Goal: Transaction & Acquisition: Purchase product/service

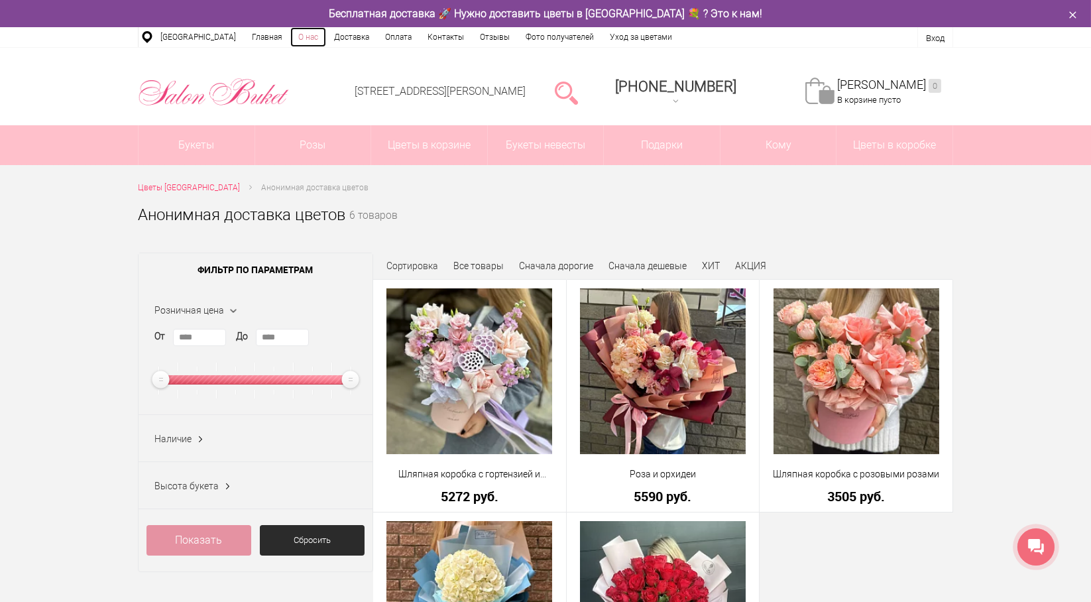
click at [295, 37] on link "О нас" at bounding box center [308, 37] width 36 height 20
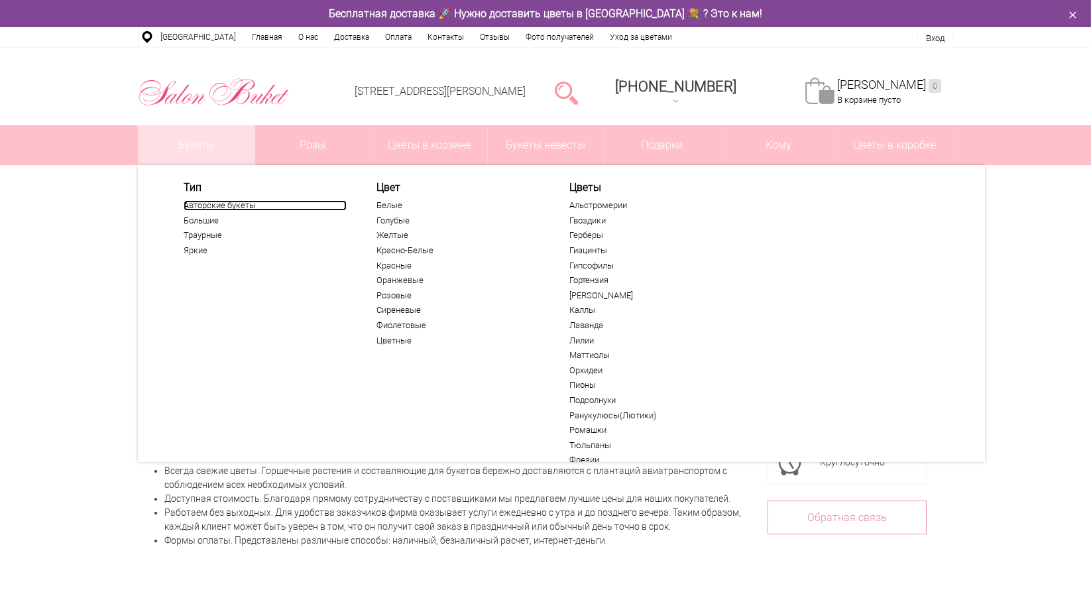
click at [203, 208] on link "Авторские букеты" at bounding box center [265, 205] width 163 height 11
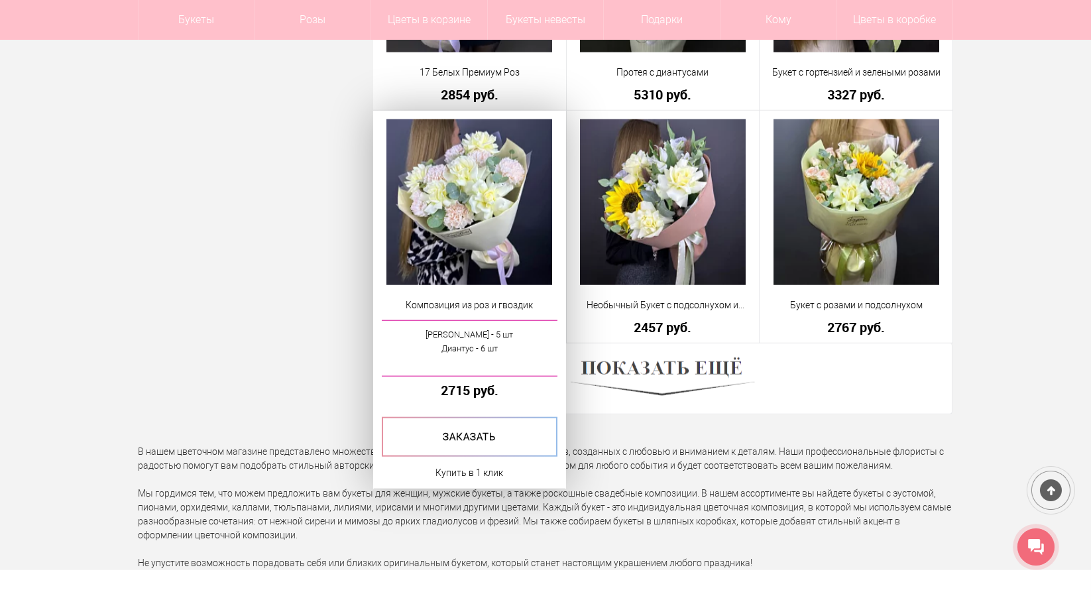
scroll to position [3842, 0]
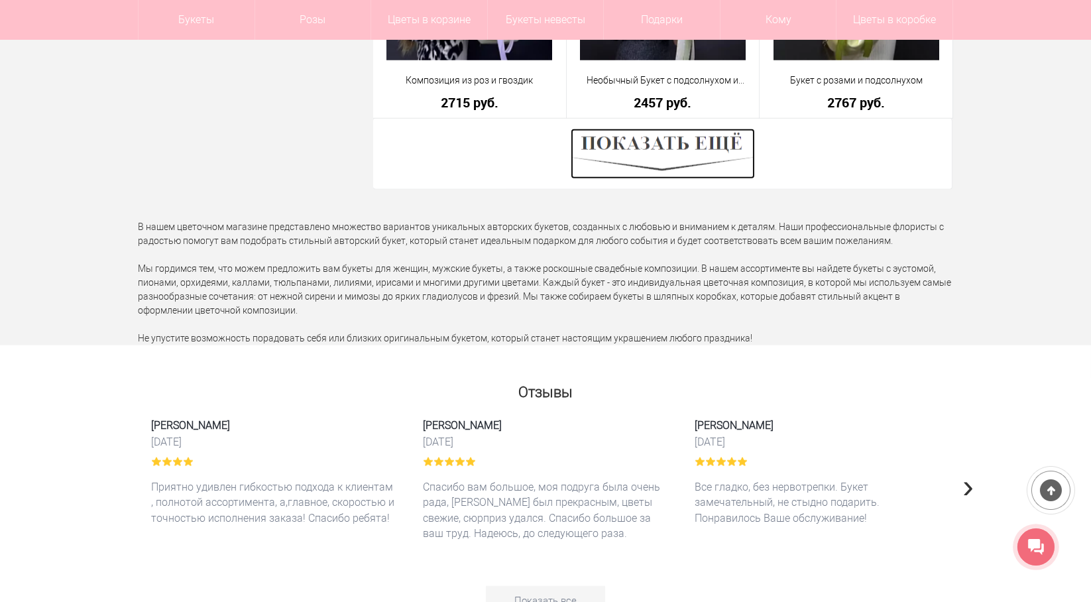
click at [664, 163] on img at bounding box center [662, 154] width 184 height 50
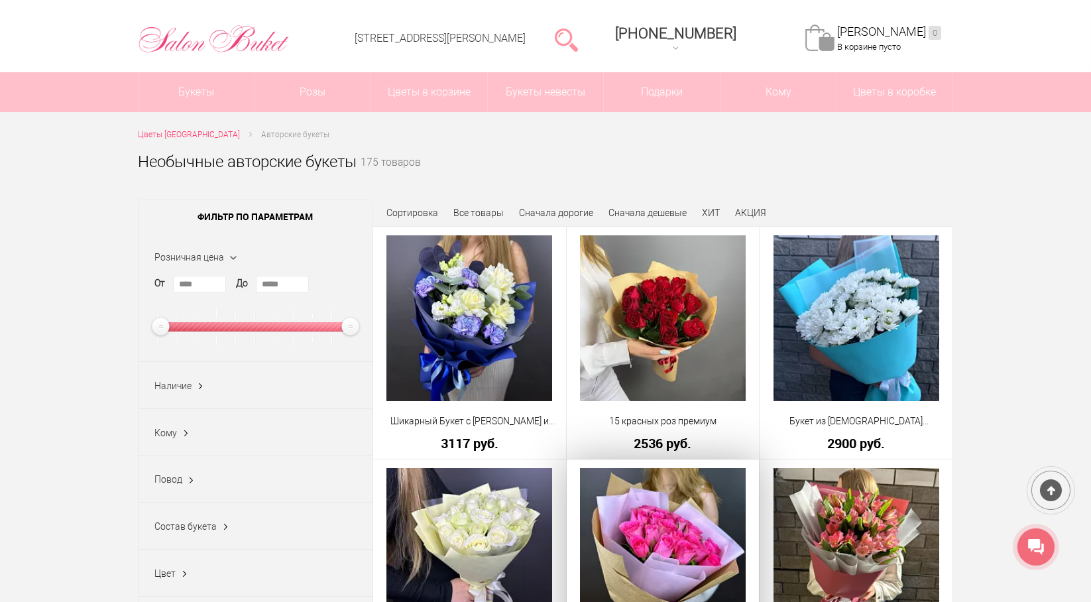
scroll to position [0, 0]
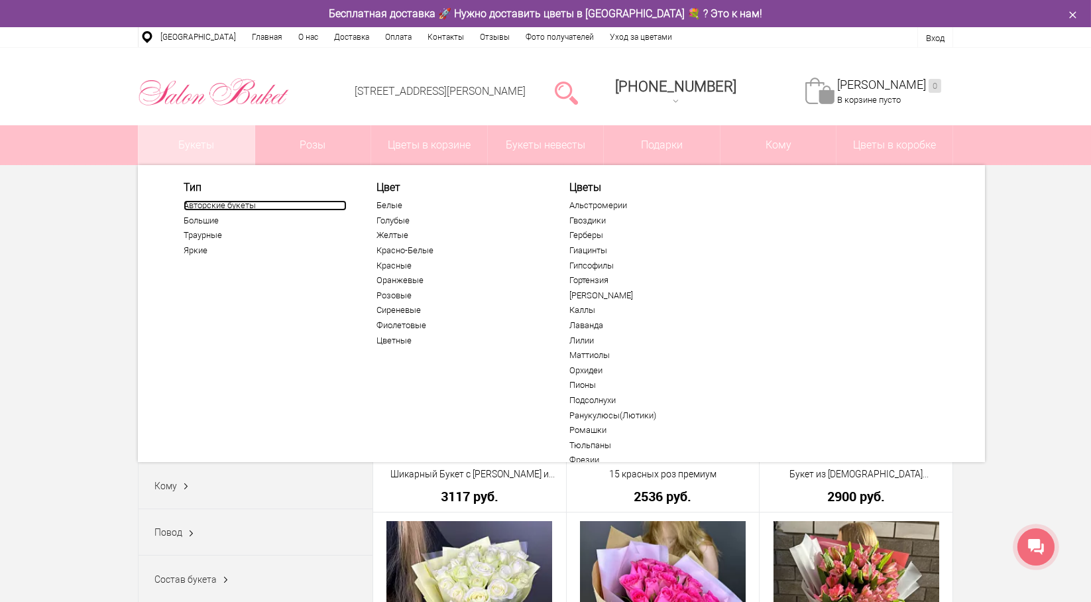
click at [226, 209] on link "Авторские букеты" at bounding box center [265, 205] width 163 height 11
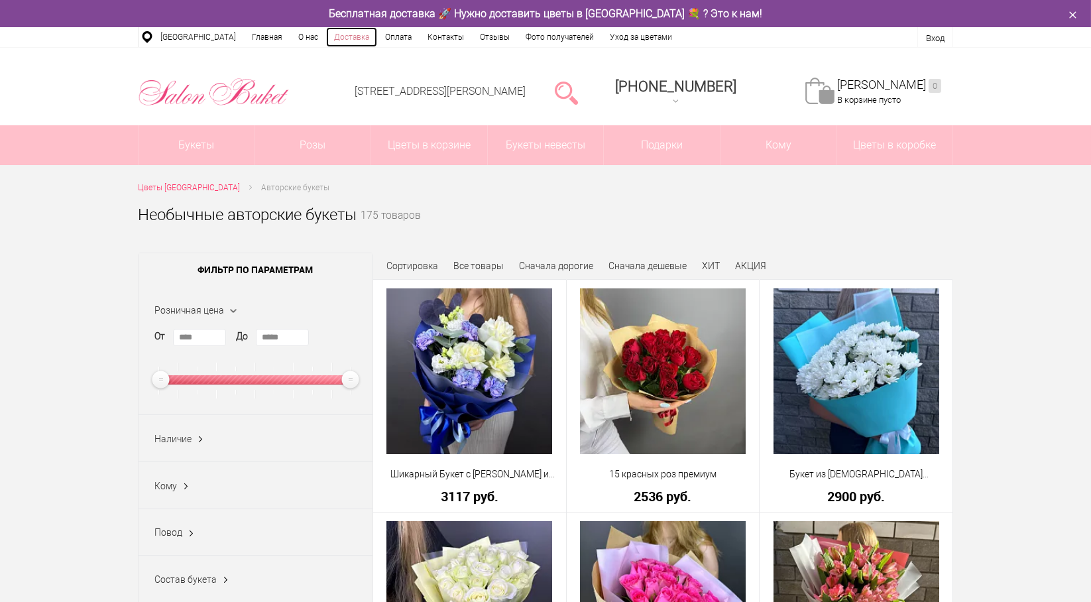
click at [352, 34] on link "Доставка" at bounding box center [351, 37] width 51 height 20
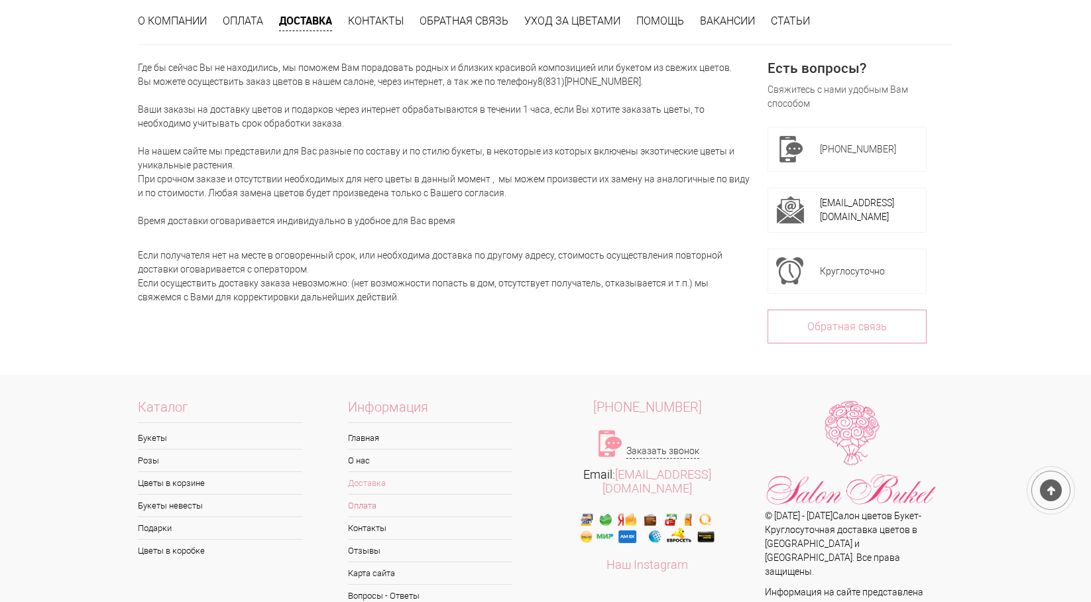
scroll to position [258, 0]
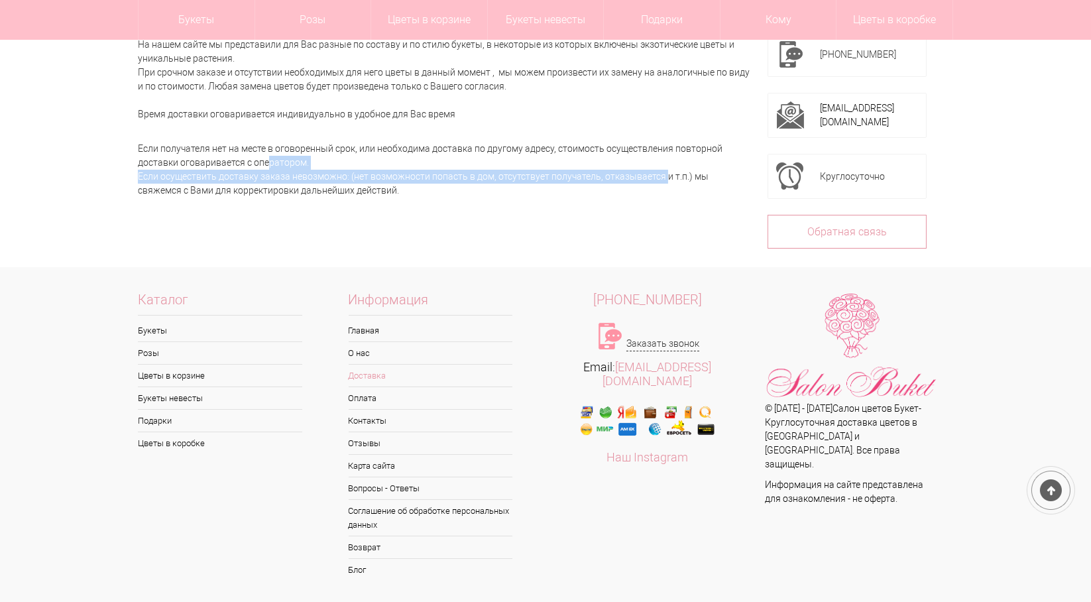
drag, startPoint x: 242, startPoint y: 166, endPoint x: 637, endPoint y: 177, distance: 394.4
click at [637, 177] on div "Если получателя нет на месте в оговоренный срок, или необходима доставка по дру…" at bounding box center [445, 163] width 614 height 70
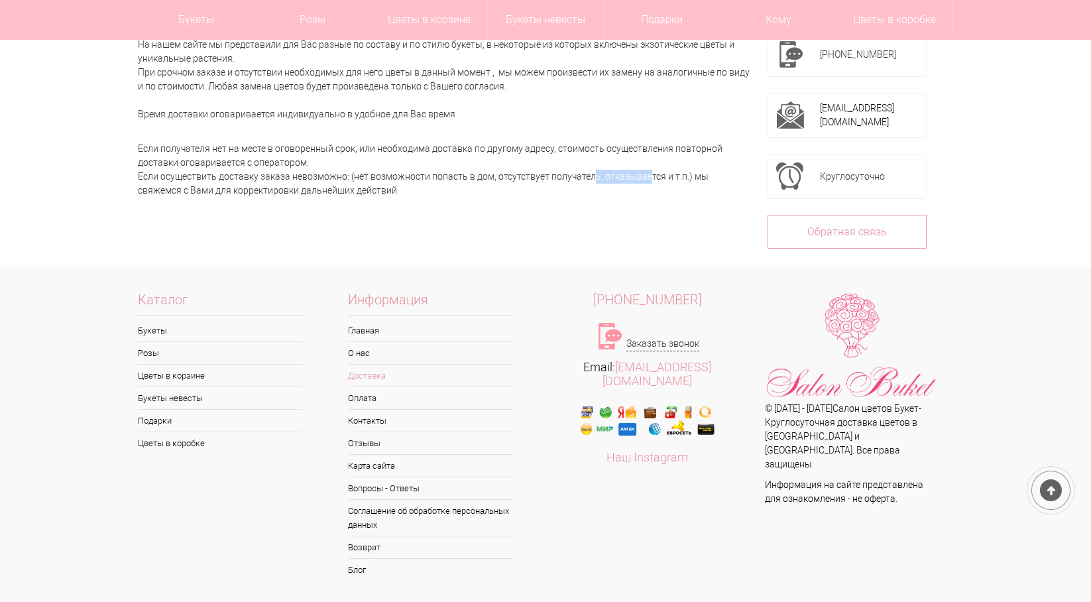
click at [611, 181] on div "Если получателя нет на месте в оговоренный срок, или необходима доставка по дру…" at bounding box center [445, 163] width 614 height 70
drag, startPoint x: 199, startPoint y: 188, endPoint x: 231, endPoint y: 170, distance: 36.8
click at [248, 189] on div "Если получателя нет на месте в оговоренный срок, или необходима доставка по дру…" at bounding box center [445, 163] width 614 height 70
drag, startPoint x: 184, startPoint y: 152, endPoint x: 453, endPoint y: 161, distance: 269.1
click at [453, 161] on div "Если получателя нет на месте в оговоренный срок, или необходима доставка по дру…" at bounding box center [445, 163] width 614 height 70
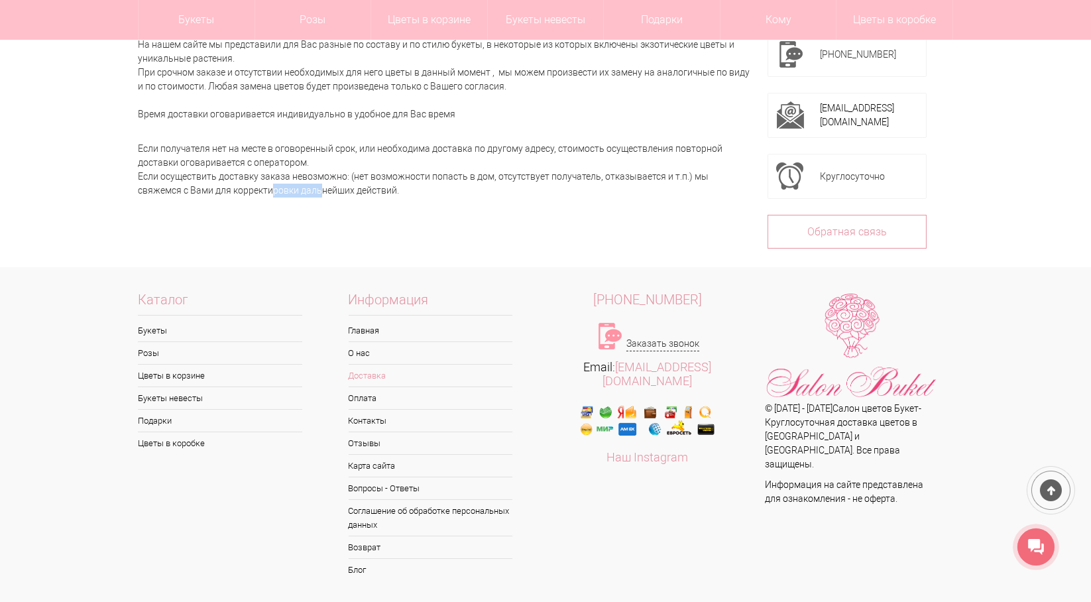
click at [453, 161] on div "Если получателя нет на месте в оговоренный срок, или необходима доставка по дру…" at bounding box center [445, 163] width 614 height 70
drag, startPoint x: 419, startPoint y: 146, endPoint x: 643, endPoint y: 164, distance: 223.9
click at [643, 164] on div "Если получателя нет на месте в оговоренный срок, или необходима доставка по дру…" at bounding box center [445, 163] width 614 height 70
drag, startPoint x: 221, startPoint y: 150, endPoint x: 286, endPoint y: 159, distance: 65.5
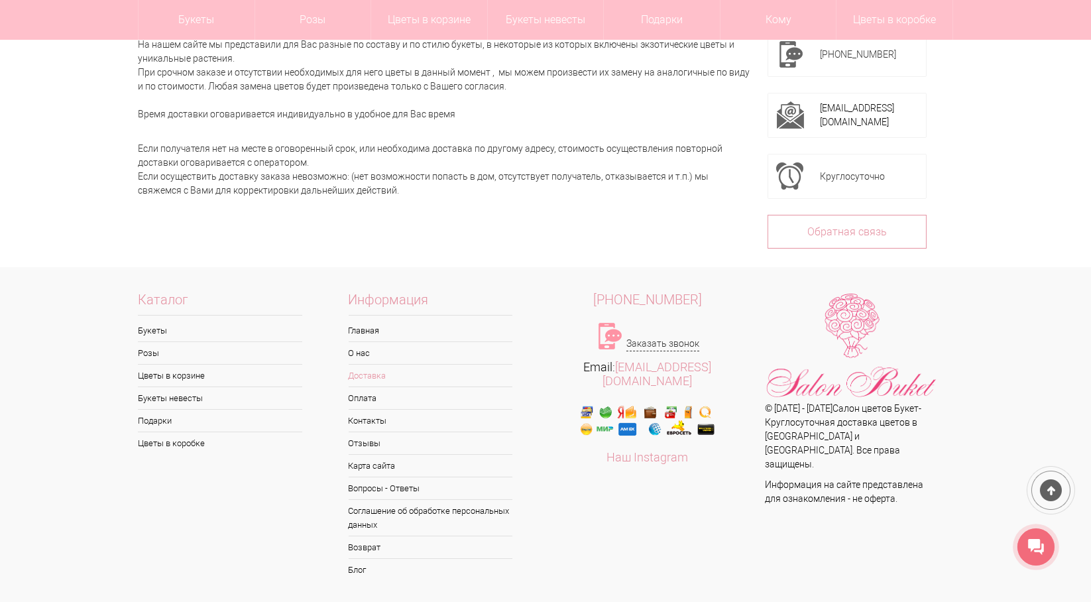
click at [285, 159] on div "Если получателя нет на месте в оговоренный срок, или необходима доставка по дру…" at bounding box center [445, 163] width 614 height 70
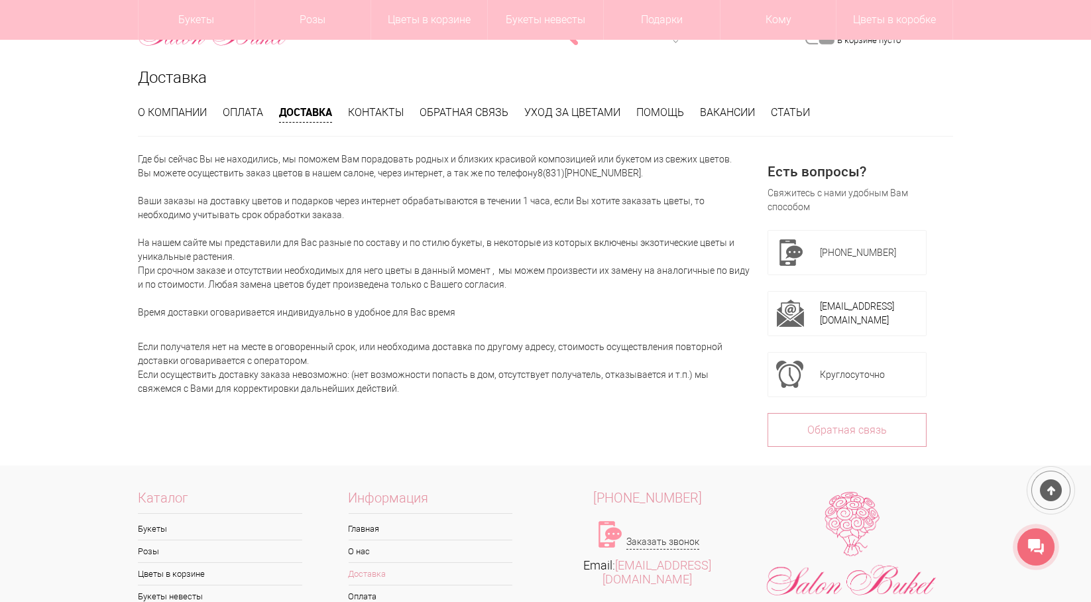
scroll to position [59, 0]
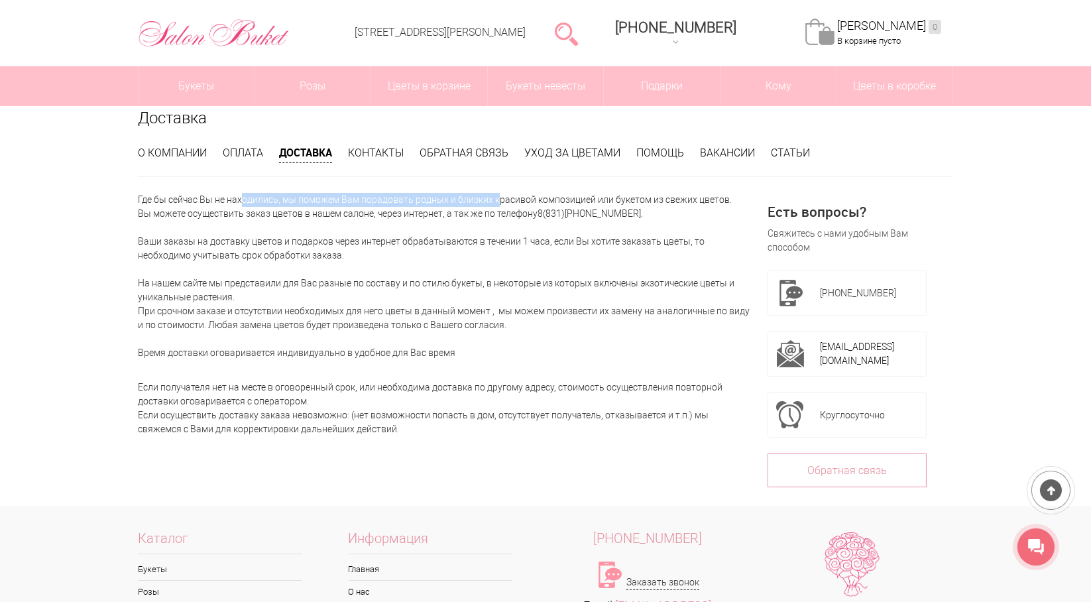
drag, startPoint x: 299, startPoint y: 198, endPoint x: 470, endPoint y: 203, distance: 171.0
click at [470, 203] on p "Где бы сейчас Вы не находились, мы поможем Вам порадовать родных и близких крас…" at bounding box center [445, 276] width 614 height 167
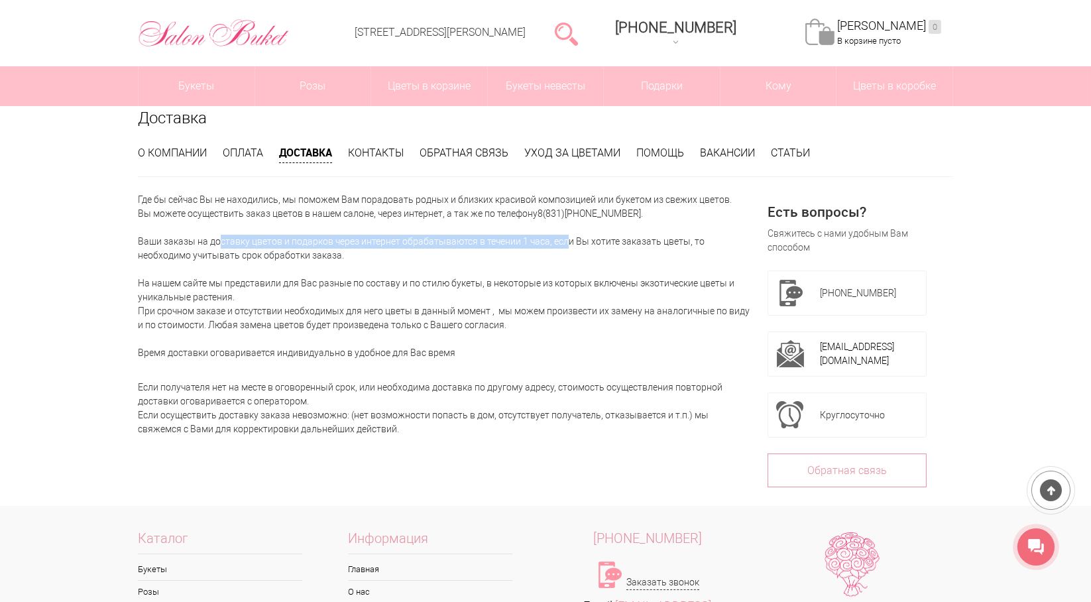
drag, startPoint x: 192, startPoint y: 238, endPoint x: 542, endPoint y: 237, distance: 349.8
click at [542, 237] on p "Где бы сейчас Вы не находились, мы поможем Вам порадовать родных и близких крас…" at bounding box center [445, 276] width 614 height 167
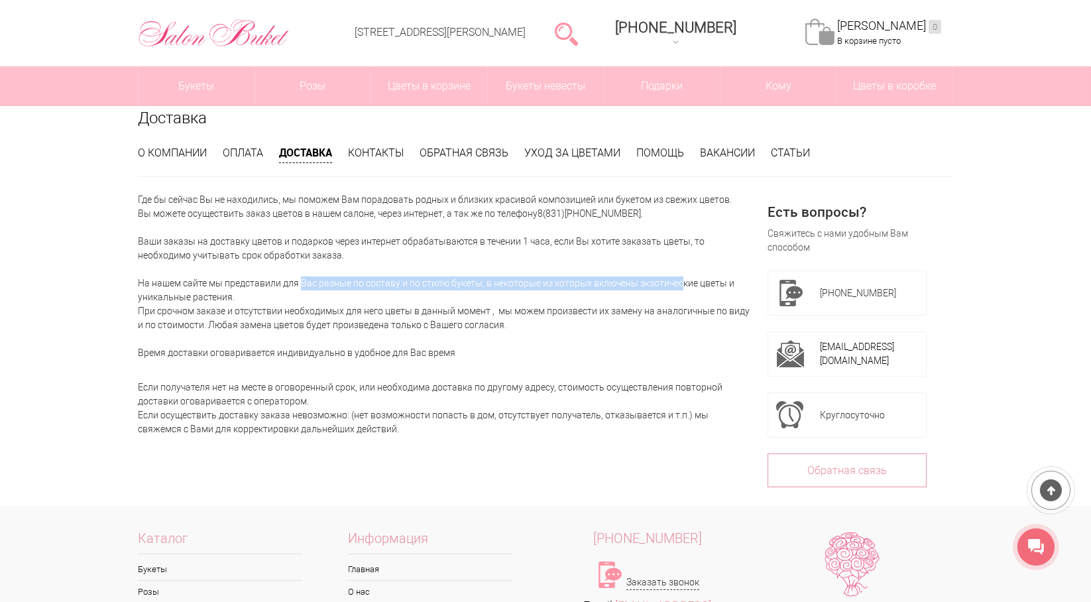
drag, startPoint x: 274, startPoint y: 279, endPoint x: 653, endPoint y: 279, distance: 379.7
click at [654, 279] on p "Где бы сейчас Вы не находились, мы поможем Вам порадовать родных и близких крас…" at bounding box center [445, 276] width 614 height 167
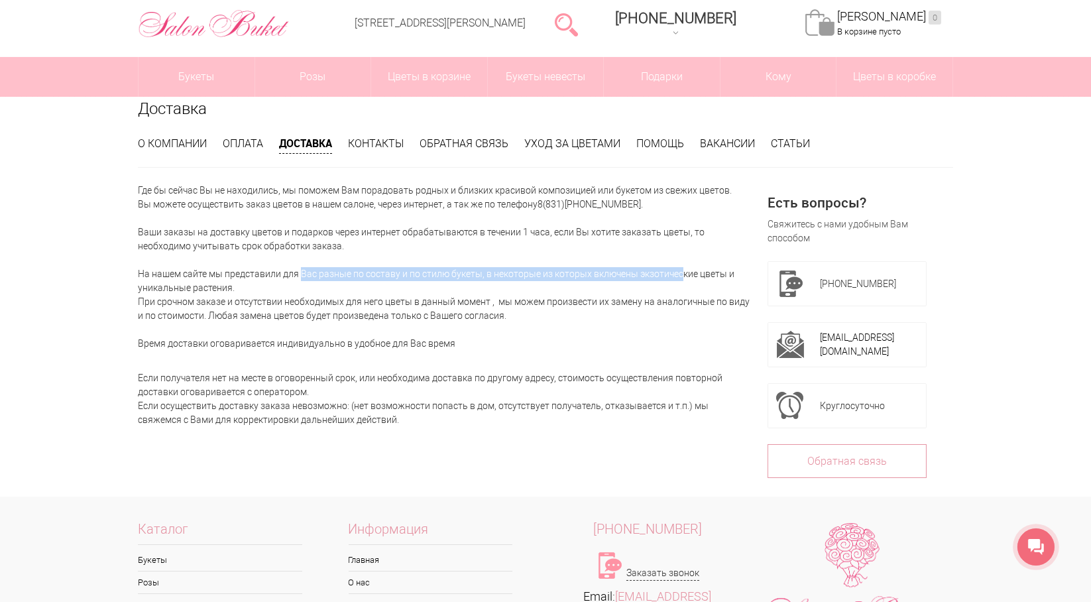
scroll to position [0, 0]
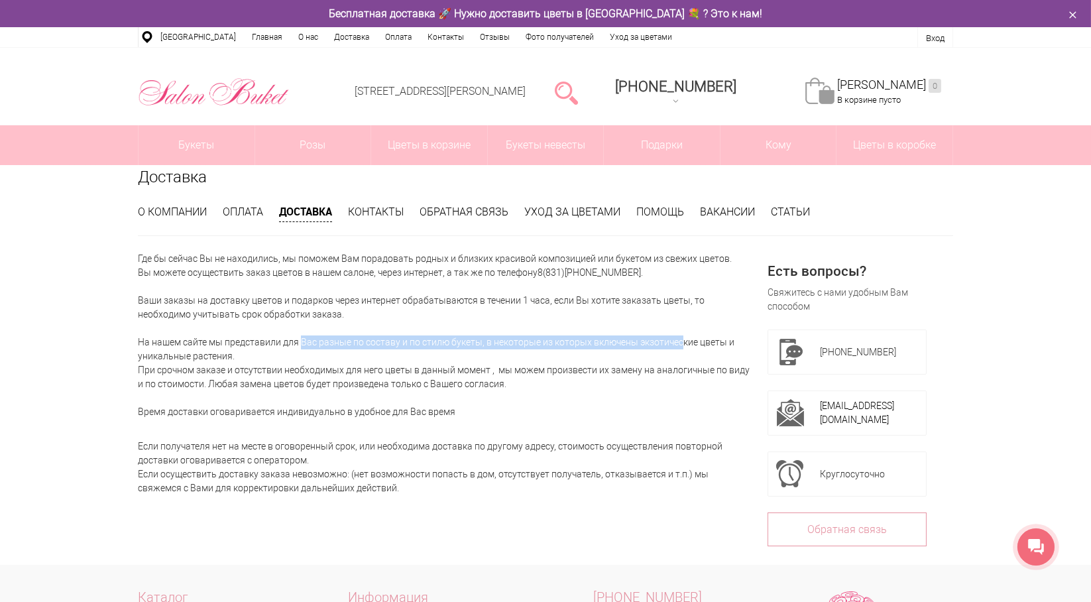
drag, startPoint x: 217, startPoint y: 293, endPoint x: 451, endPoint y: 309, distance: 233.8
click at [451, 309] on p "Где бы сейчас Вы не находились, мы поможем Вам порадовать родных и близких крас…" at bounding box center [445, 335] width 614 height 167
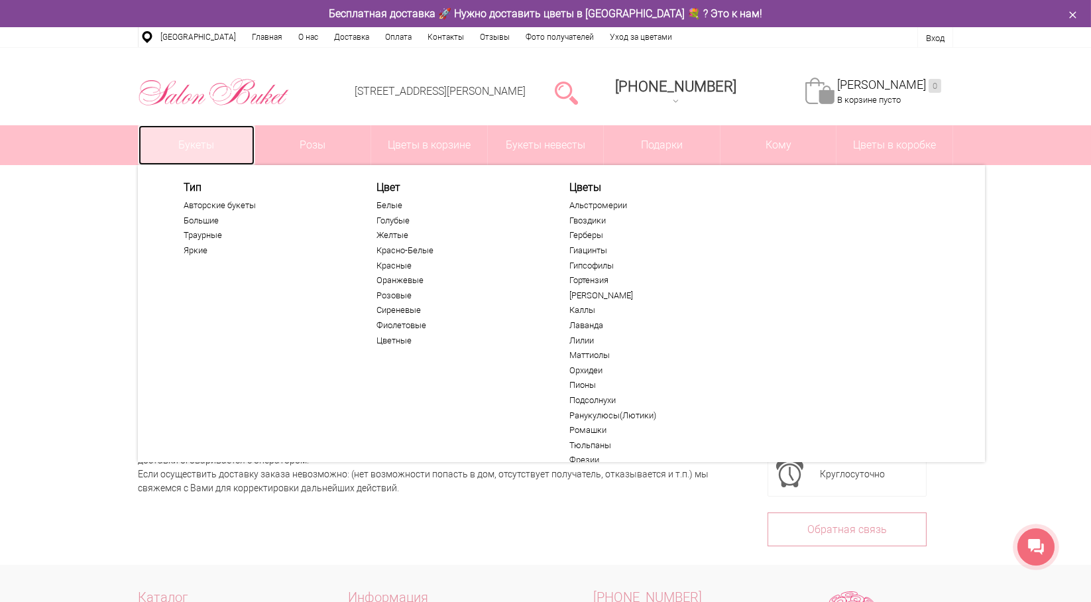
click at [176, 152] on link "Букеты" at bounding box center [196, 145] width 116 height 40
click at [198, 206] on link "Авторские букеты" at bounding box center [265, 205] width 163 height 11
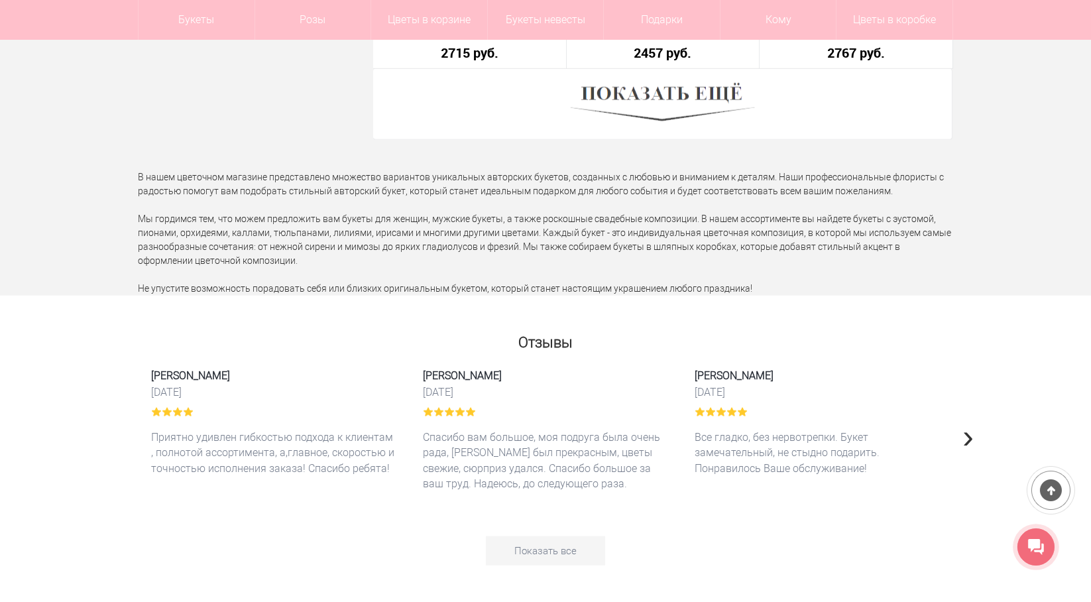
scroll to position [3842, 0]
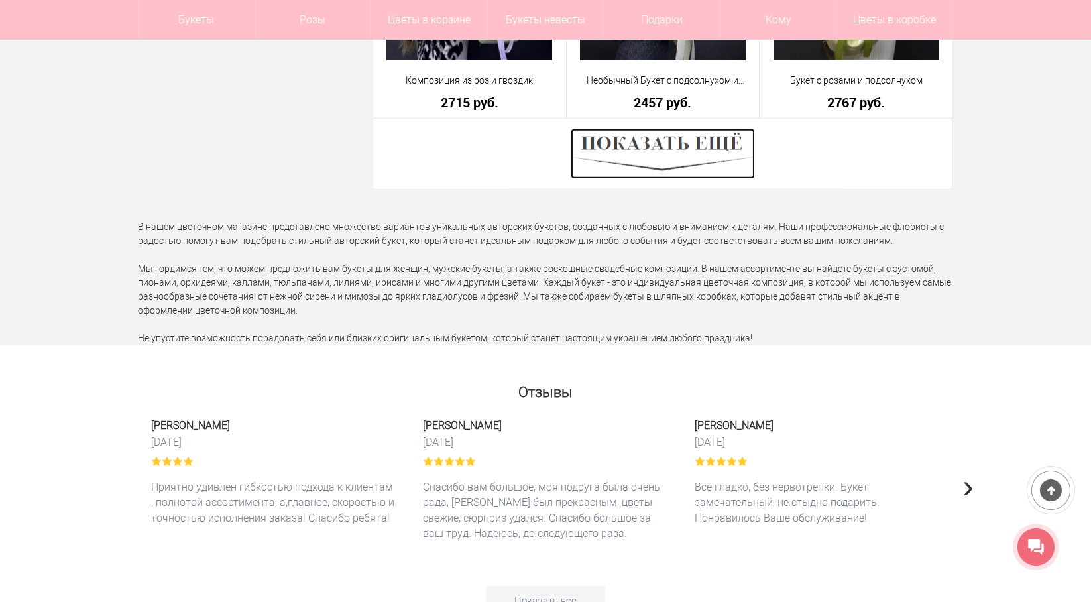
click at [667, 152] on img at bounding box center [662, 154] width 184 height 50
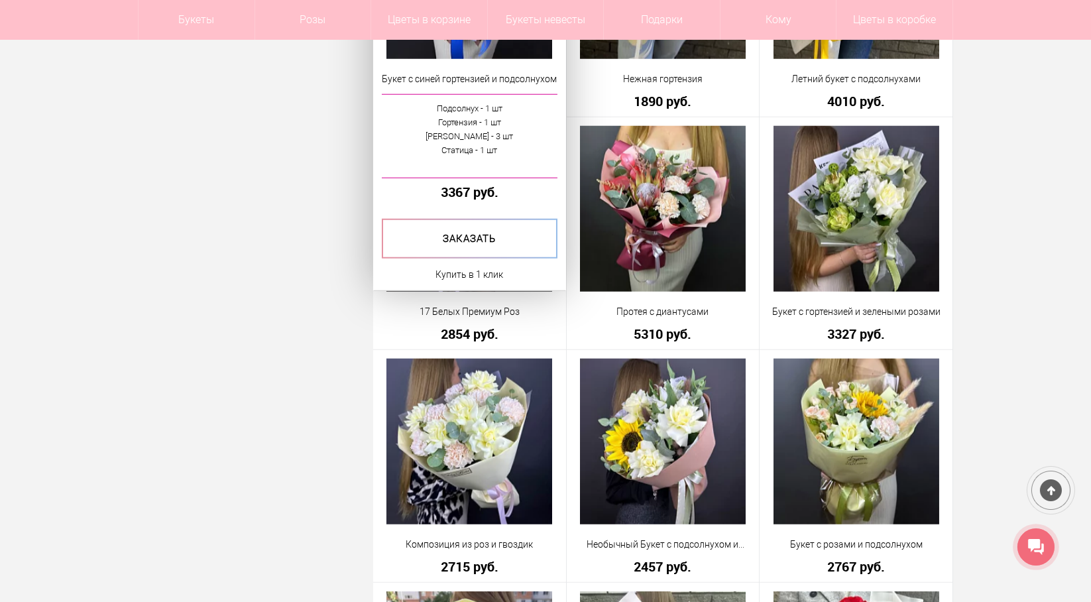
scroll to position [3908, 0]
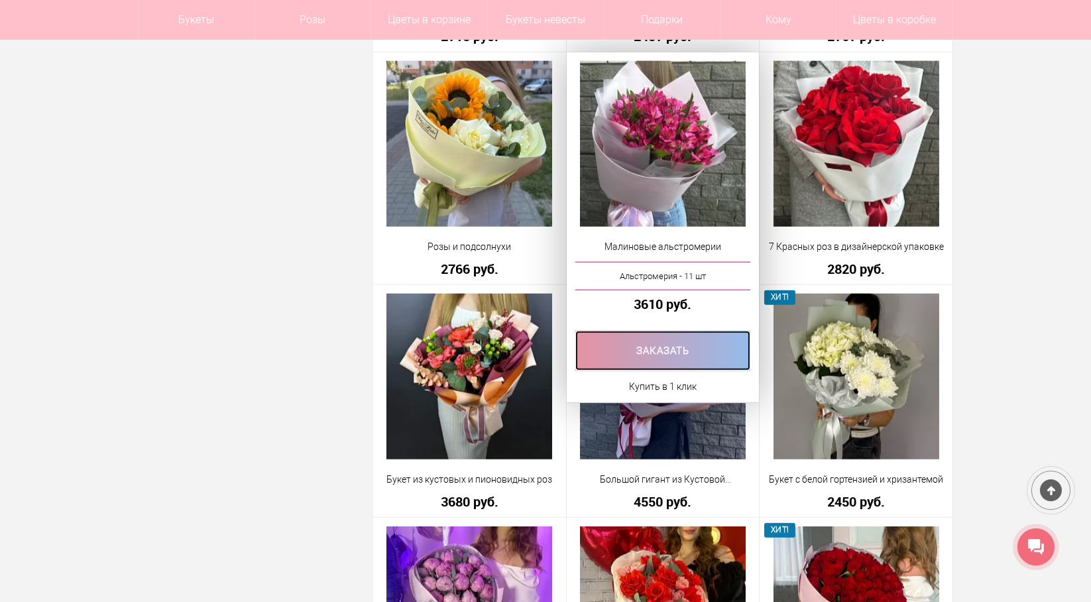
click at [658, 342] on link at bounding box center [663, 351] width 176 height 40
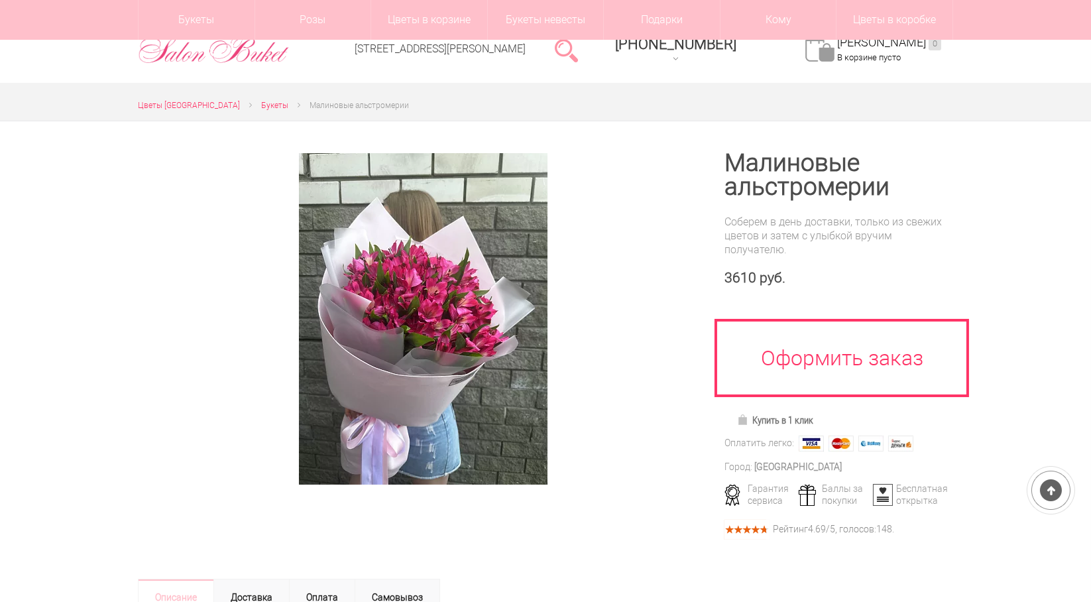
scroll to position [132, 0]
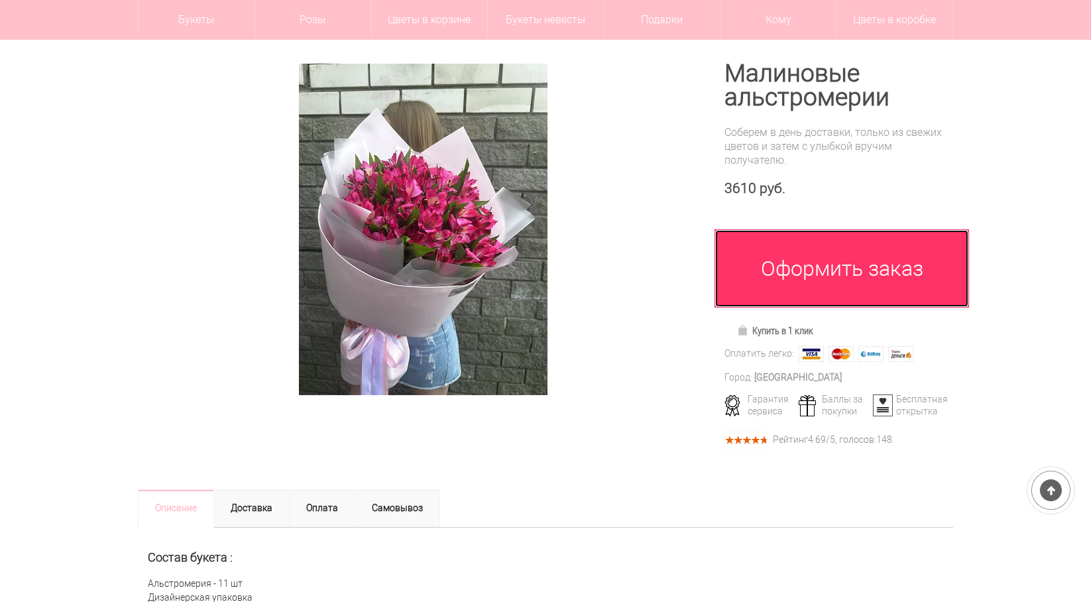
click at [786, 273] on link "Оформить заказ" at bounding box center [841, 268] width 254 height 78
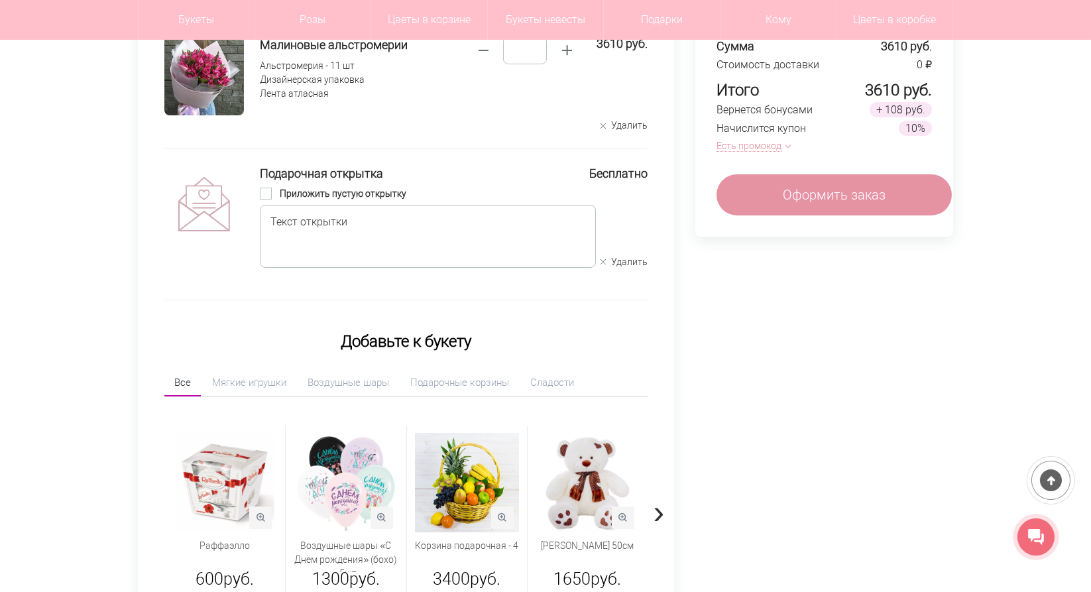
scroll to position [132, 0]
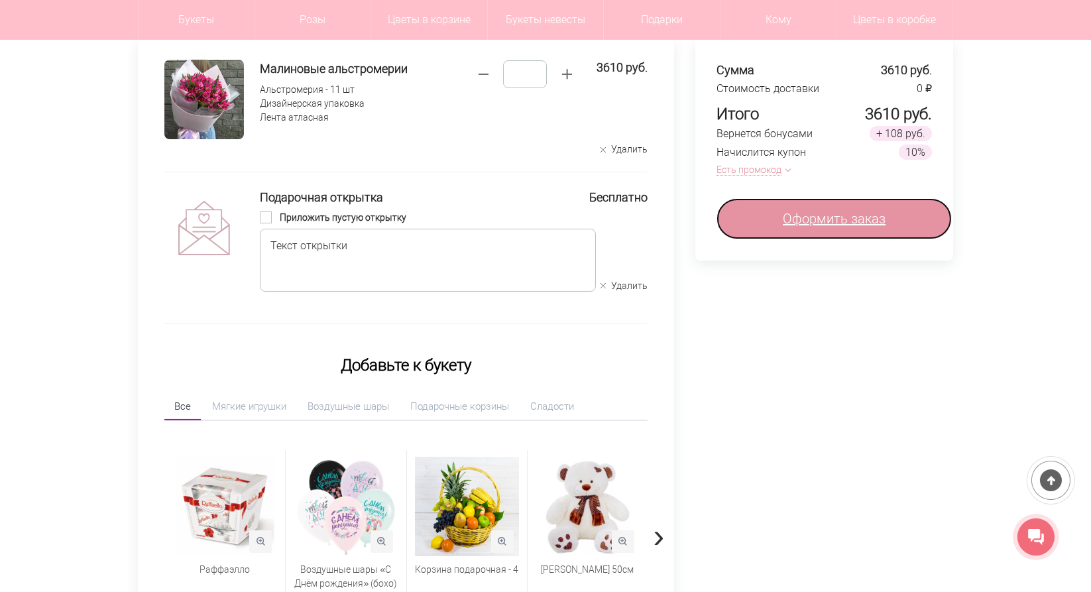
click at [822, 223] on span "Оформить заказ" at bounding box center [833, 219] width 103 height 20
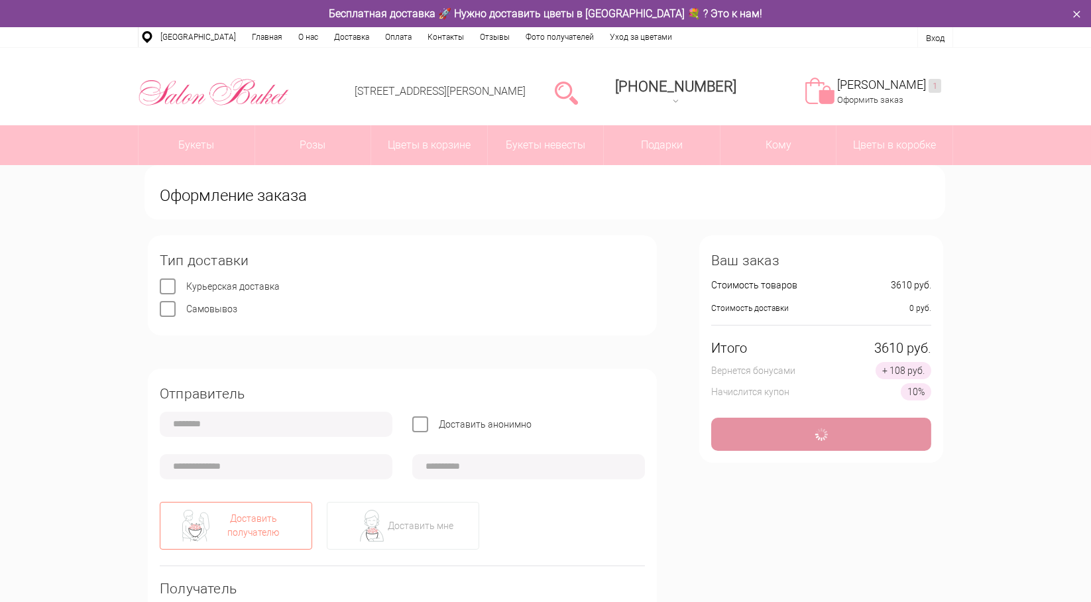
type input "**********"
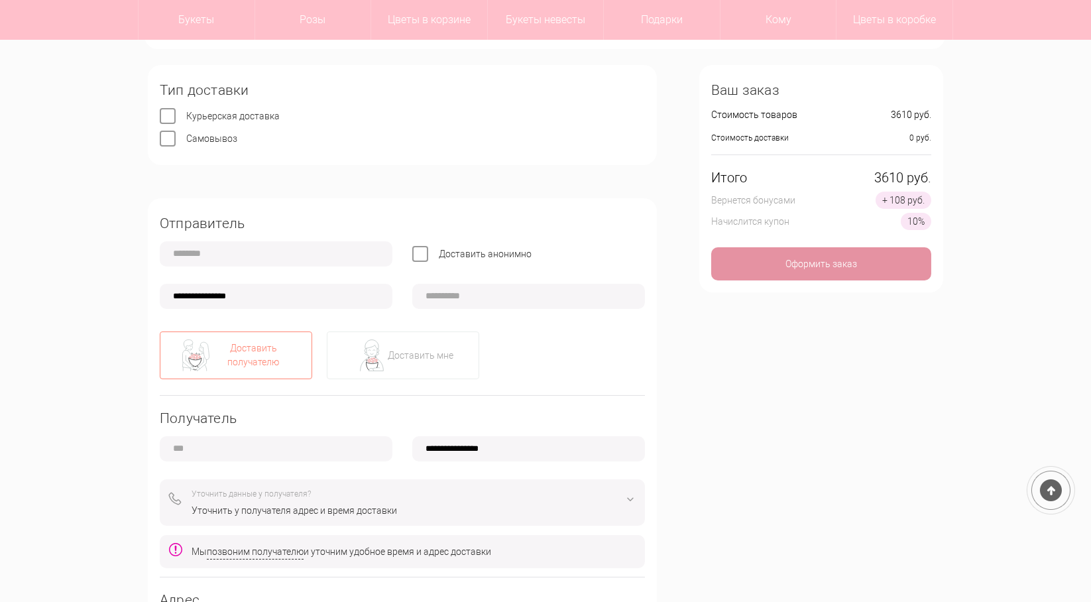
scroll to position [132, 0]
click at [208, 256] on input "text" at bounding box center [276, 252] width 233 height 25
type input "**********"
click at [284, 297] on input "**********" at bounding box center [276, 294] width 233 height 25
click at [225, 354] on div "Доставить получателю" at bounding box center [253, 354] width 84 height 28
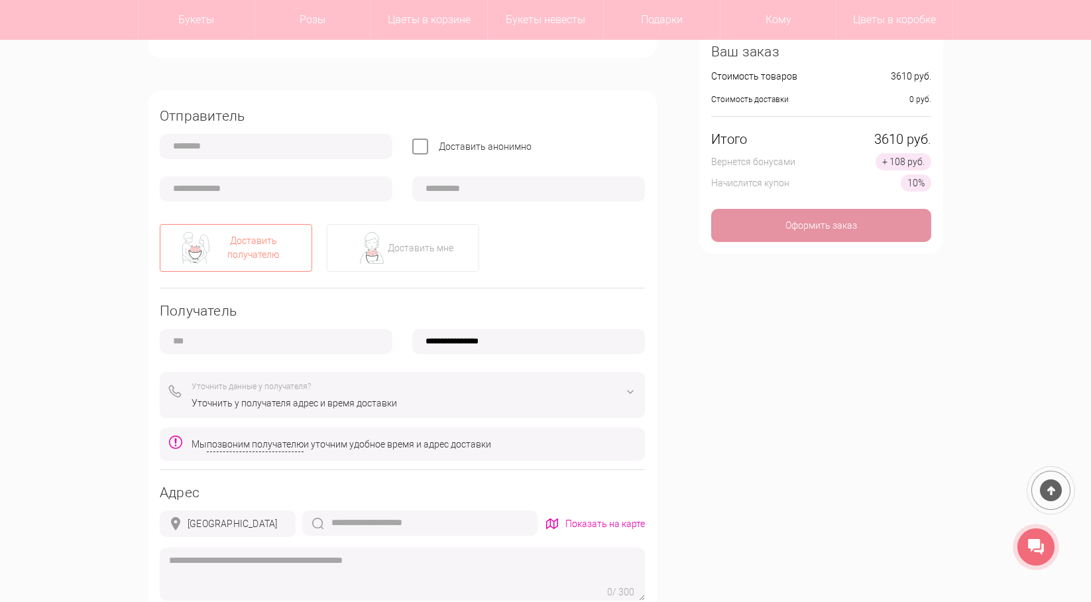
scroll to position [397, 0]
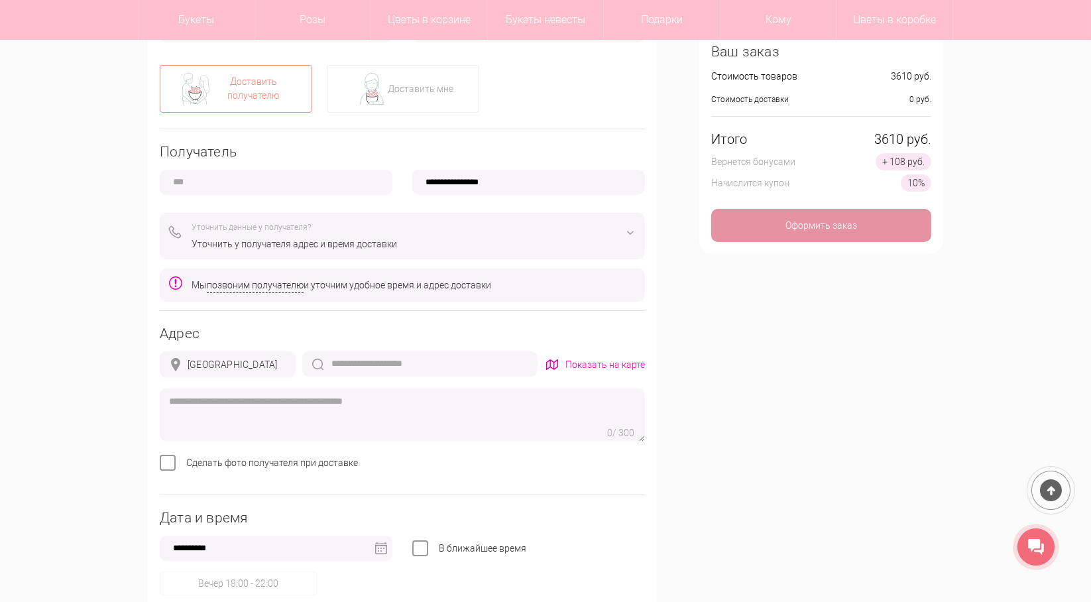
click at [205, 195] on div "**********" at bounding box center [402, 312] width 509 height 761
click at [311, 247] on div "Уточнить у получателя адрес и время доставки" at bounding box center [413, 244] width 444 height 14
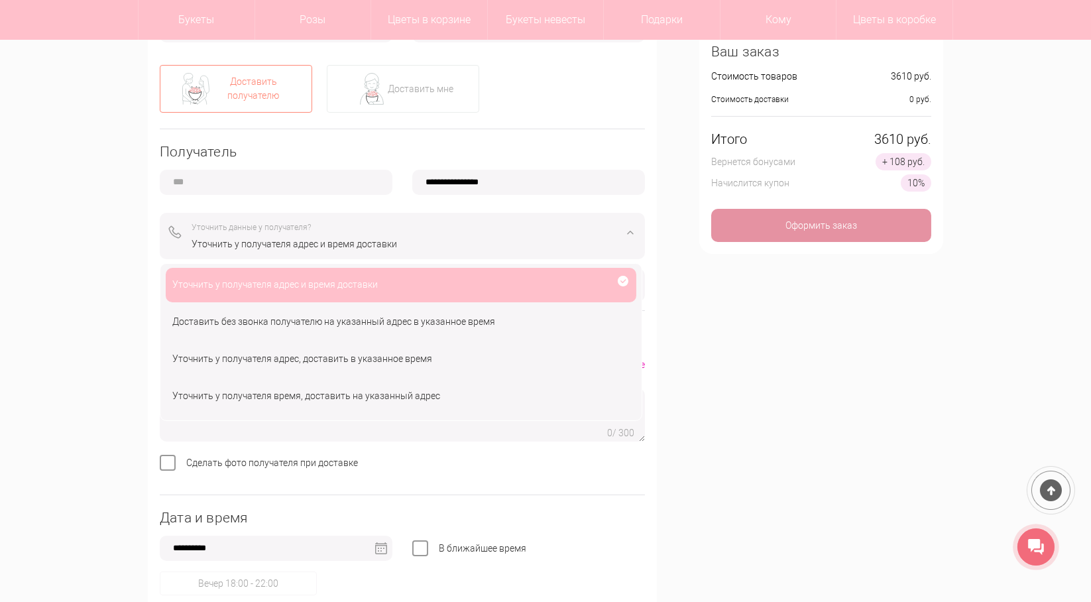
click at [315, 241] on div "Уточнить у получателя адрес и время доставки" at bounding box center [413, 244] width 444 height 14
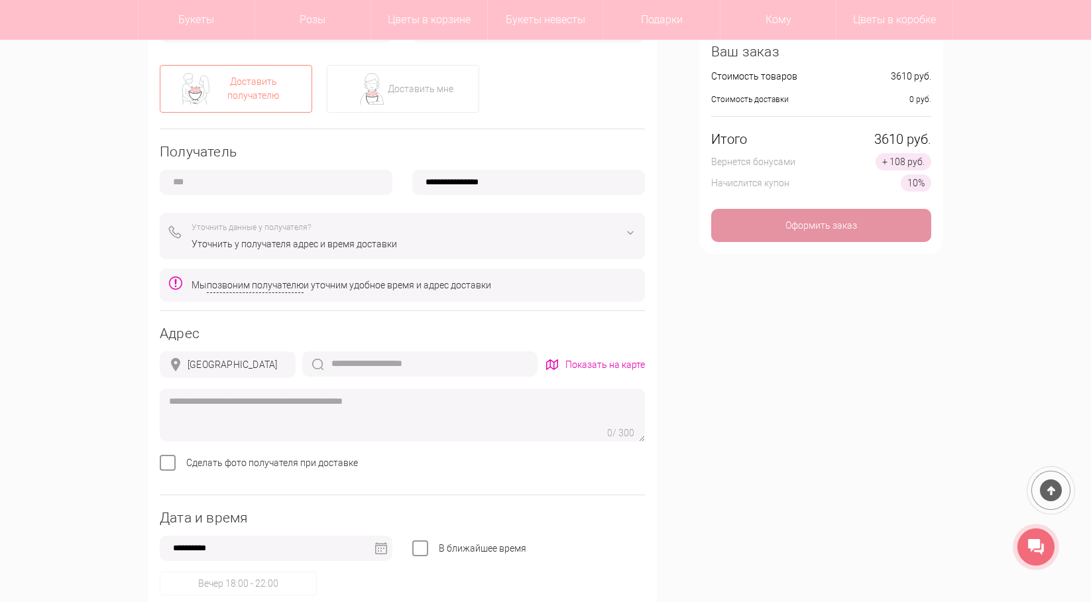
click at [194, 174] on input "text" at bounding box center [276, 182] width 233 height 25
click at [236, 180] on input "text" at bounding box center [276, 182] width 233 height 25
type input "*****"
click at [441, 181] on input "**********" at bounding box center [528, 182] width 233 height 25
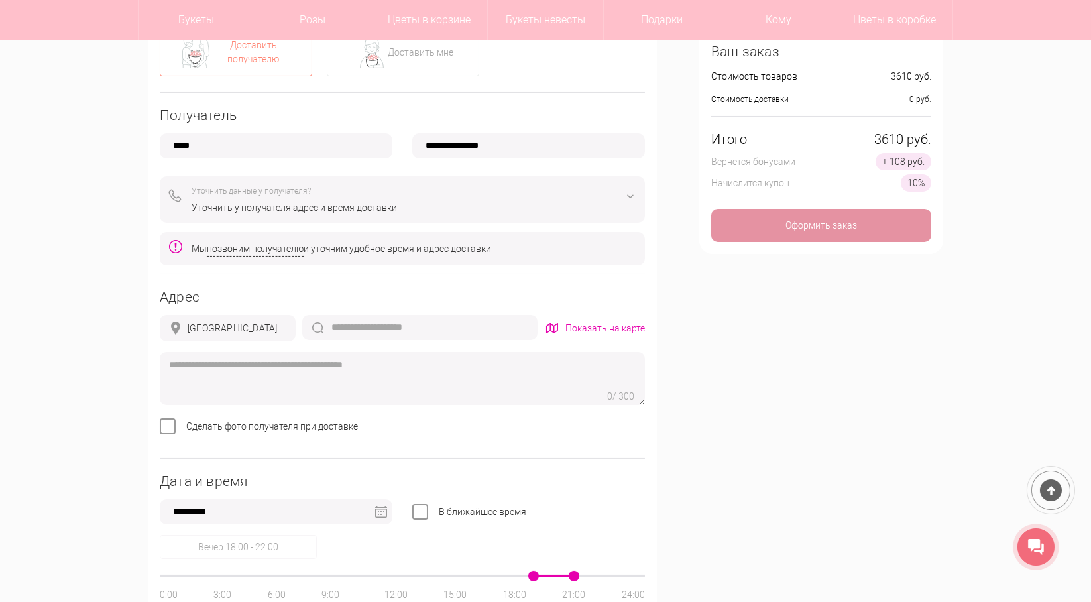
scroll to position [463, 0]
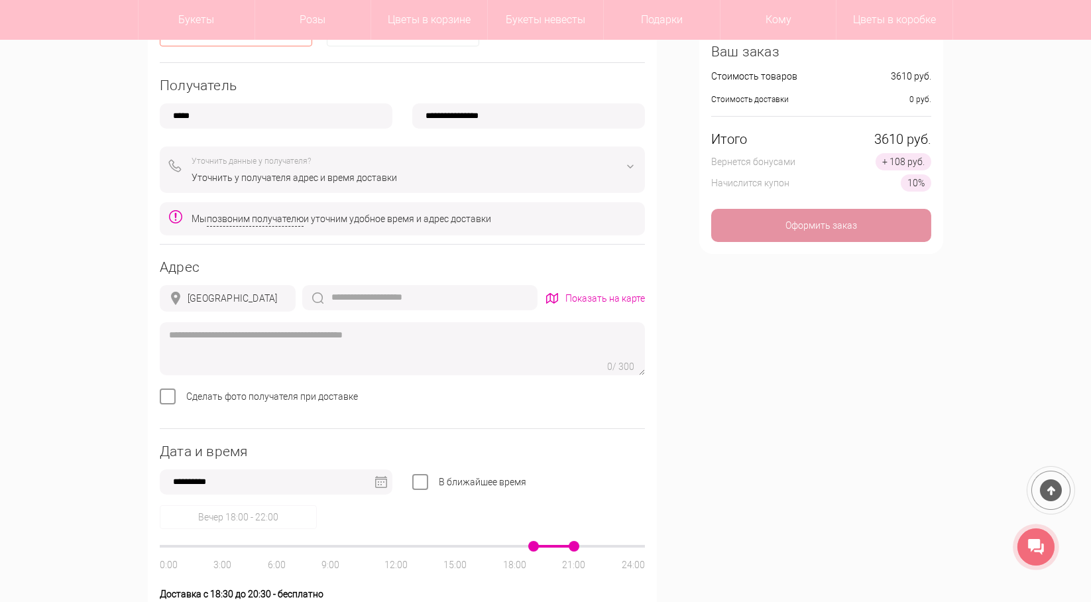
click at [439, 116] on input "**********" at bounding box center [528, 115] width 233 height 25
type input "**********"
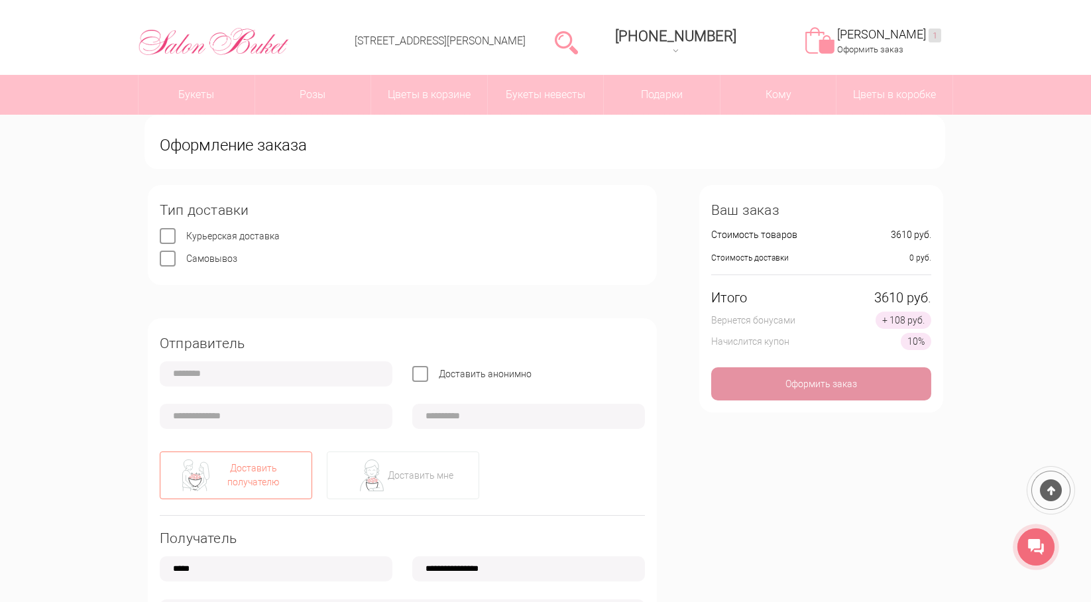
scroll to position [0, 0]
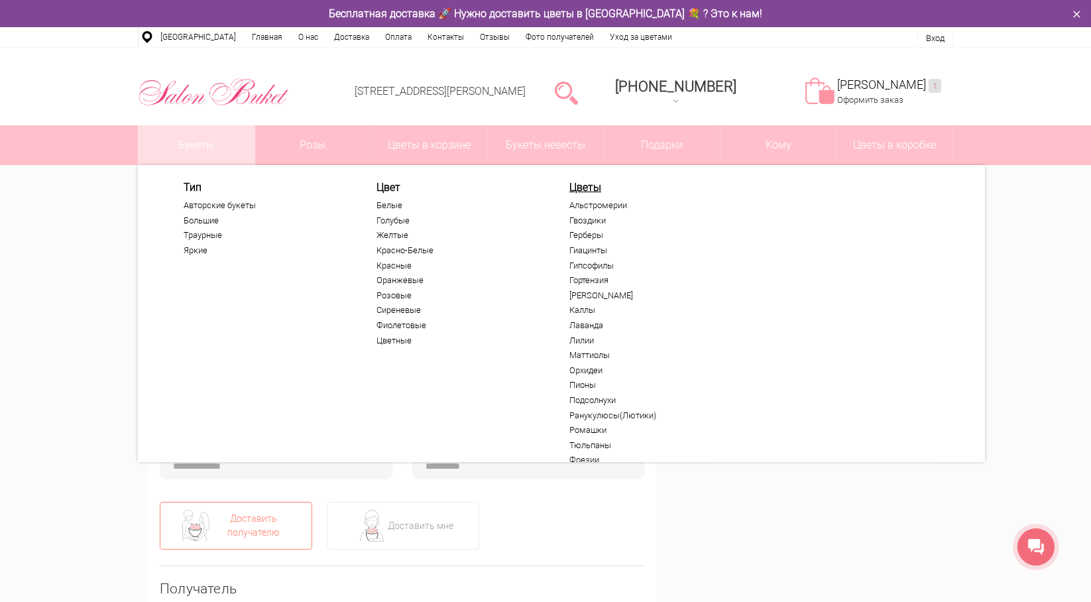
click at [203, 140] on link "Букеты" at bounding box center [196, 145] width 116 height 40
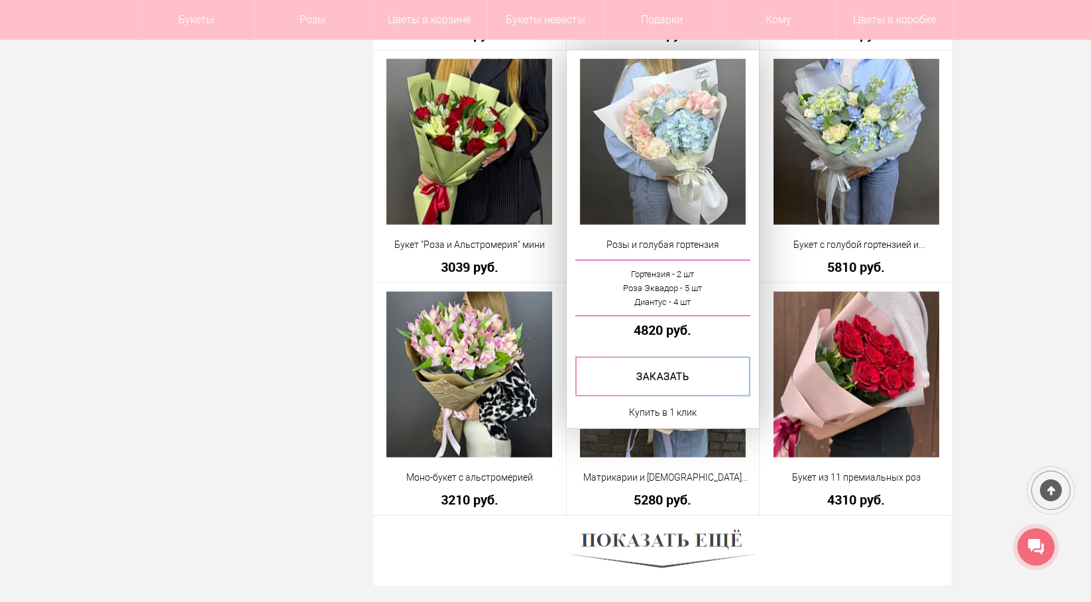
scroll to position [3643, 0]
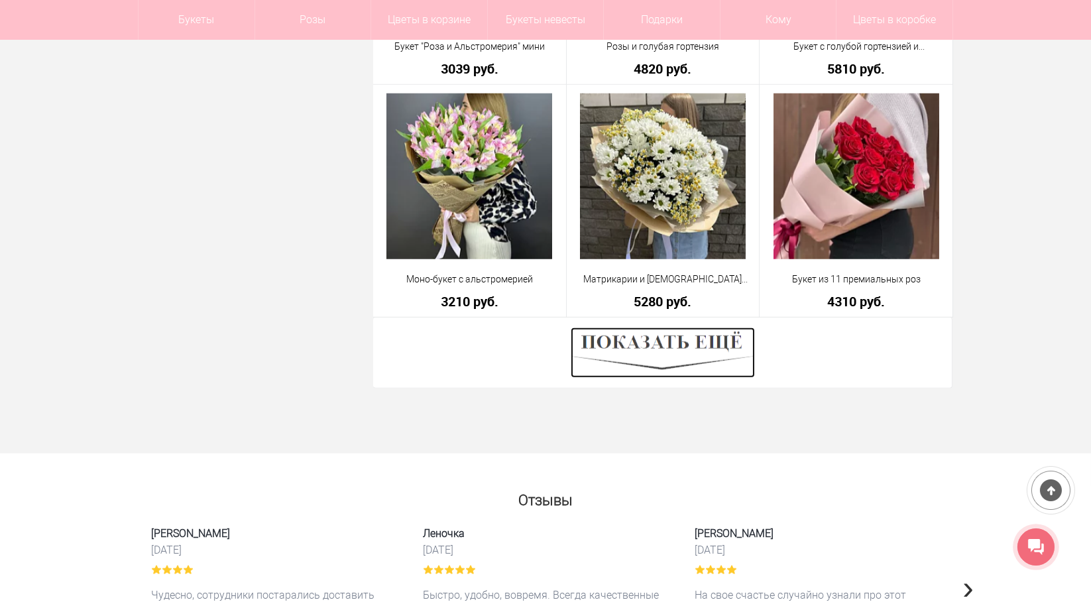
click at [718, 335] on img at bounding box center [662, 352] width 184 height 50
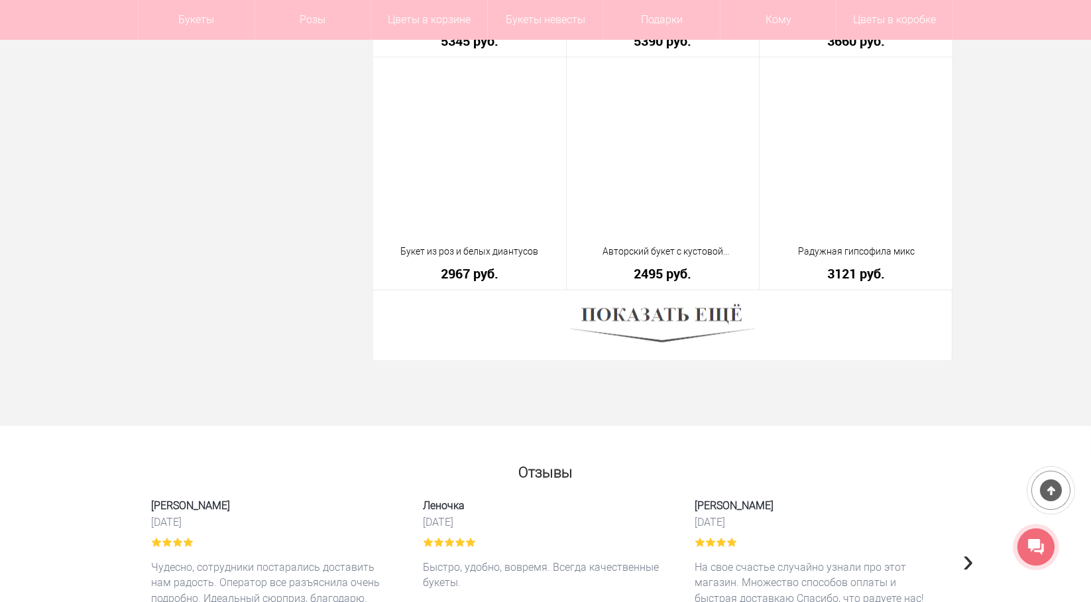
scroll to position [7421, 0]
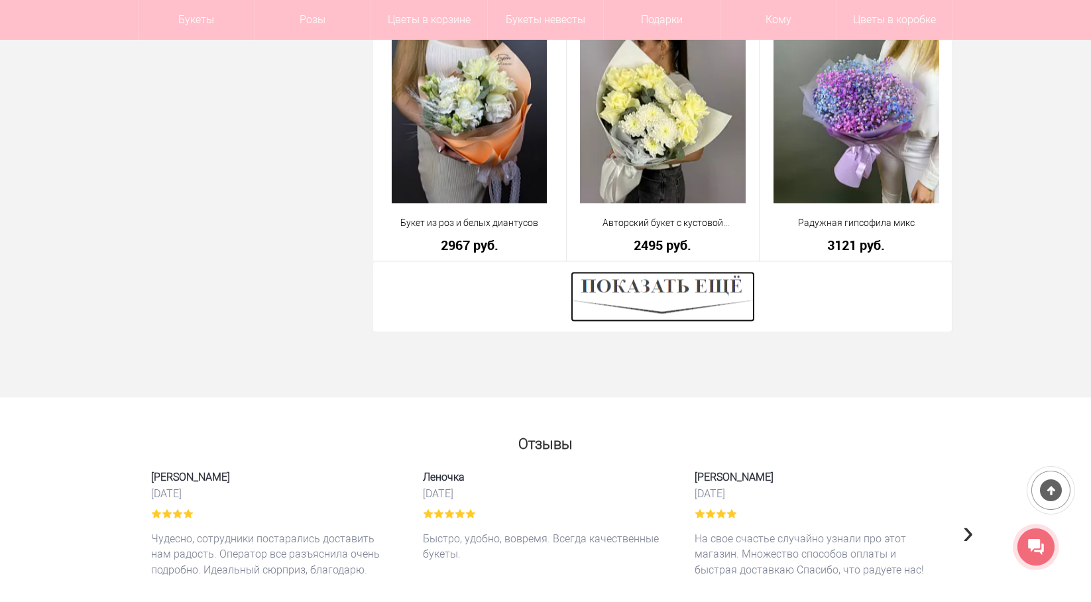
click at [671, 304] on img at bounding box center [662, 296] width 184 height 50
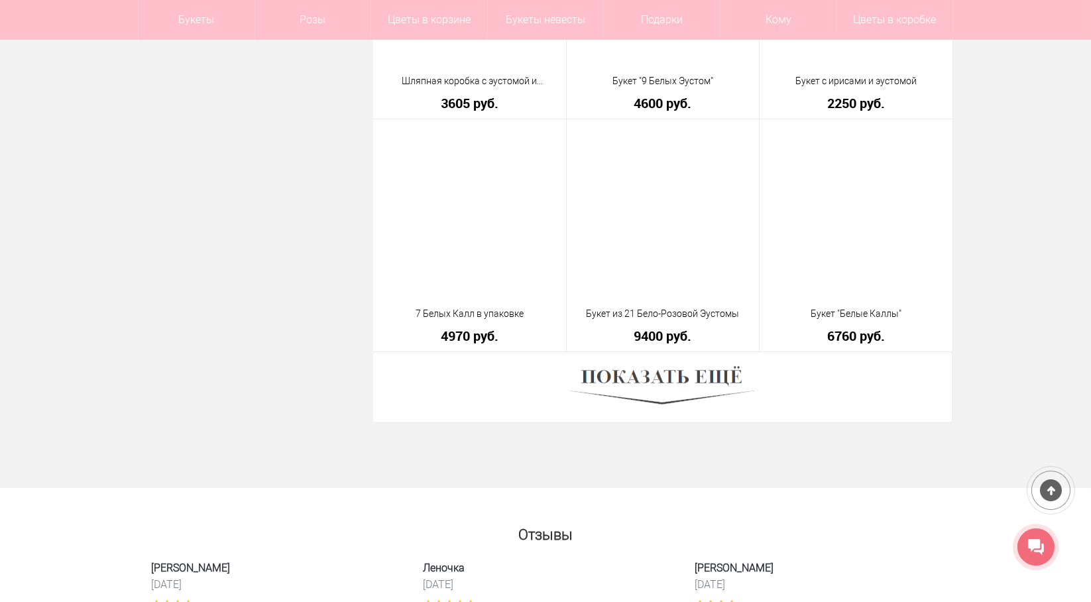
scroll to position [11197, 0]
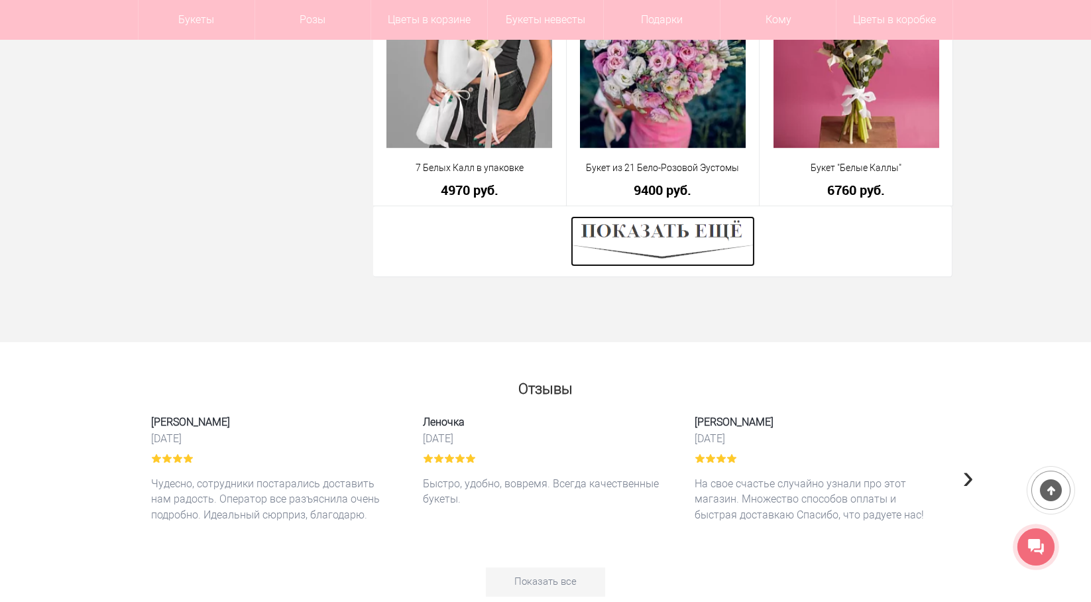
click at [704, 239] on img at bounding box center [662, 241] width 184 height 50
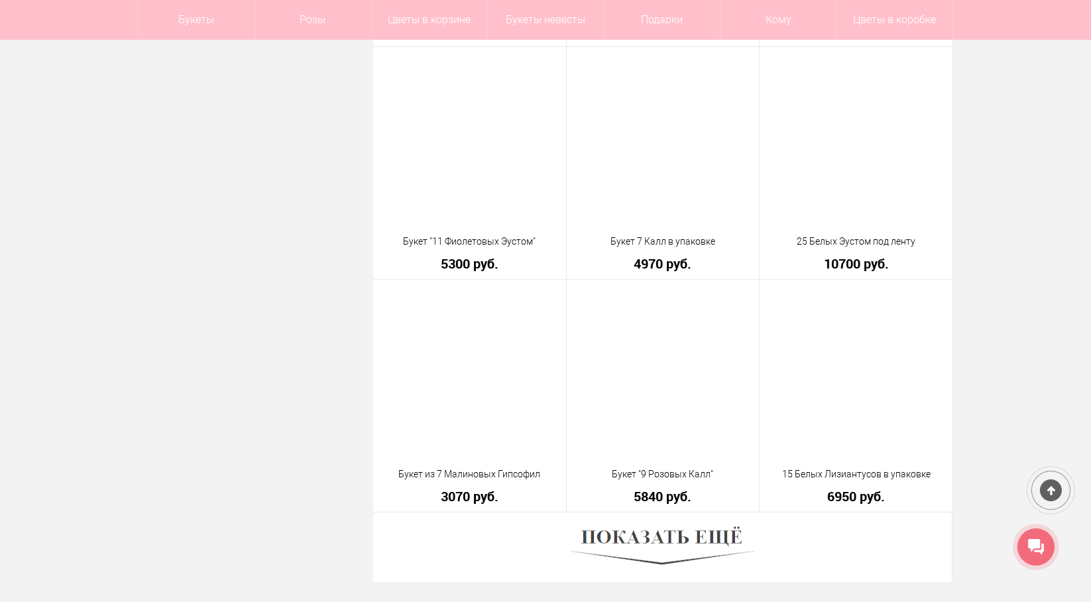
scroll to position [14642, 0]
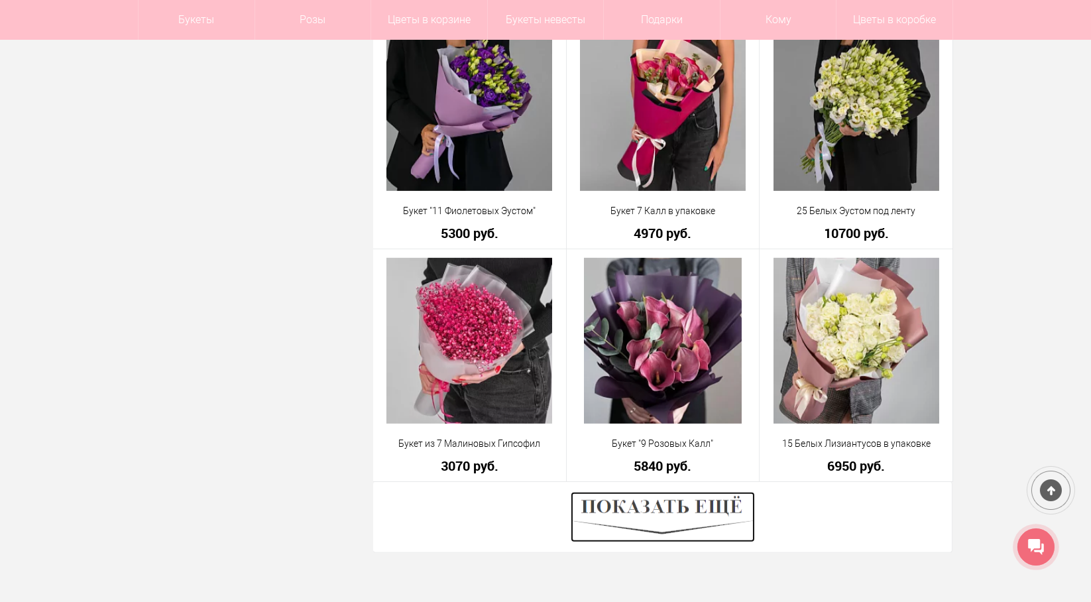
click at [680, 517] on img at bounding box center [662, 517] width 184 height 50
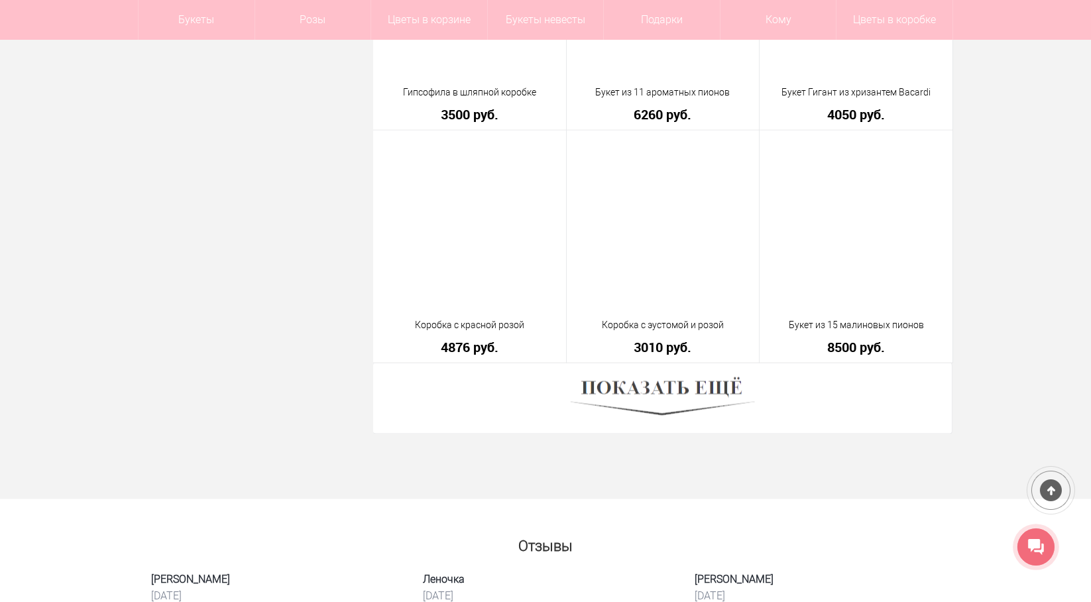
scroll to position [18485, 0]
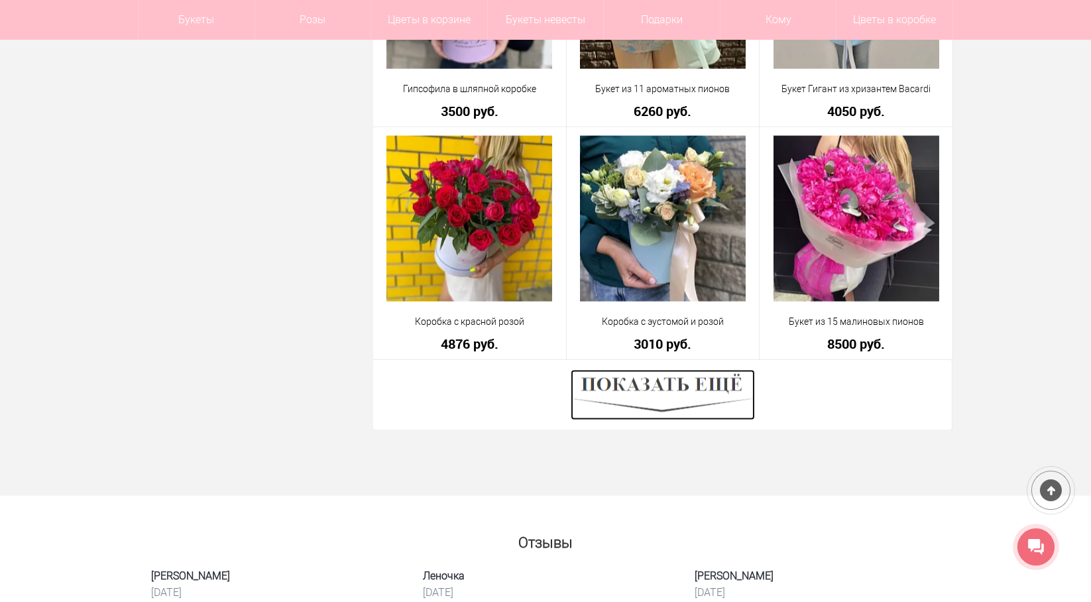
click at [673, 384] on img at bounding box center [662, 395] width 184 height 50
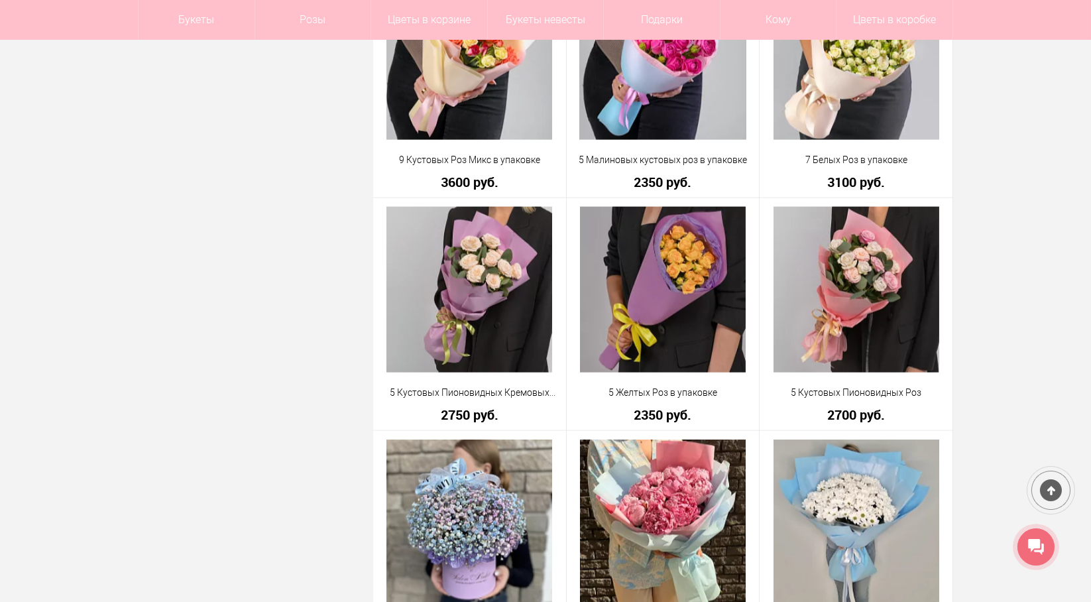
scroll to position [17822, 0]
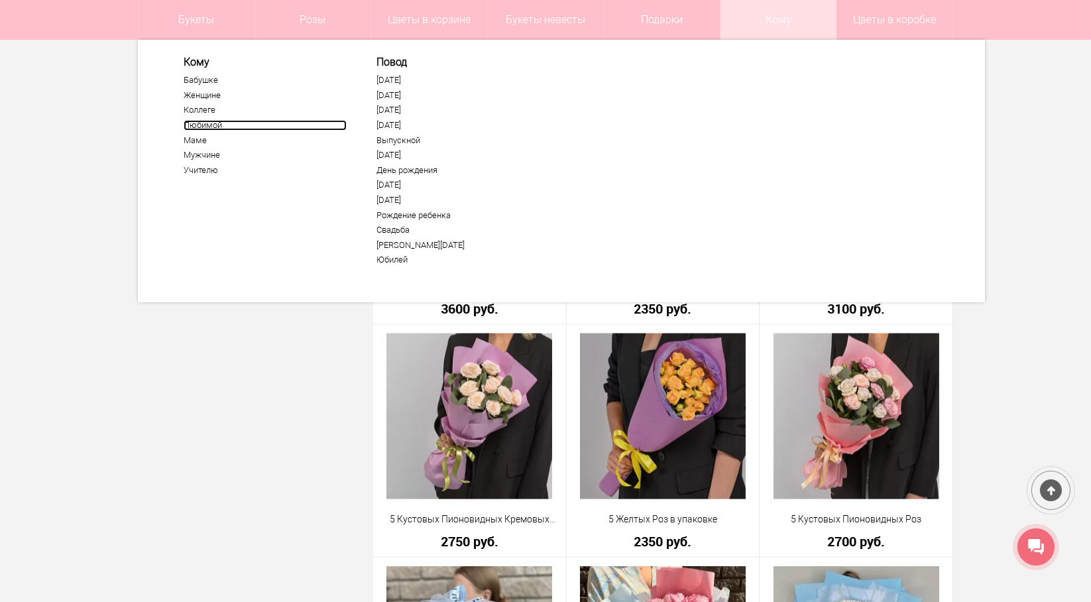
click at [202, 123] on link "Любимой" at bounding box center [265, 125] width 163 height 11
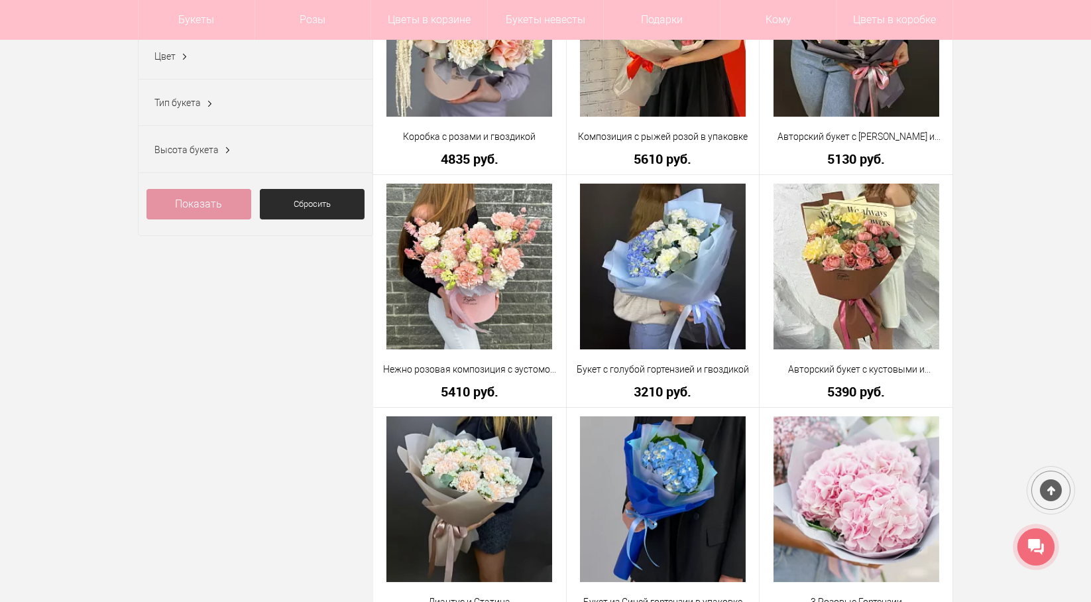
scroll to position [198, 0]
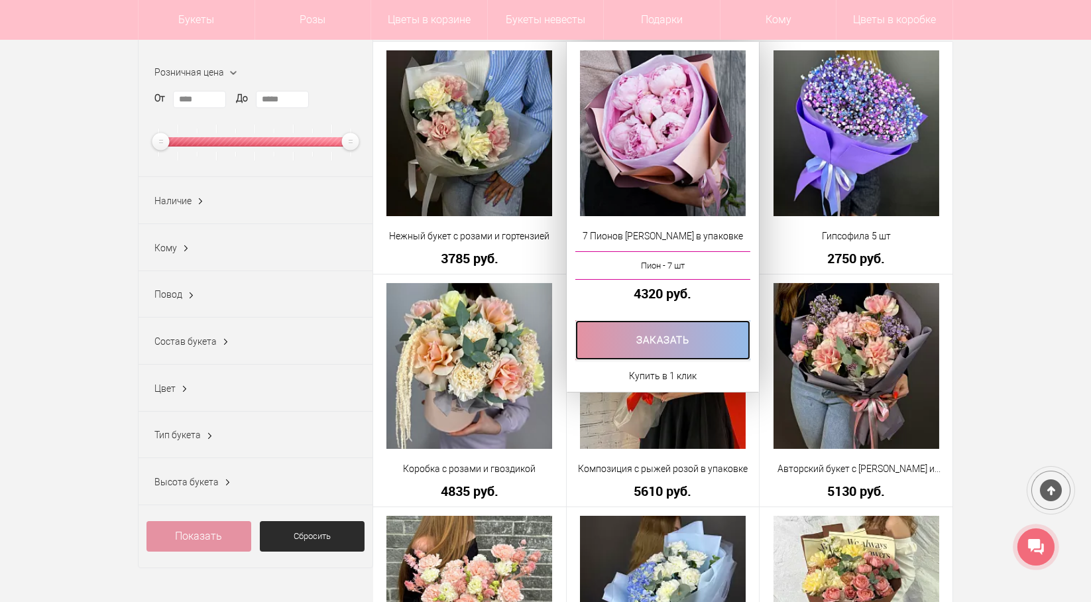
click at [662, 347] on link at bounding box center [663, 340] width 176 height 40
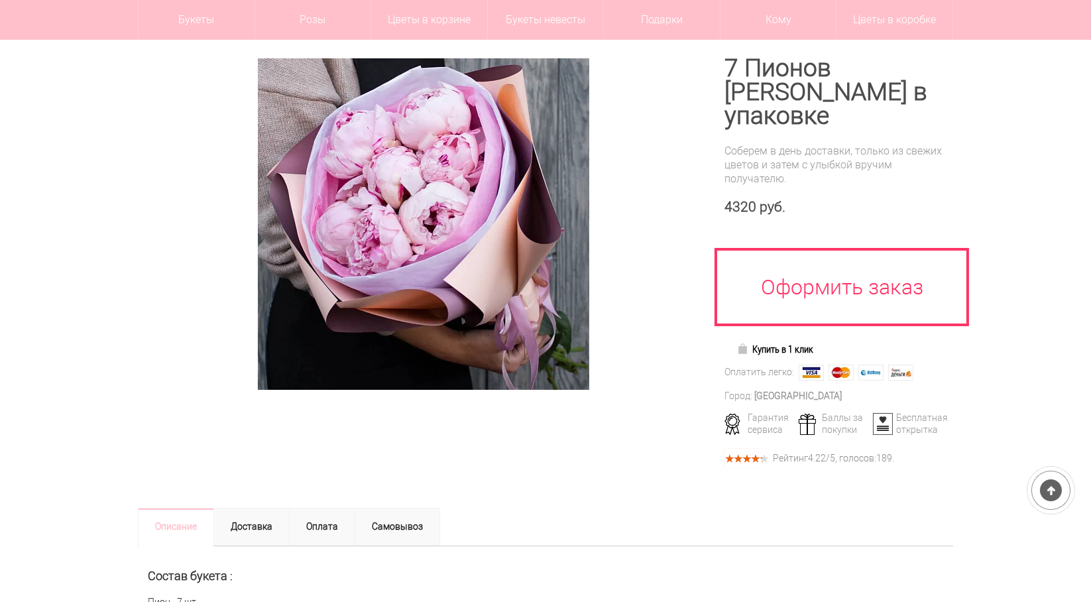
scroll to position [198, 0]
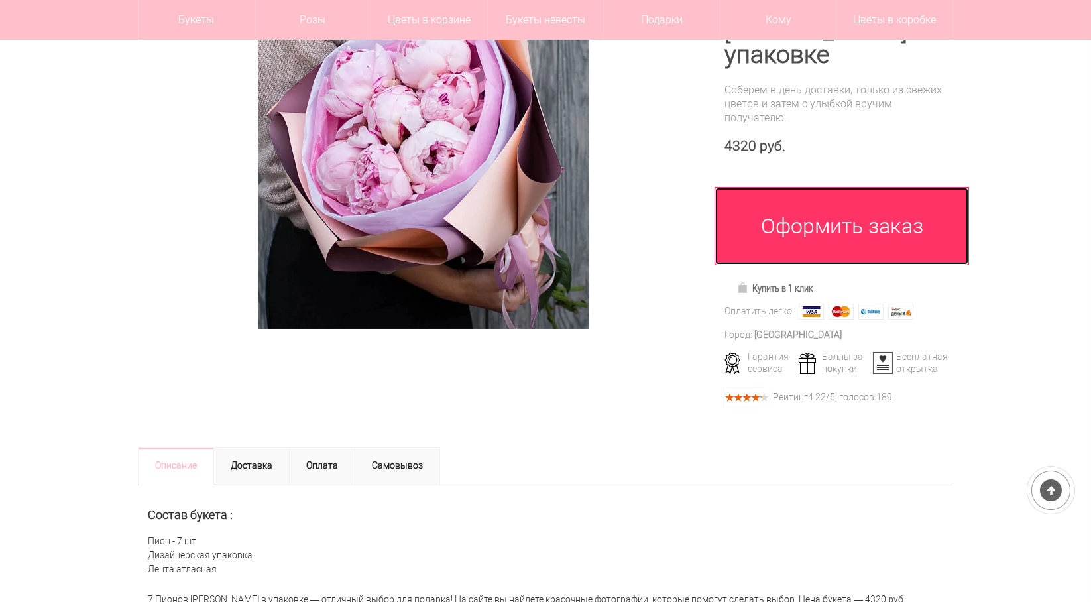
click at [802, 219] on link "Оформить заказ" at bounding box center [841, 226] width 254 height 78
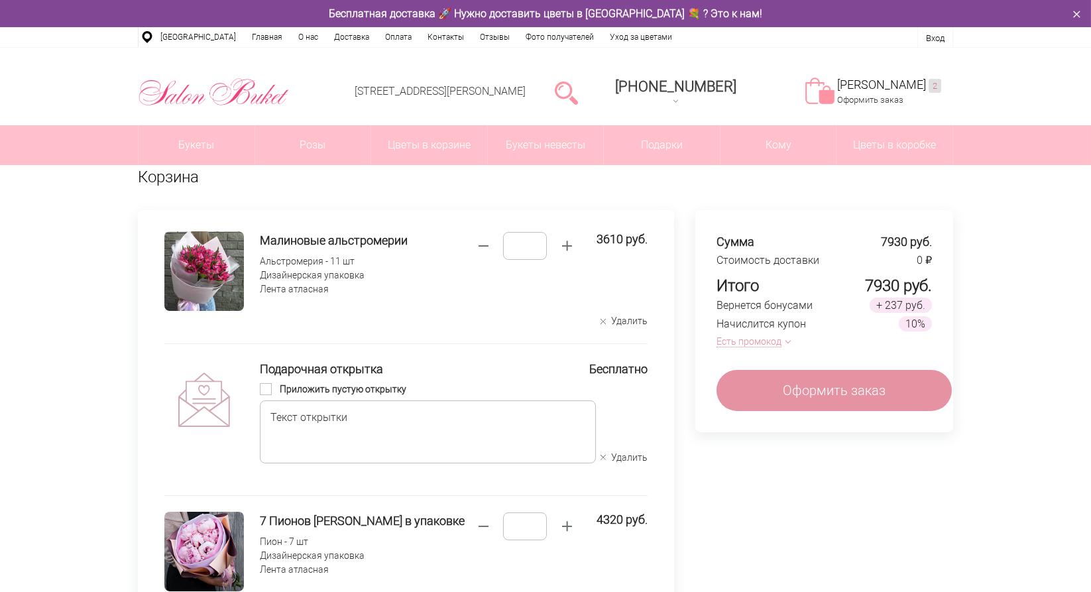
click at [484, 241] on span "button" at bounding box center [483, 246] width 21 height 21
click at [535, 243] on input "*" at bounding box center [525, 246] width 44 height 28
drag, startPoint x: 533, startPoint y: 243, endPoint x: 501, endPoint y: 242, distance: 32.5
click at [501, 242] on div "*" at bounding box center [524, 245] width 113 height 29
type input "*"
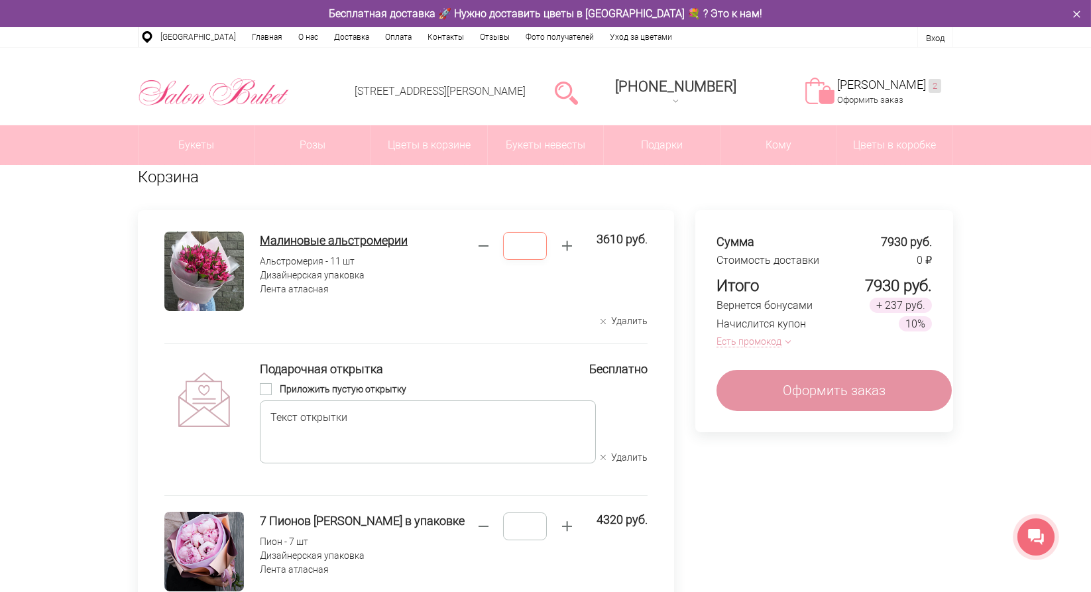
drag, startPoint x: 535, startPoint y: 241, endPoint x: 425, endPoint y: 232, distance: 110.4
click at [425, 232] on div "Малиновые альстромерии Альстромерия - 11 шт Дизайнерская упаковка Лента атласна…" at bounding box center [454, 279] width 388 height 96
click at [627, 315] on button "Удалить" at bounding box center [623, 321] width 47 height 13
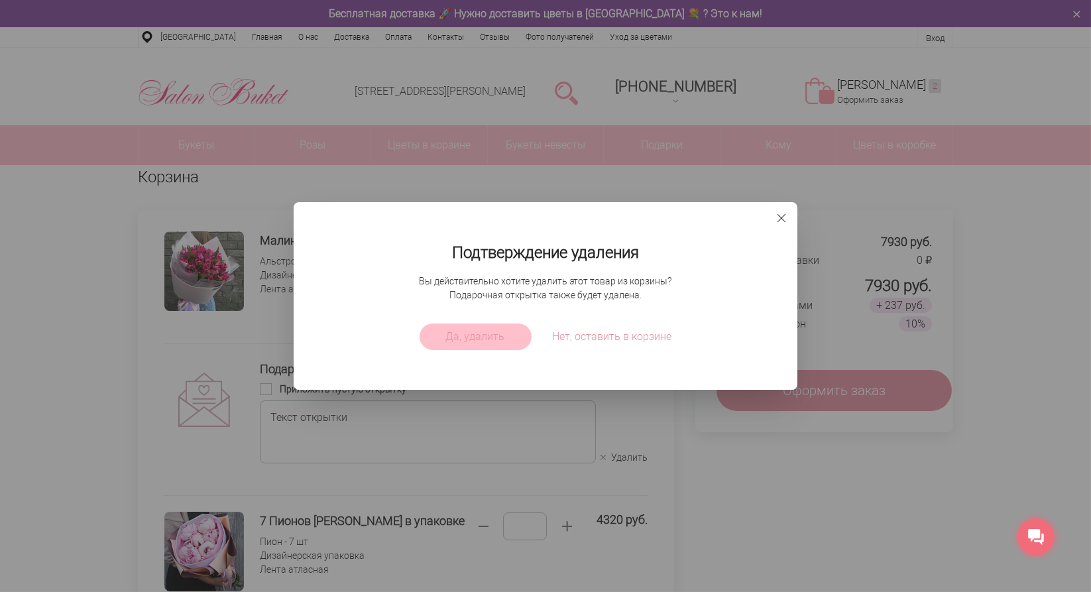
click at [503, 344] on span "Да, удалить" at bounding box center [475, 337] width 59 height 16
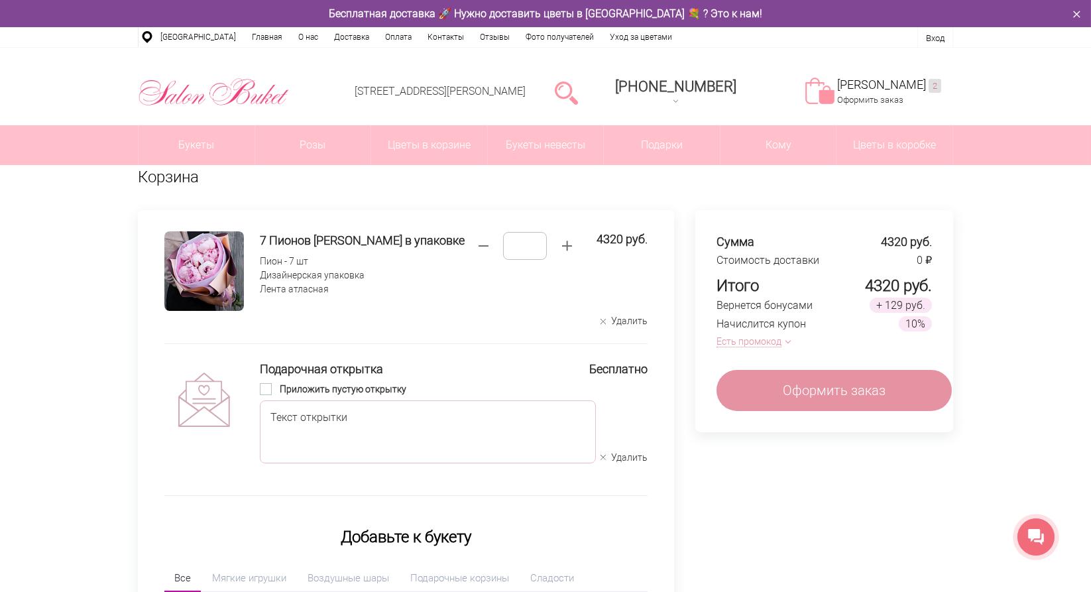
click at [343, 423] on textarea at bounding box center [428, 431] width 336 height 63
click at [333, 423] on textarea "To enrich screen reader interactions, please activate Accessibility in Grammarl…" at bounding box center [428, 431] width 336 height 63
type textarea "**********"
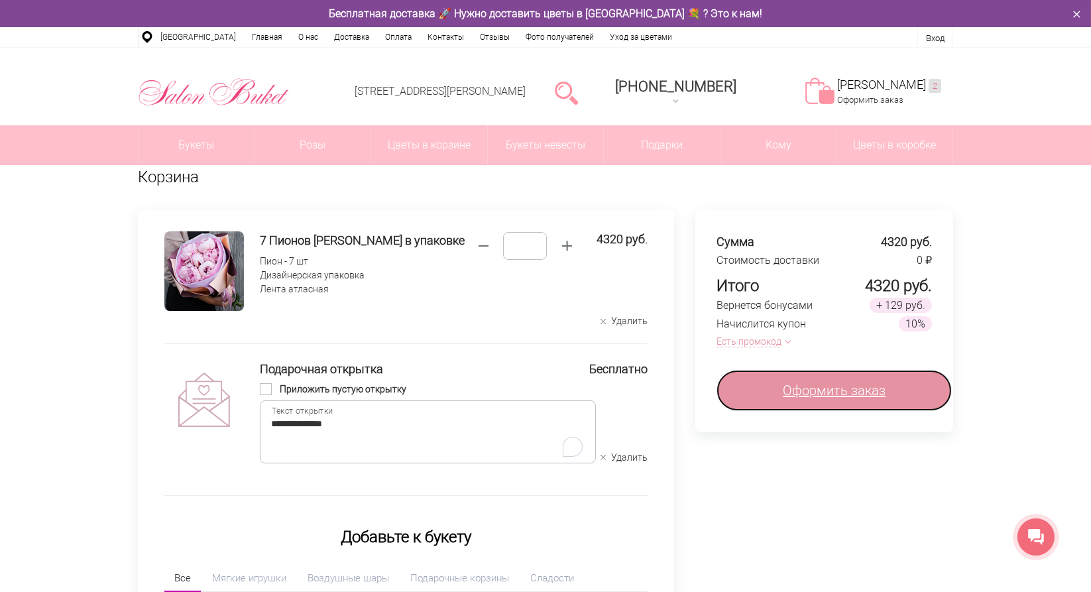
click at [837, 397] on span "Оформить заказ" at bounding box center [833, 390] width 103 height 20
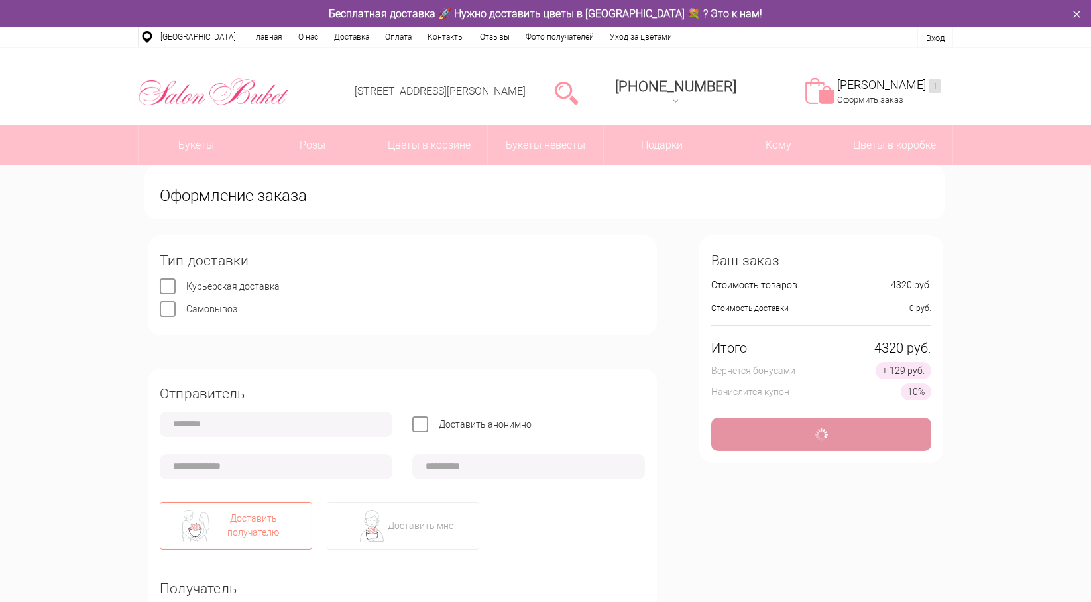
type input "**********"
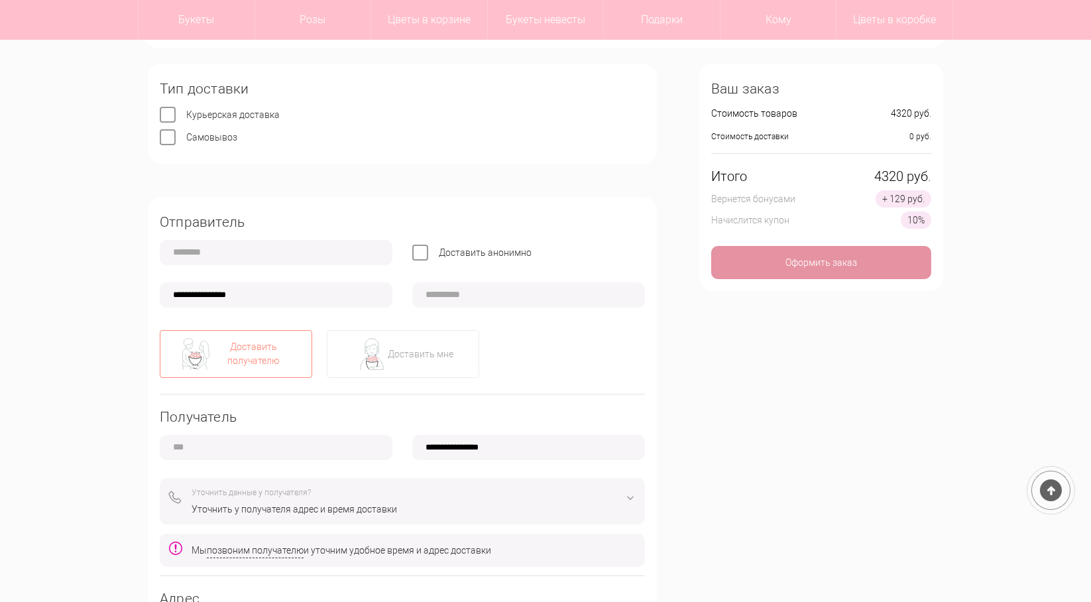
click at [207, 254] on input "text" at bounding box center [276, 252] width 233 height 25
type input "**********"
click at [189, 290] on input "**********" at bounding box center [276, 294] width 233 height 25
click at [439, 250] on label "Доставить анонимно" at bounding box center [485, 252] width 93 height 11
click at [202, 288] on input "**********" at bounding box center [276, 294] width 233 height 25
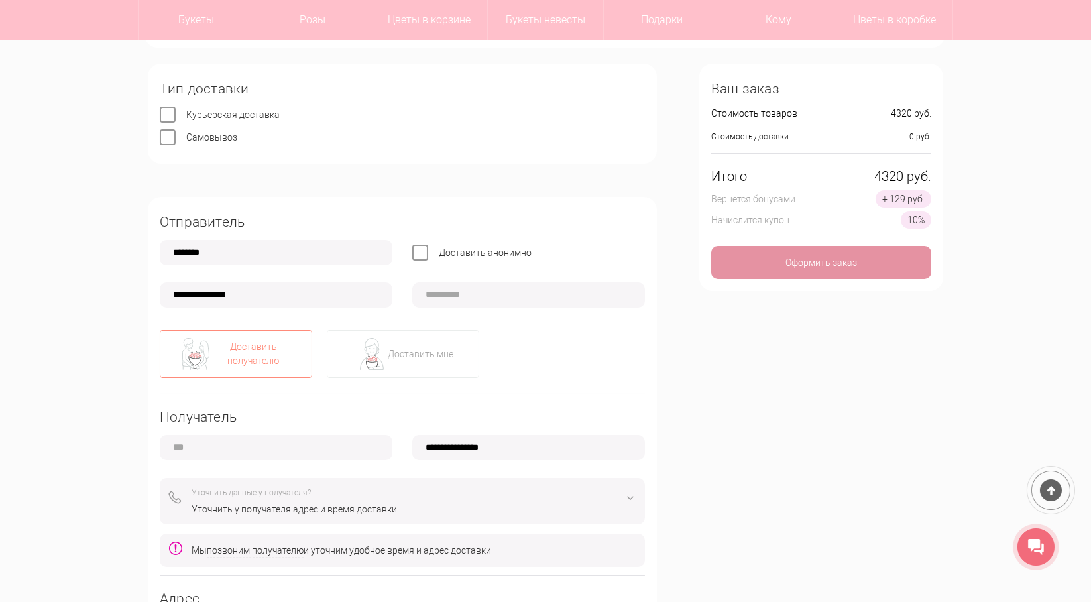
type input "**********"
click at [211, 448] on input "text" at bounding box center [276, 447] width 233 height 25
type input "*****"
type input "**********"
click at [544, 298] on input "text" at bounding box center [528, 294] width 233 height 25
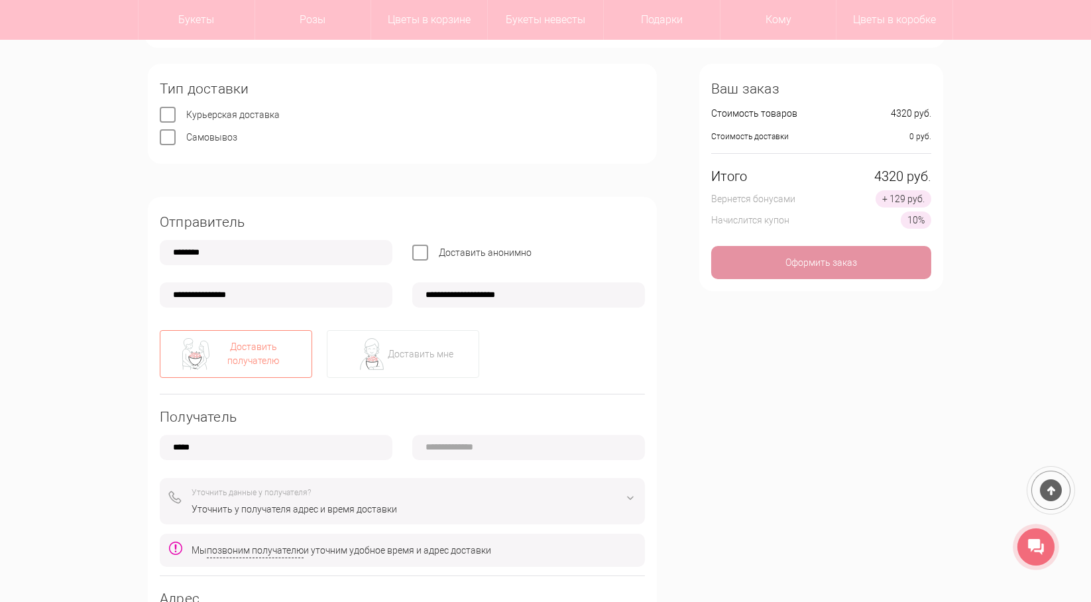
type input "**********"
click at [484, 435] on input "**********" at bounding box center [528, 447] width 233 height 25
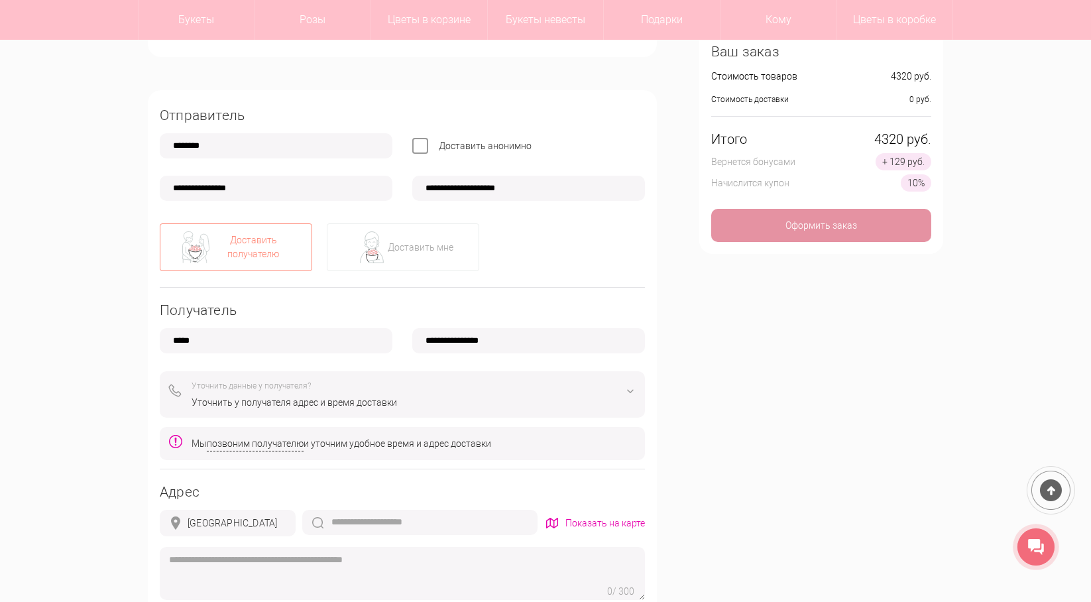
scroll to position [397, 0]
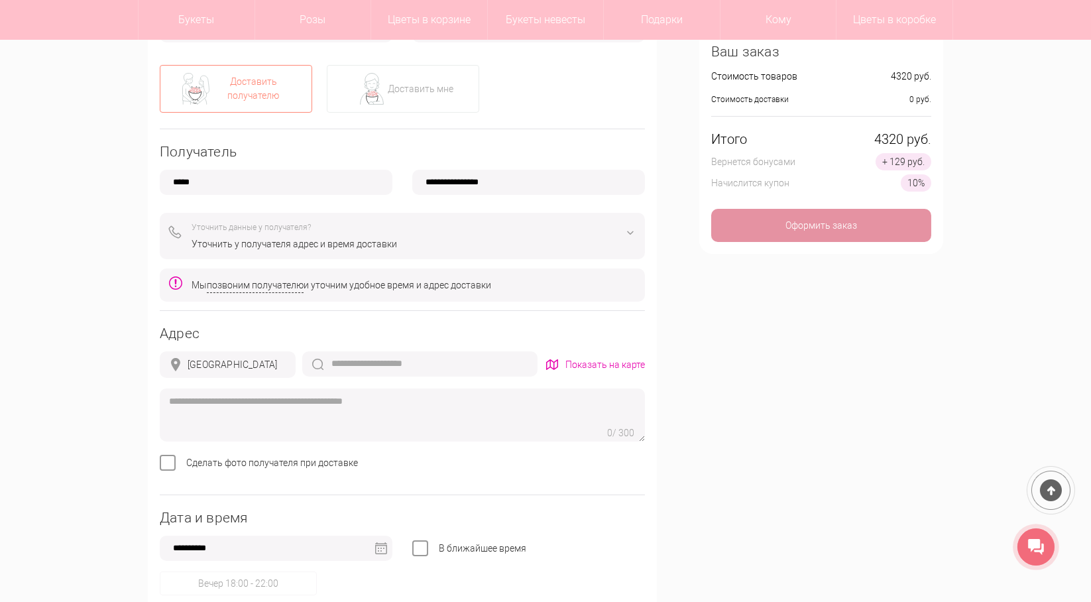
type input "**********"
click at [240, 242] on div "Уточнить у получателя адрес и время доставки" at bounding box center [413, 244] width 444 height 14
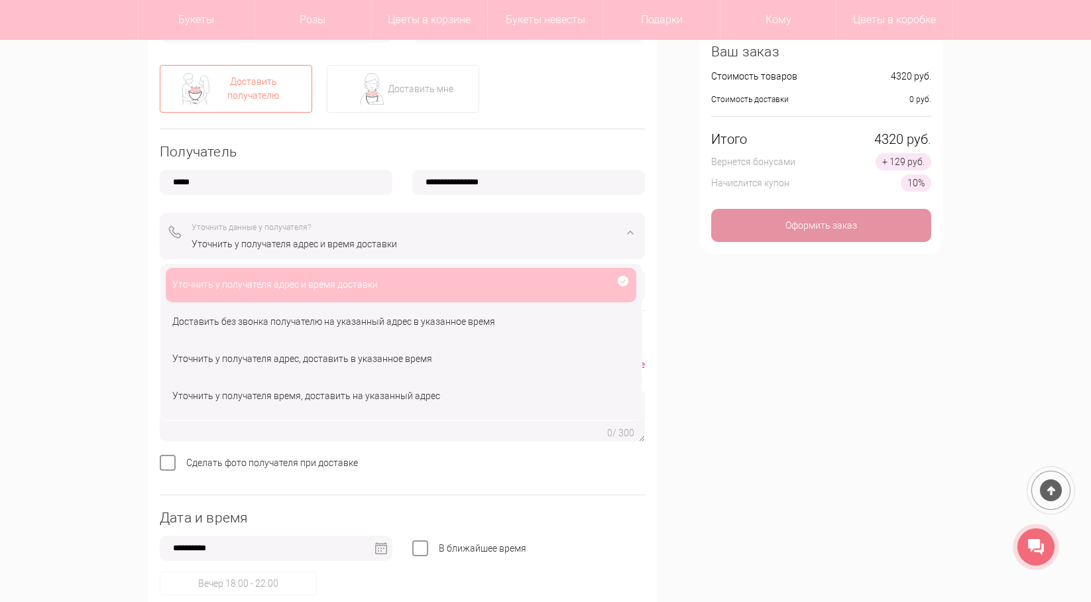
click at [243, 242] on div "Уточнить у получателя адрес и время доставки" at bounding box center [413, 244] width 444 height 14
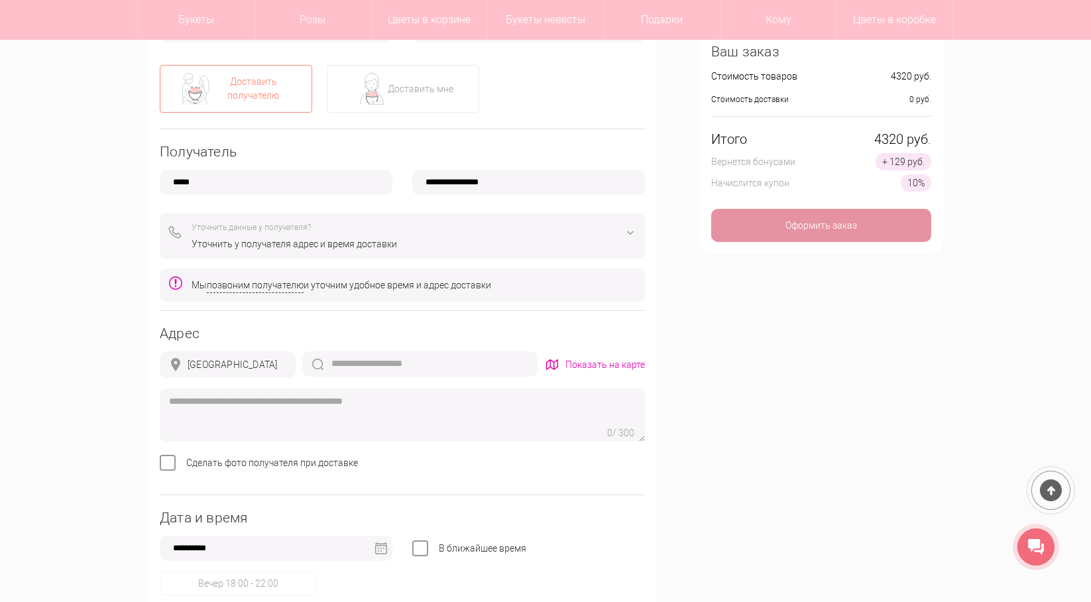
click at [791, 347] on div "**********" at bounding box center [545, 401] width 815 height 1205
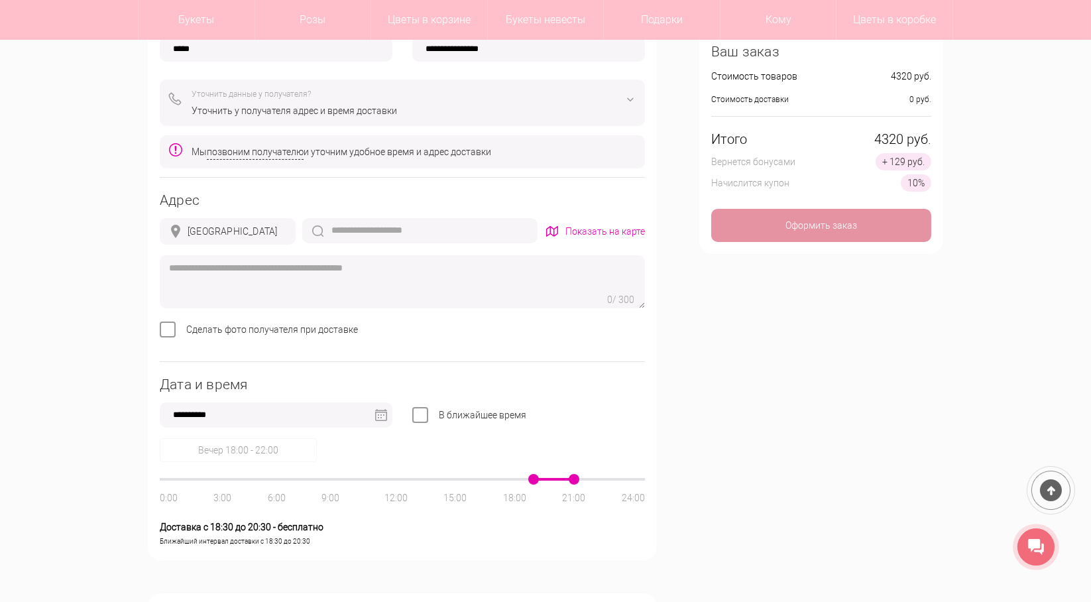
scroll to position [662, 0]
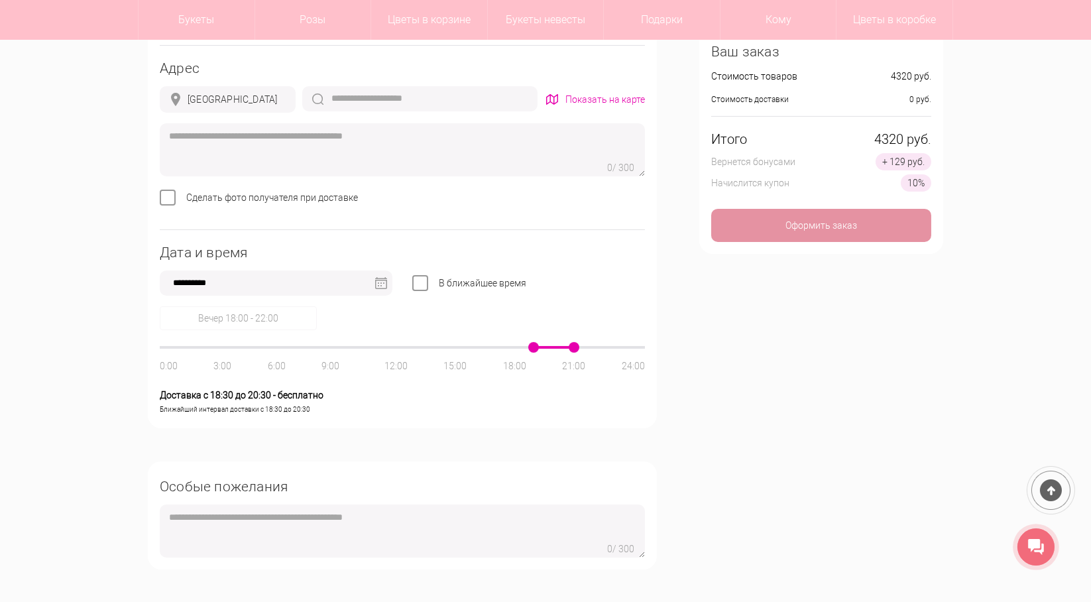
click at [439, 288] on label "В ближайшее время" at bounding box center [482, 283] width 87 height 11
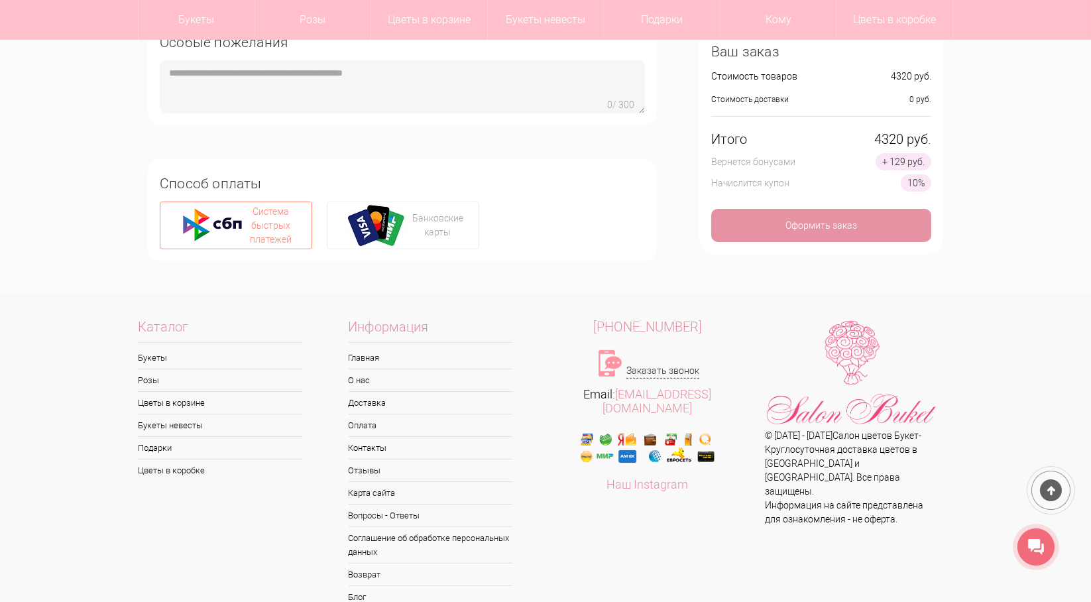
scroll to position [1132, 0]
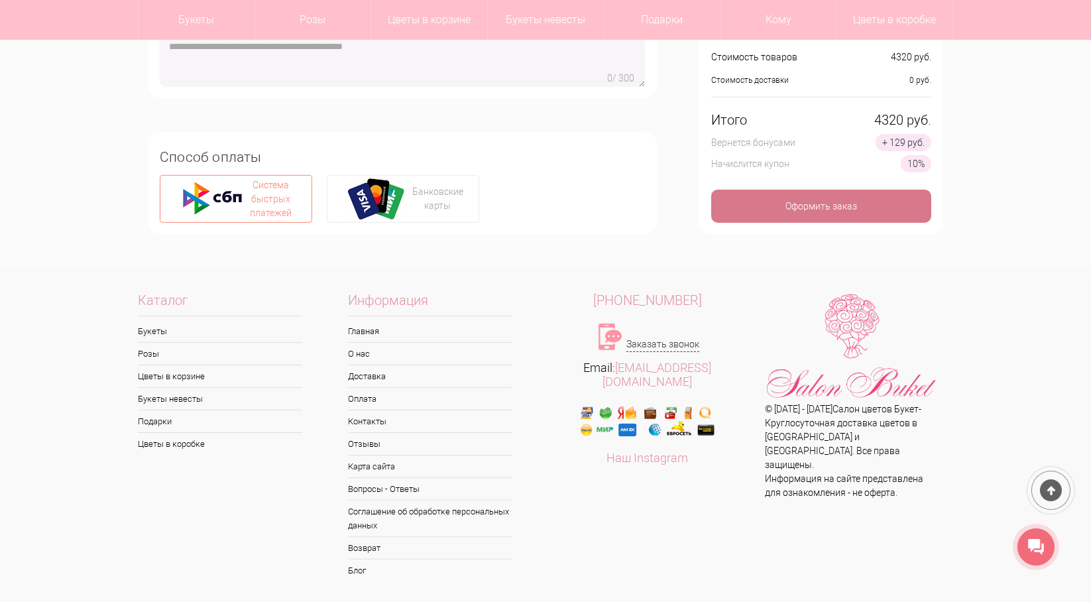
click at [828, 203] on div "Оформить заказ" at bounding box center [821, 205] width 220 height 33
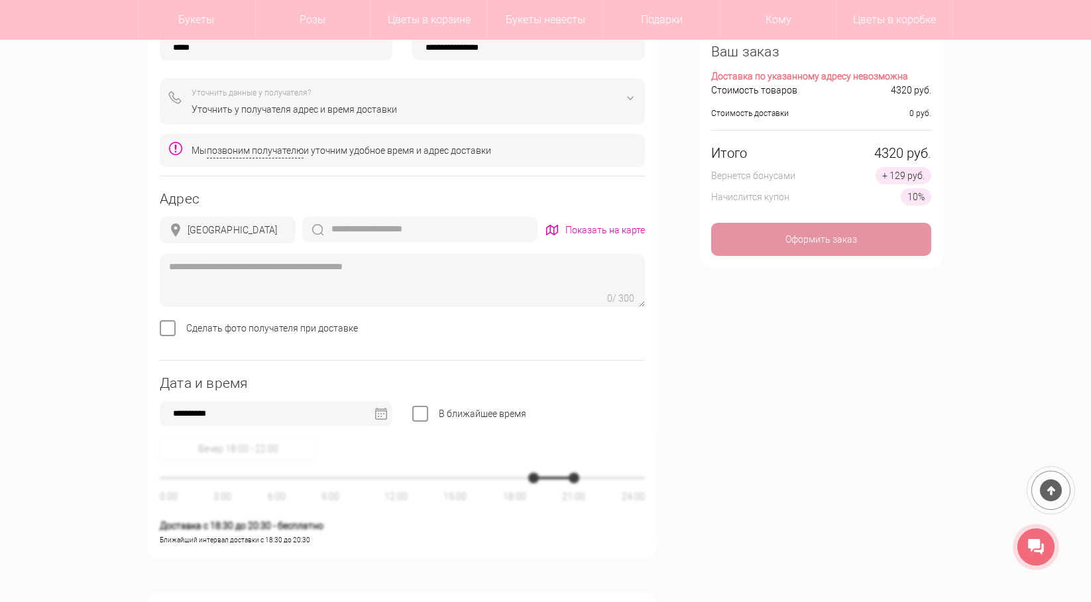
scroll to position [530, 0]
click at [364, 234] on input "text" at bounding box center [419, 230] width 235 height 25
click at [573, 233] on div "Показать на карте" at bounding box center [605, 232] width 80 height 14
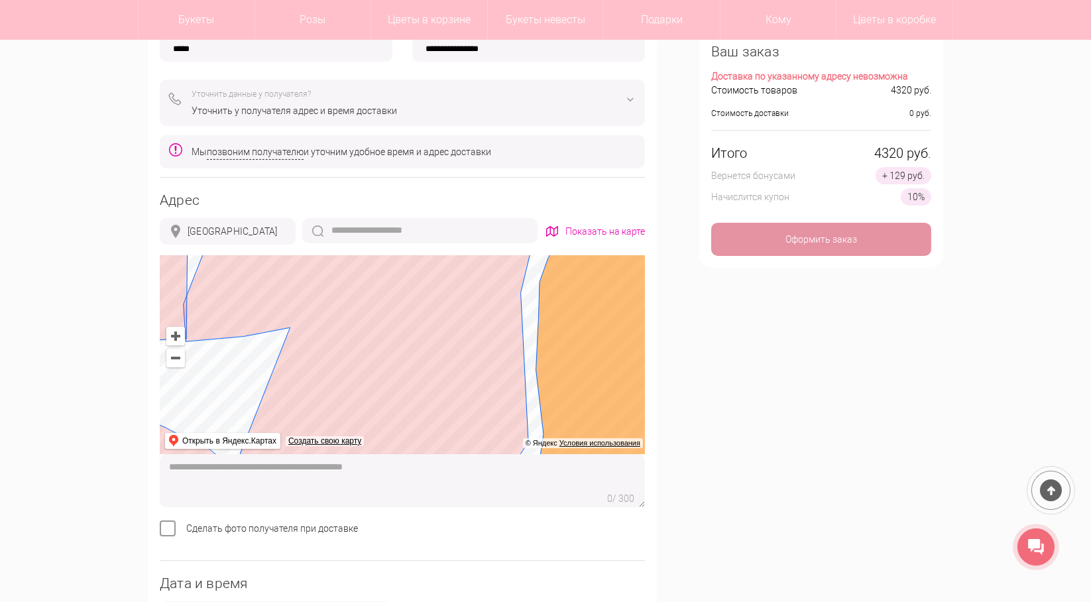
drag, startPoint x: 300, startPoint y: 351, endPoint x: 509, endPoint y: 249, distance: 232.3
click at [509, 249] on div "Адрес Нижний Новгород Выберите вариант или продолжите ввод Показать на карте … …" at bounding box center [402, 376] width 485 height 367
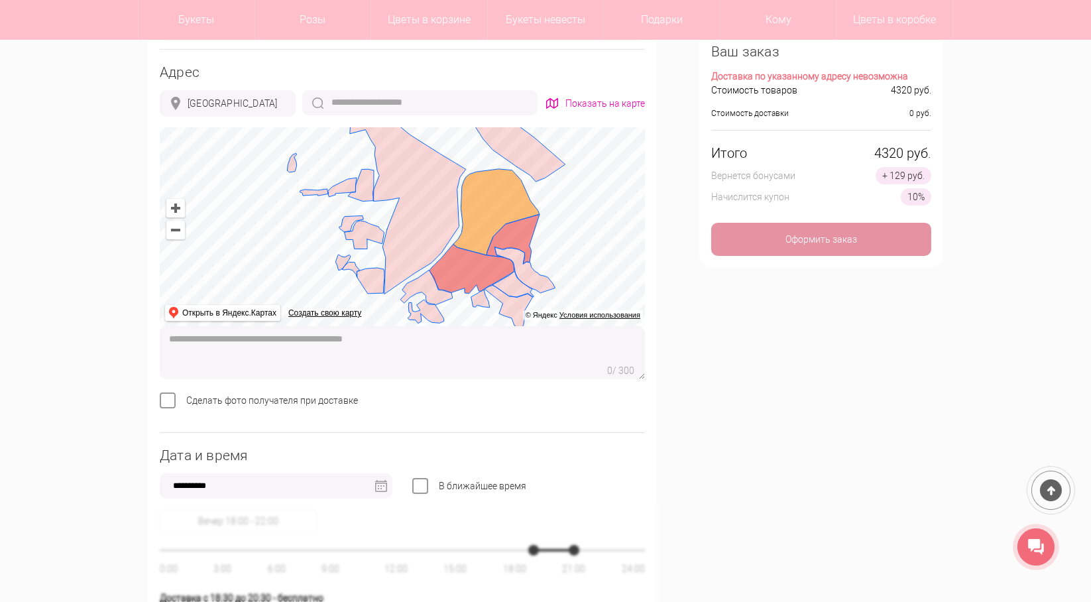
scroll to position [662, 0]
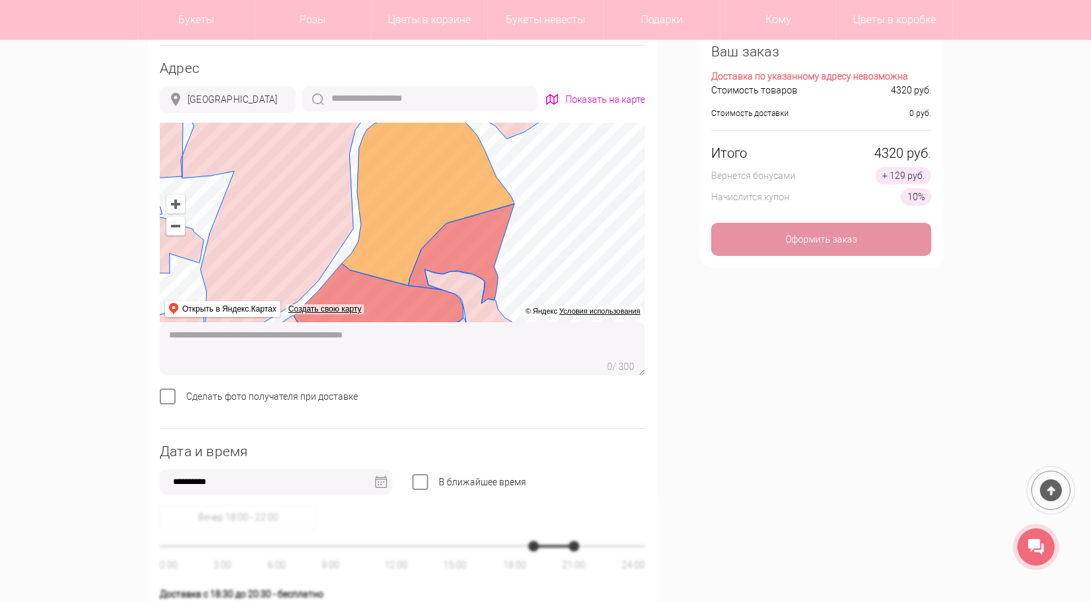
drag, startPoint x: 475, startPoint y: 230, endPoint x: 383, endPoint y: 317, distance: 127.0
click at [383, 317] on ymaps at bounding box center [402, 222] width 485 height 199
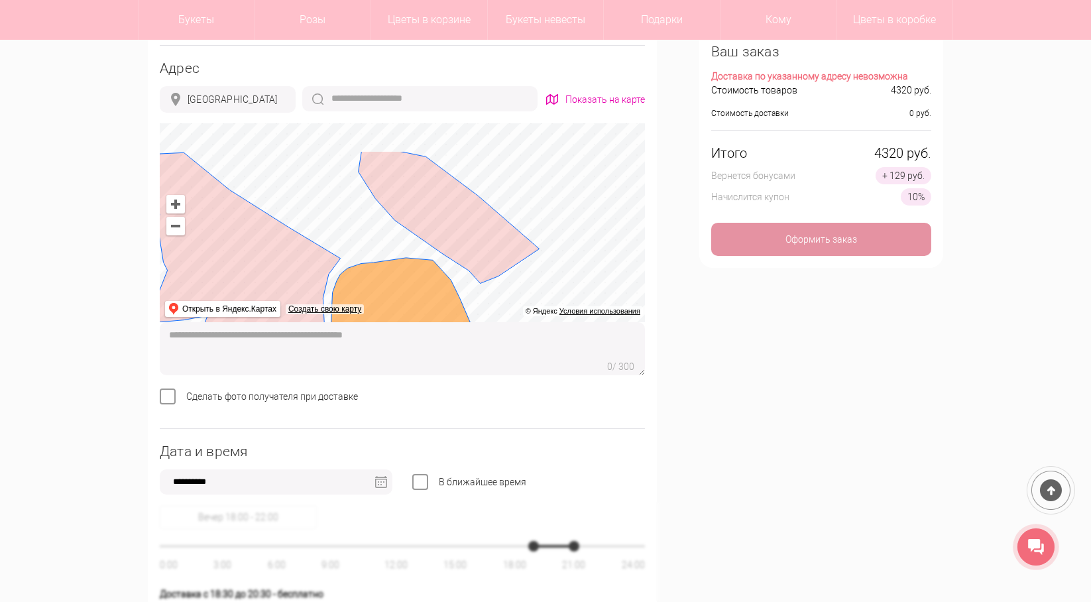
drag, startPoint x: 409, startPoint y: 182, endPoint x: 385, endPoint y: 289, distance: 110.1
click at [385, 299] on ymaps at bounding box center [402, 222] width 485 height 199
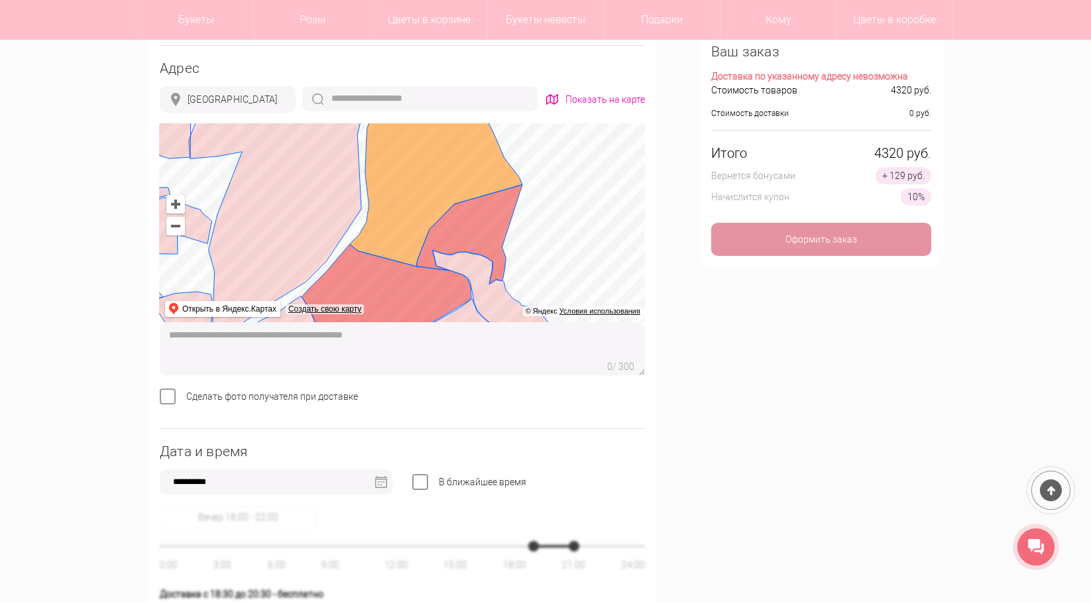
drag, startPoint x: 390, startPoint y: 271, endPoint x: 433, endPoint y: 135, distance: 142.5
click at [433, 135] on ymaps at bounding box center [402, 222] width 485 height 199
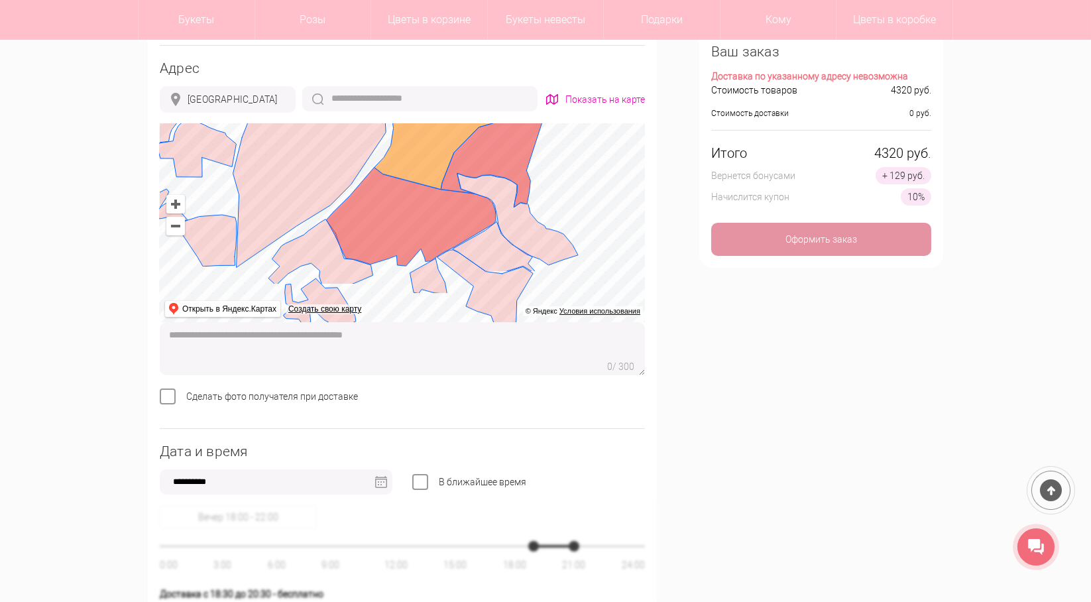
drag, startPoint x: 394, startPoint y: 224, endPoint x: 403, endPoint y: 212, distance: 15.1
click at [403, 212] on ymaps at bounding box center [402, 222] width 485 height 199
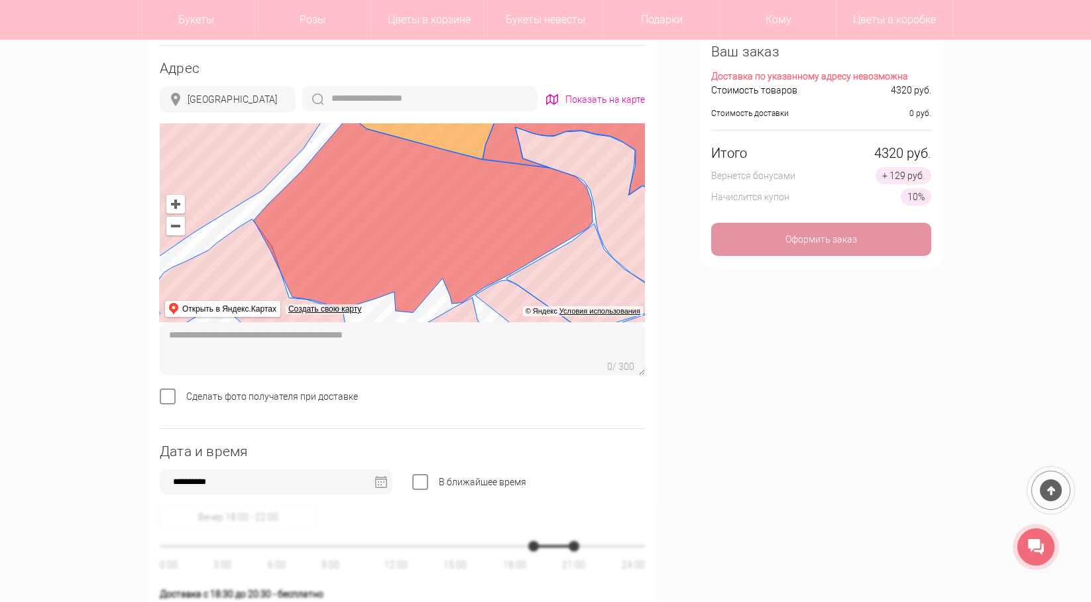
click at [420, 223] on ymaps at bounding box center [402, 222] width 485 height 199
click at [506, 193] on ymaps at bounding box center [508, 196] width 20 height 27
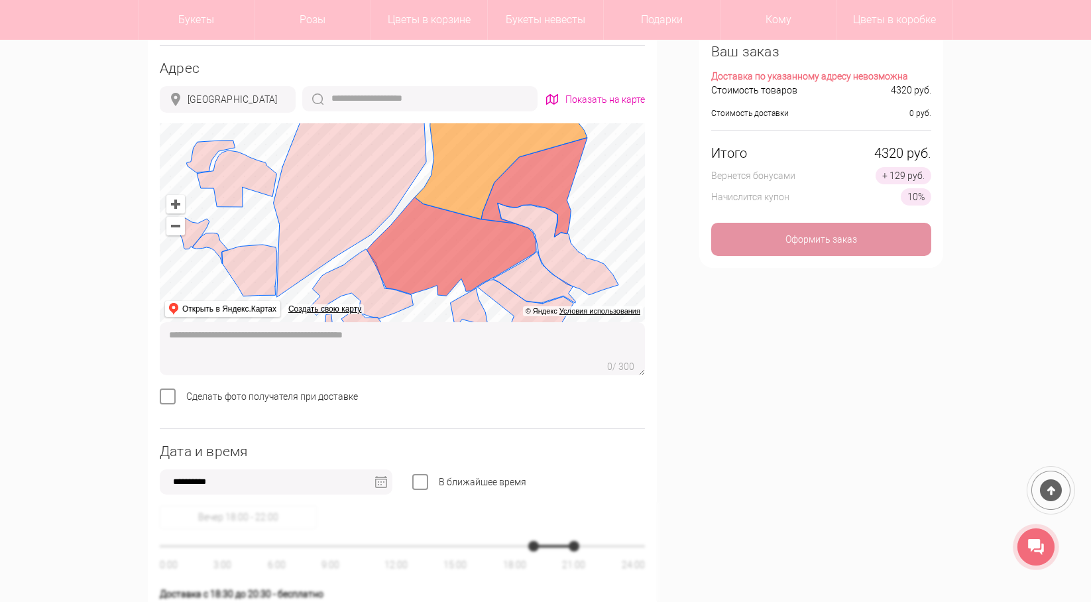
drag, startPoint x: 439, startPoint y: 208, endPoint x: 460, endPoint y: 241, distance: 39.0
click at [460, 241] on ymaps at bounding box center [402, 222] width 485 height 199
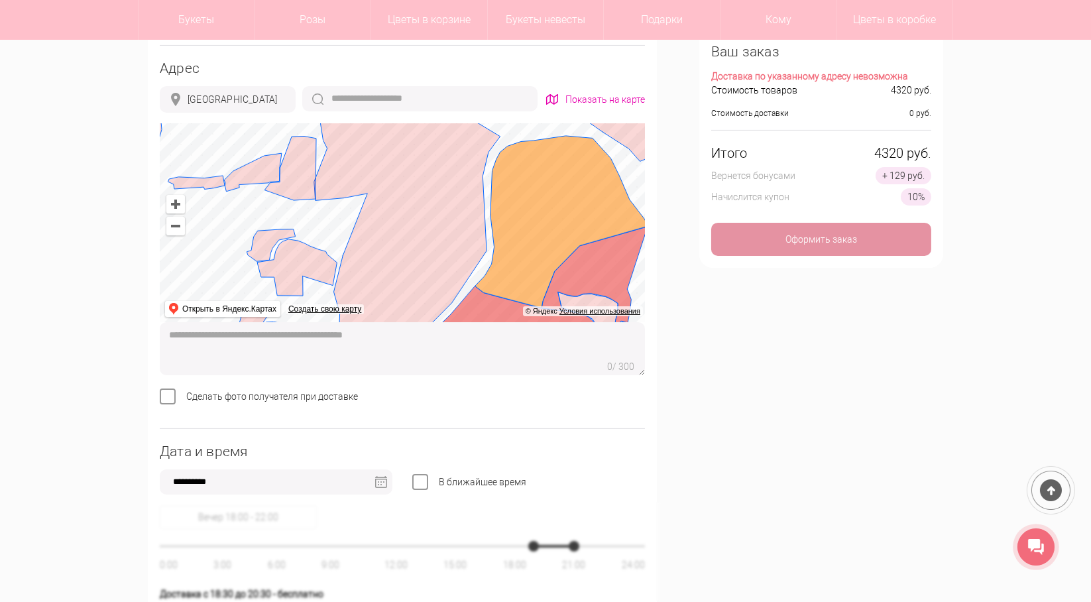
click at [479, 262] on ymaps at bounding box center [402, 222] width 485 height 199
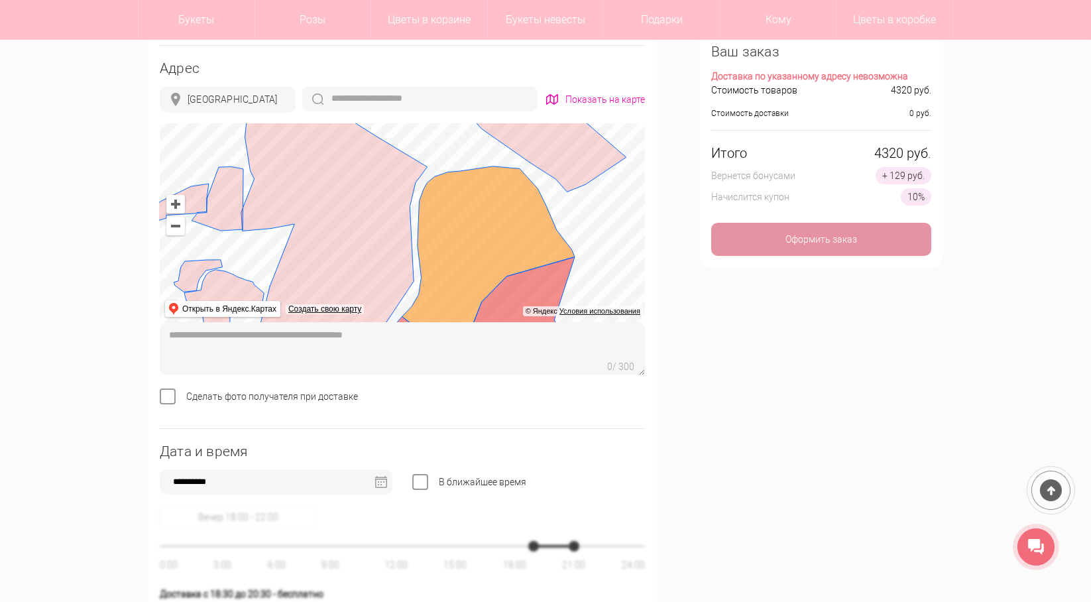
drag, startPoint x: 518, startPoint y: 199, endPoint x: 445, endPoint y: 229, distance: 78.7
click at [445, 229] on ymaps at bounding box center [402, 222] width 485 height 199
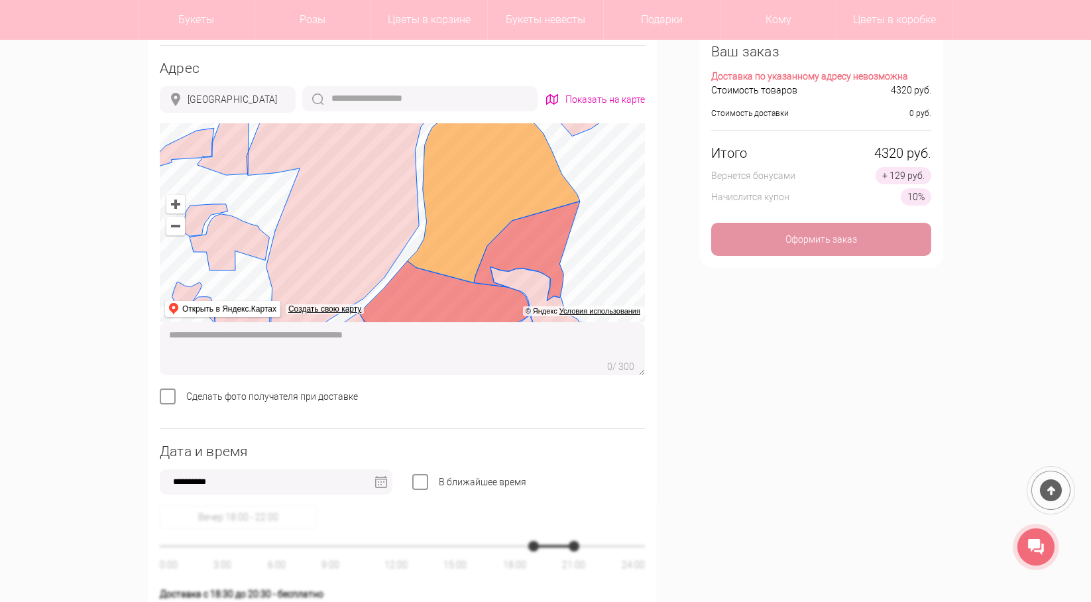
drag, startPoint x: 464, startPoint y: 252, endPoint x: 469, endPoint y: 196, distance: 55.9
click at [469, 196] on ymaps at bounding box center [402, 222] width 485 height 199
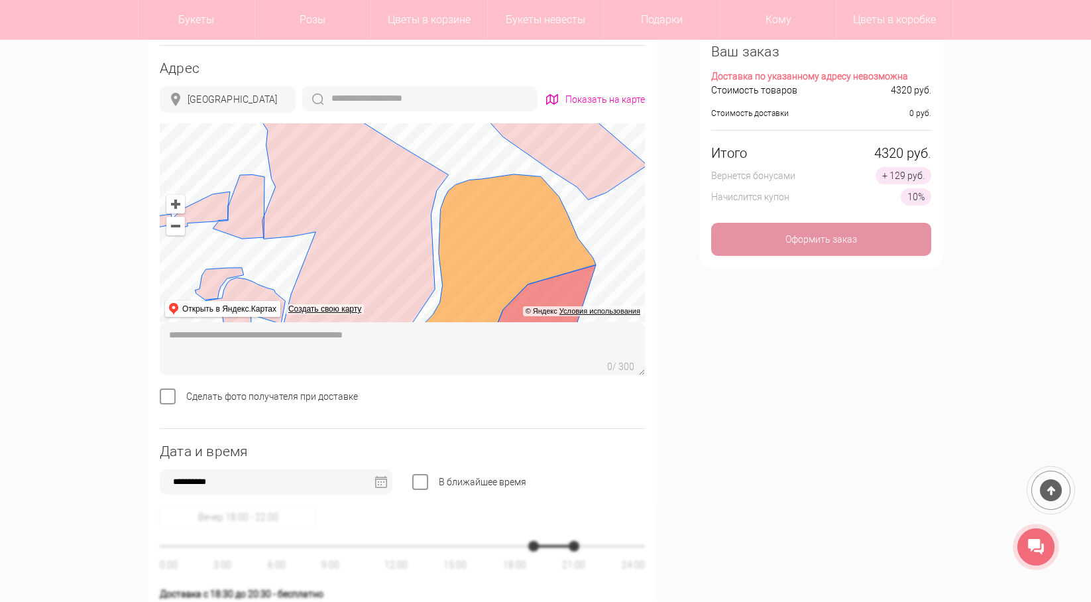
drag, startPoint x: 451, startPoint y: 205, endPoint x: 457, endPoint y: 217, distance: 13.9
click at [463, 242] on ymaps at bounding box center [402, 222] width 485 height 199
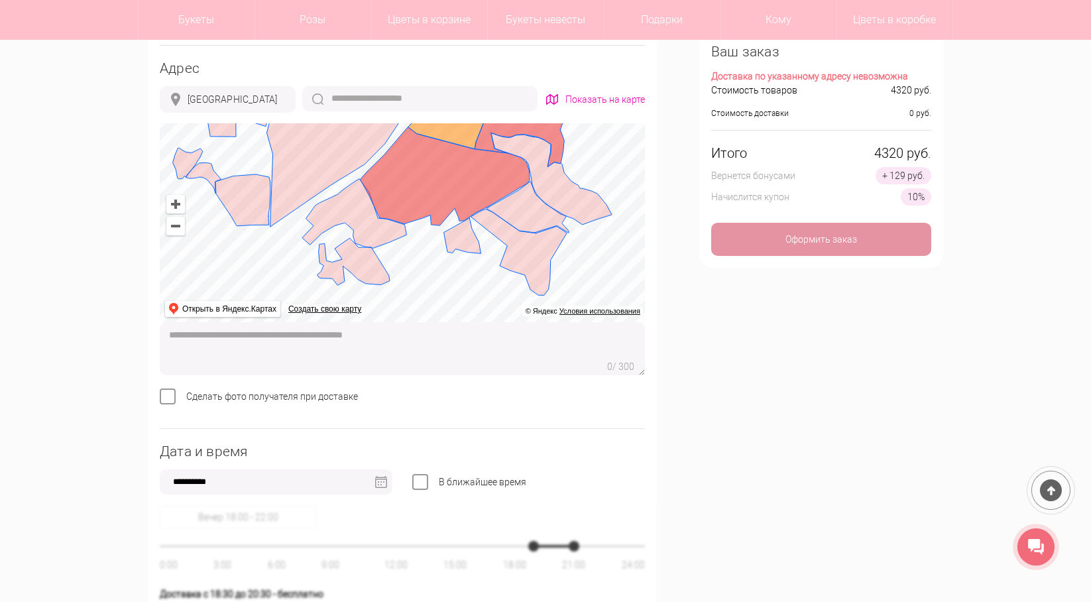
click at [426, 184] on ymaps at bounding box center [402, 222] width 485 height 199
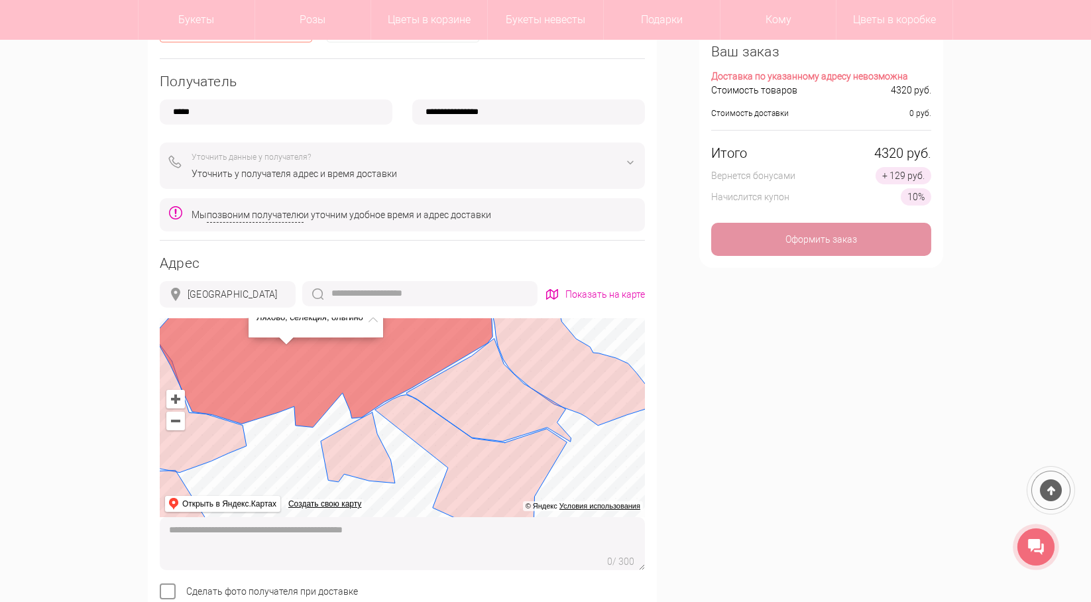
scroll to position [397, 0]
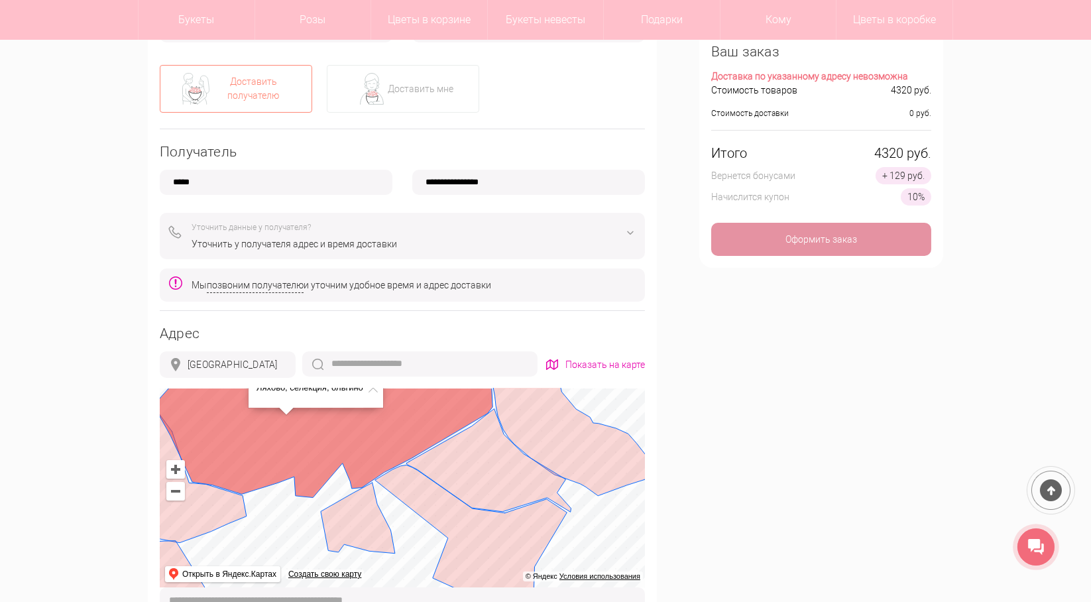
click at [240, 251] on div "Уточнить данные у получателя? Уточнить у получателя адрес и время доставки" at bounding box center [402, 236] width 485 height 46
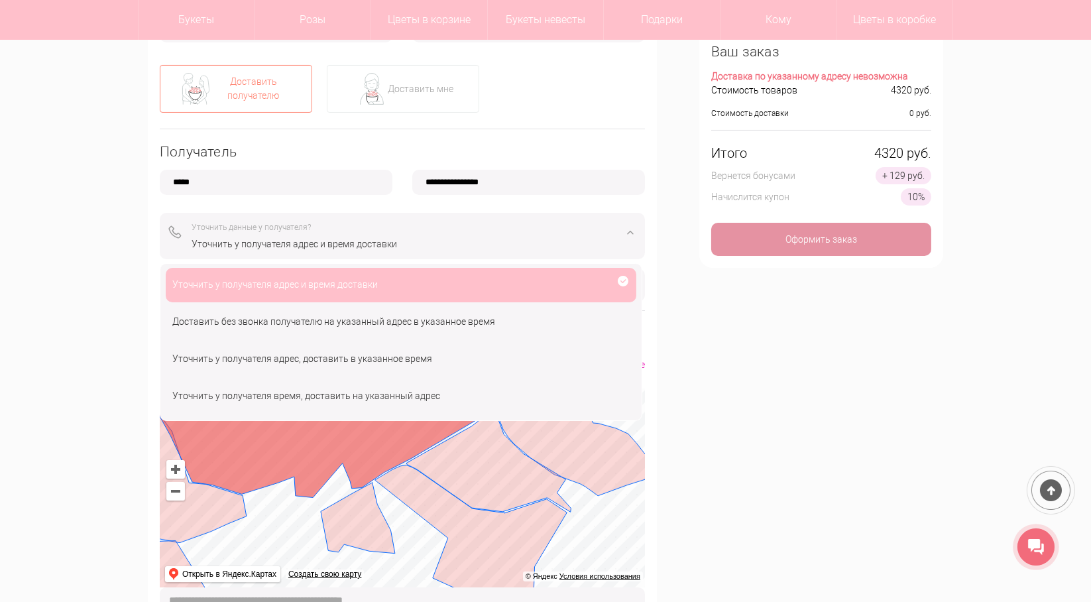
click at [321, 283] on div "Уточнить у получателя адрес и время доставки" at bounding box center [401, 285] width 470 height 34
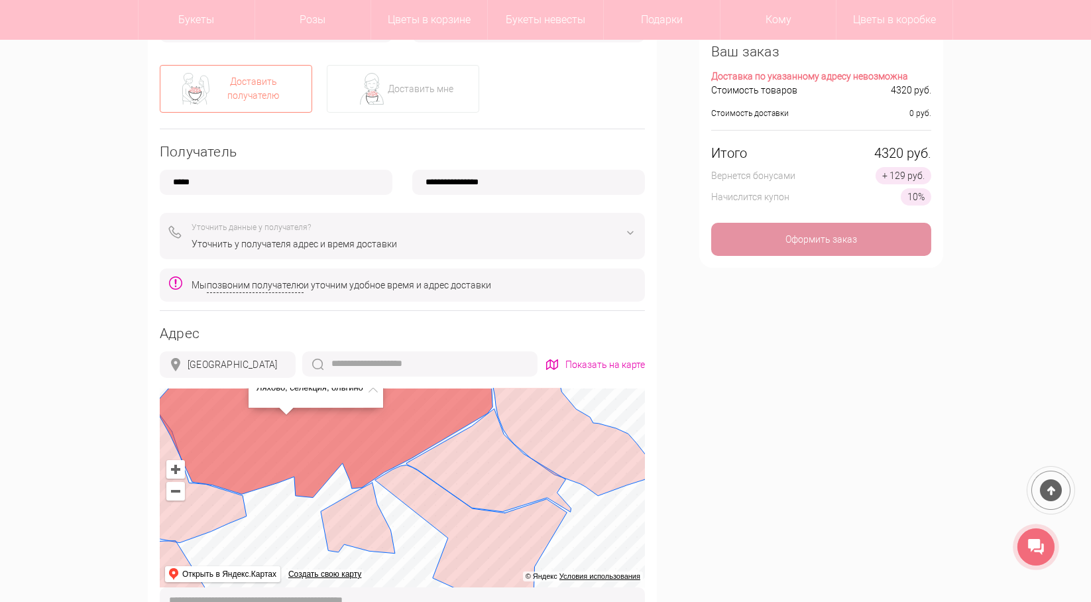
scroll to position [728, 0]
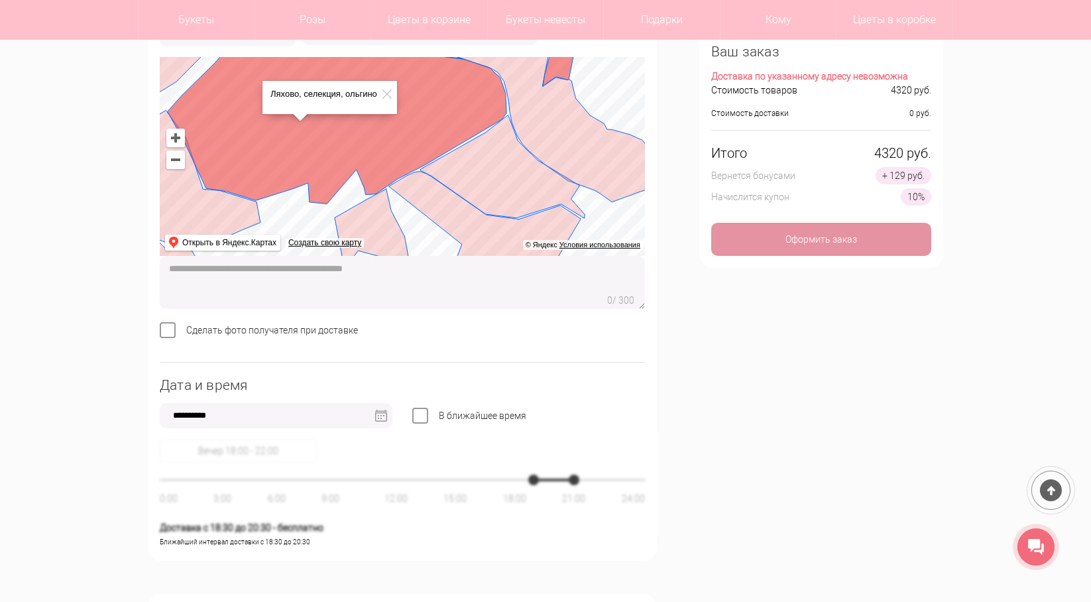
drag, startPoint x: 366, startPoint y: 133, endPoint x: 389, endPoint y: 211, distance: 81.4
click at [389, 211] on ymaps at bounding box center [402, 156] width 485 height 199
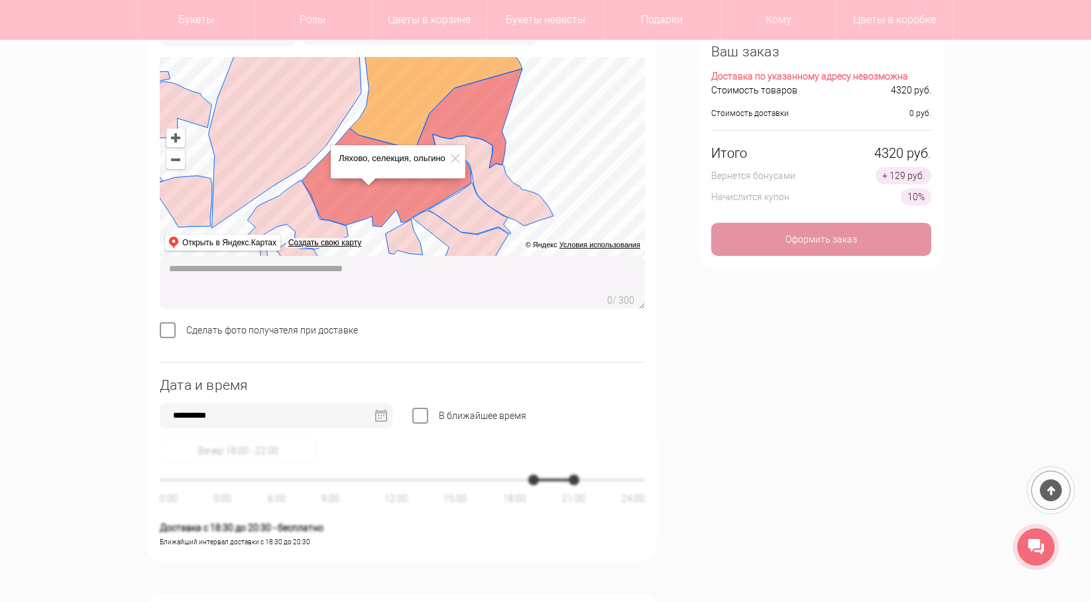
drag, startPoint x: 409, startPoint y: 146, endPoint x: 440, endPoint y: 198, distance: 60.0
click at [440, 198] on ymaps at bounding box center [402, 156] width 485 height 199
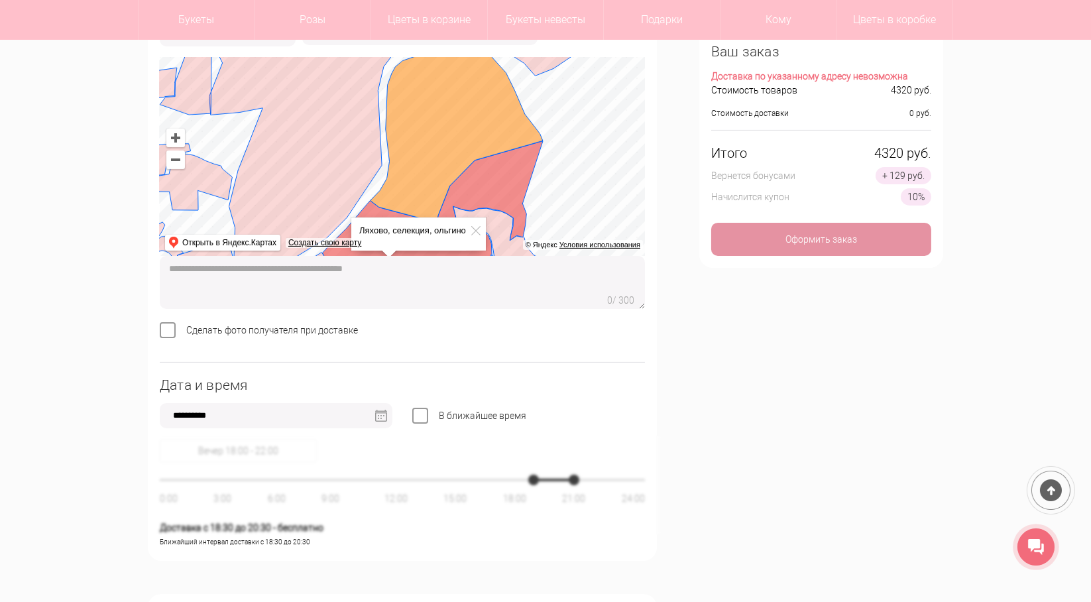
drag, startPoint x: 310, startPoint y: 90, endPoint x: 403, endPoint y: 207, distance: 149.0
click at [403, 207] on ymaps at bounding box center [402, 156] width 485 height 199
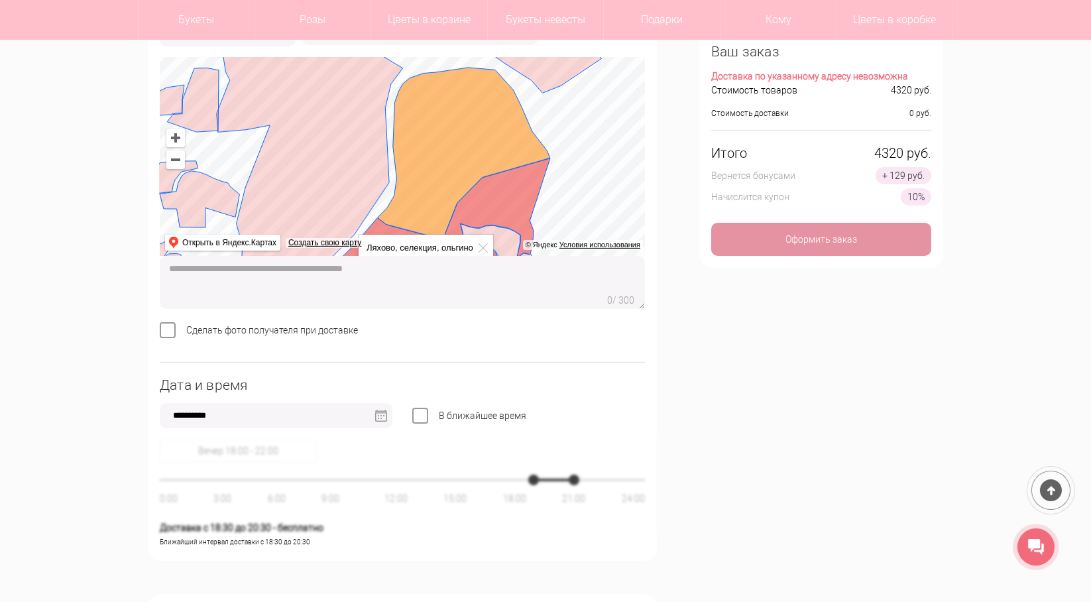
click at [329, 122] on ymaps at bounding box center [402, 156] width 485 height 199
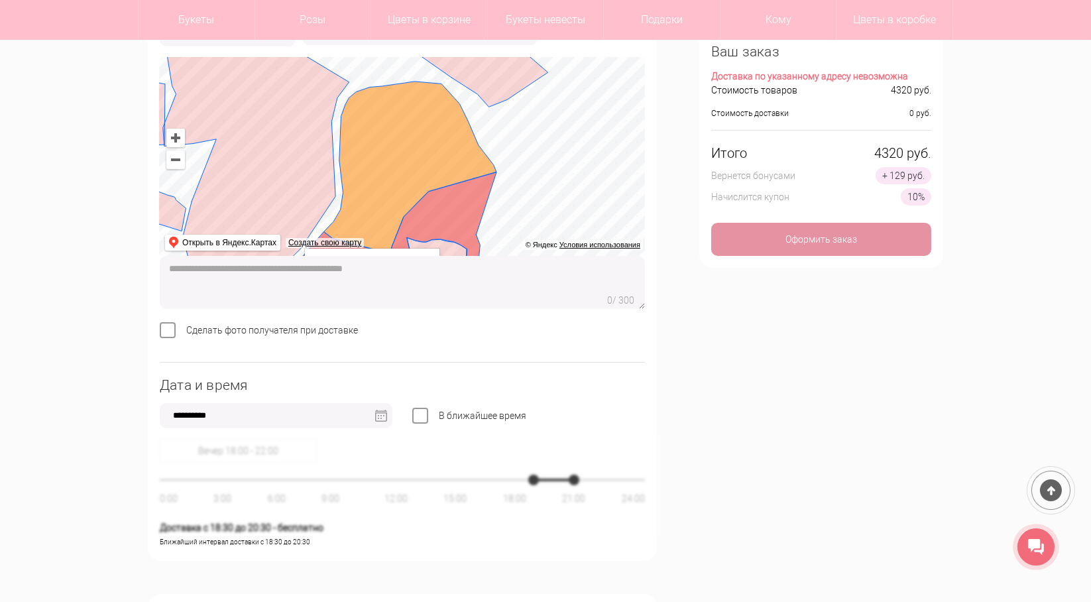
drag, startPoint x: 384, startPoint y: 179, endPoint x: 342, endPoint y: 186, distance: 42.9
click at [342, 186] on ymaps at bounding box center [402, 156] width 485 height 199
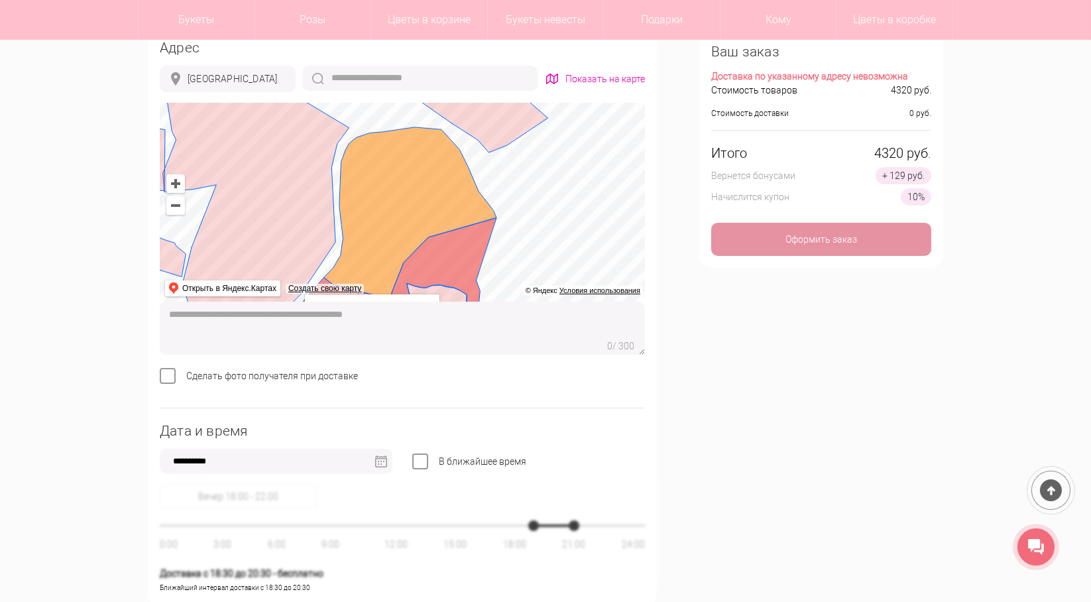
scroll to position [662, 0]
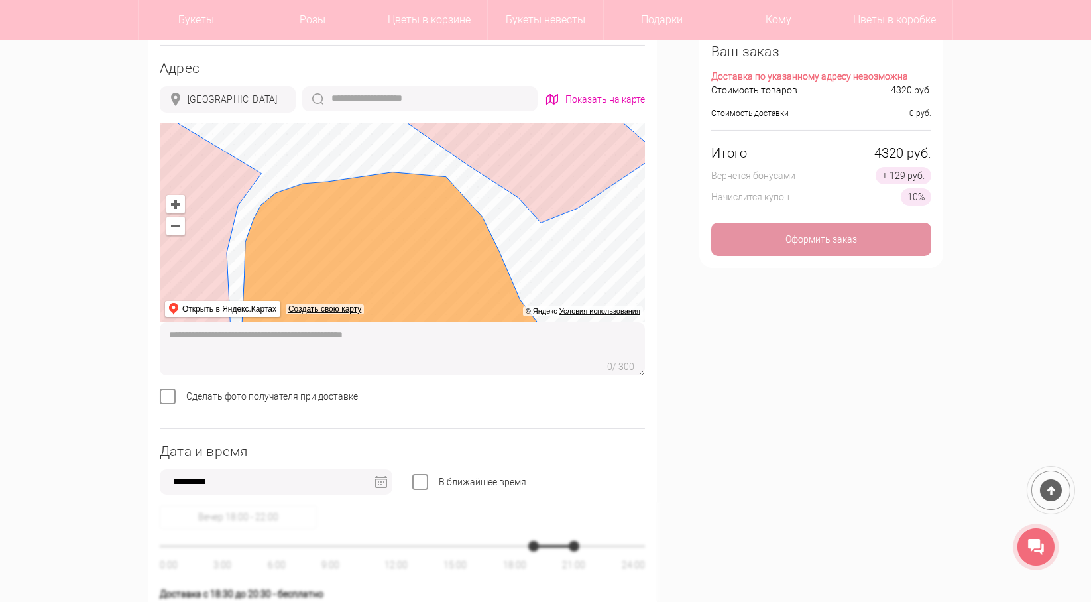
drag, startPoint x: 404, startPoint y: 182, endPoint x: 449, endPoint y: 301, distance: 127.5
click at [453, 321] on div "Адрес Нижний Новгород Выберите вариант или продолжите ввод Показать на карте … …" at bounding box center [402, 245] width 485 height 367
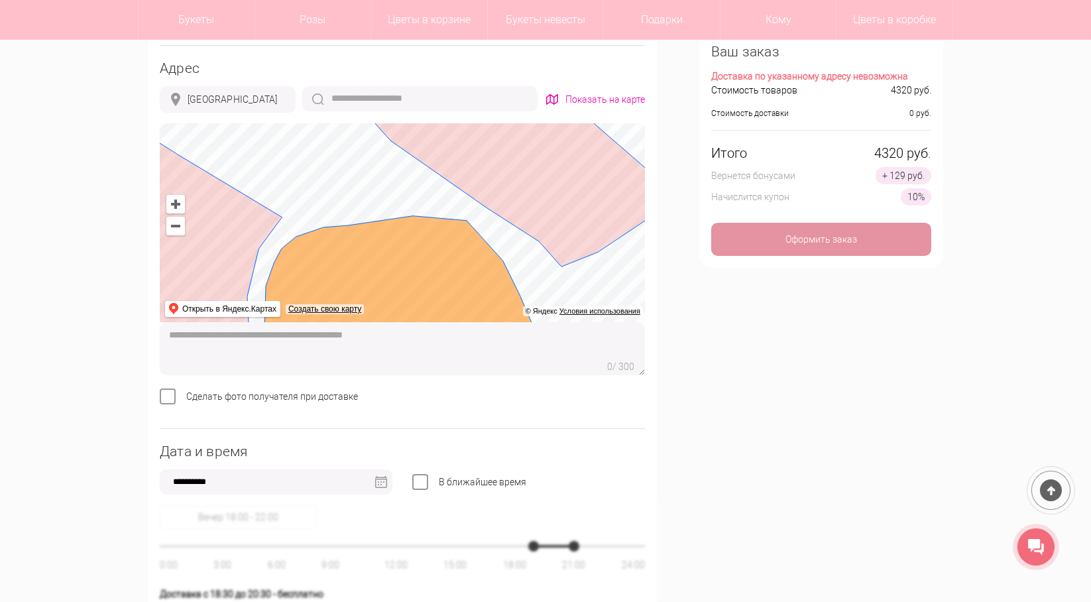
click at [523, 170] on ymaps at bounding box center [402, 222] width 485 height 199
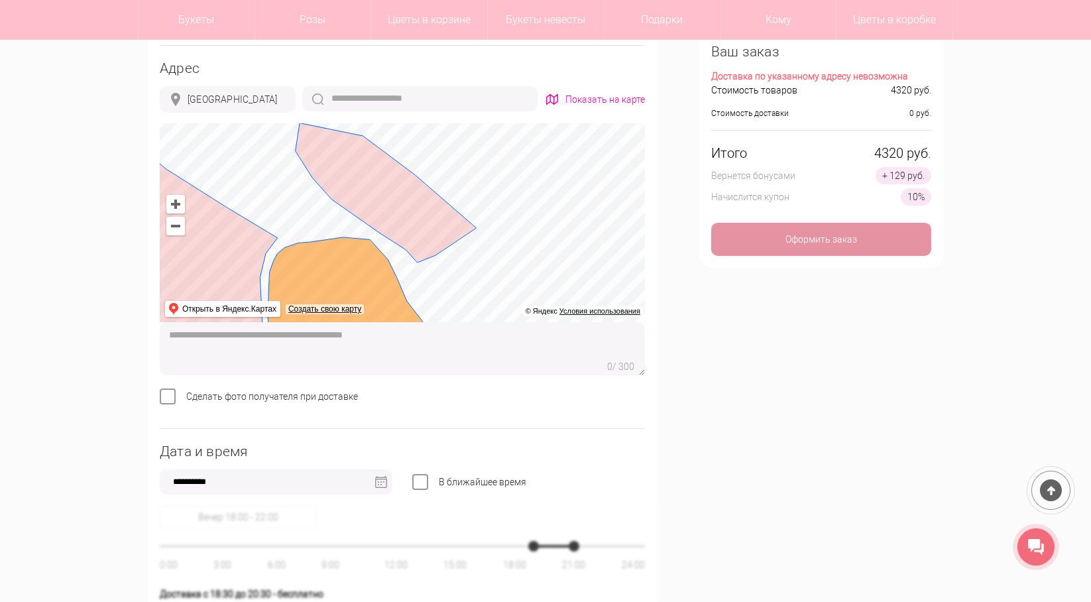
click at [366, 203] on ymaps at bounding box center [402, 222] width 485 height 199
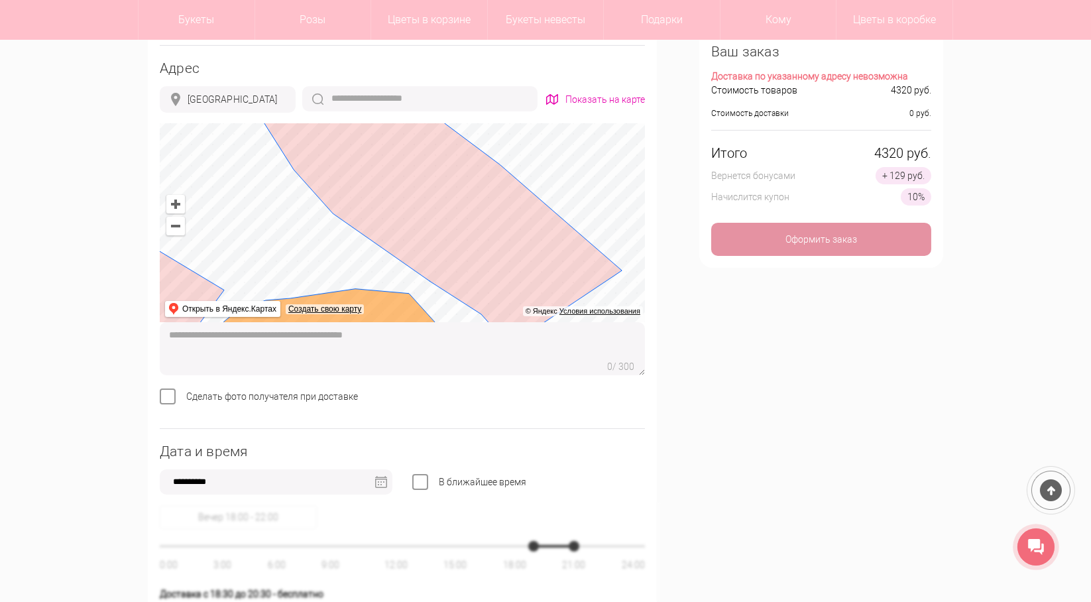
click at [386, 199] on ymaps at bounding box center [402, 222] width 485 height 199
click at [333, 97] on input "text" at bounding box center [419, 98] width 235 height 25
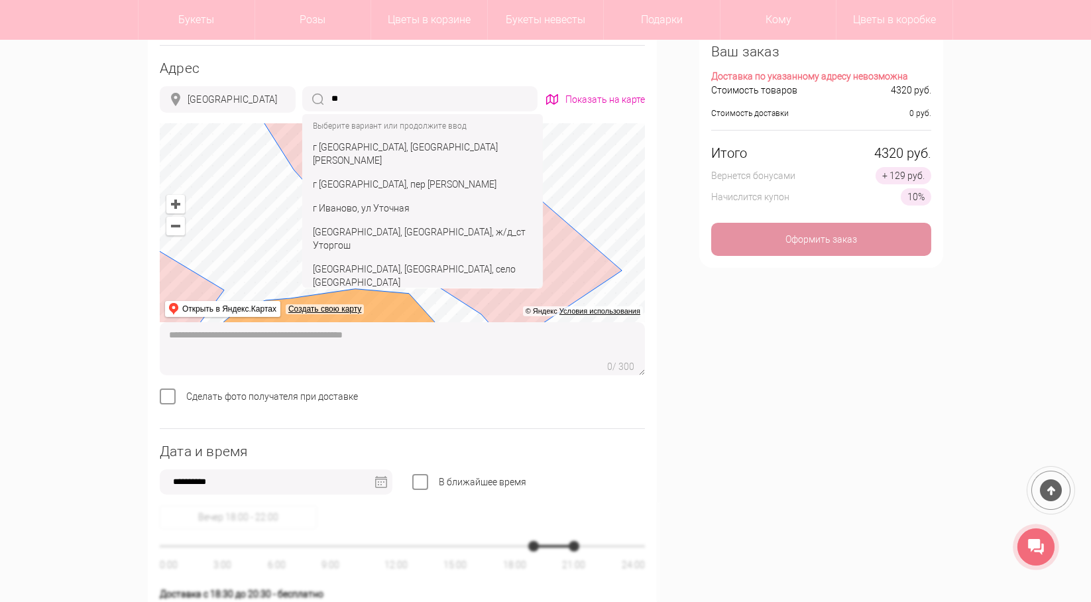
type input "*"
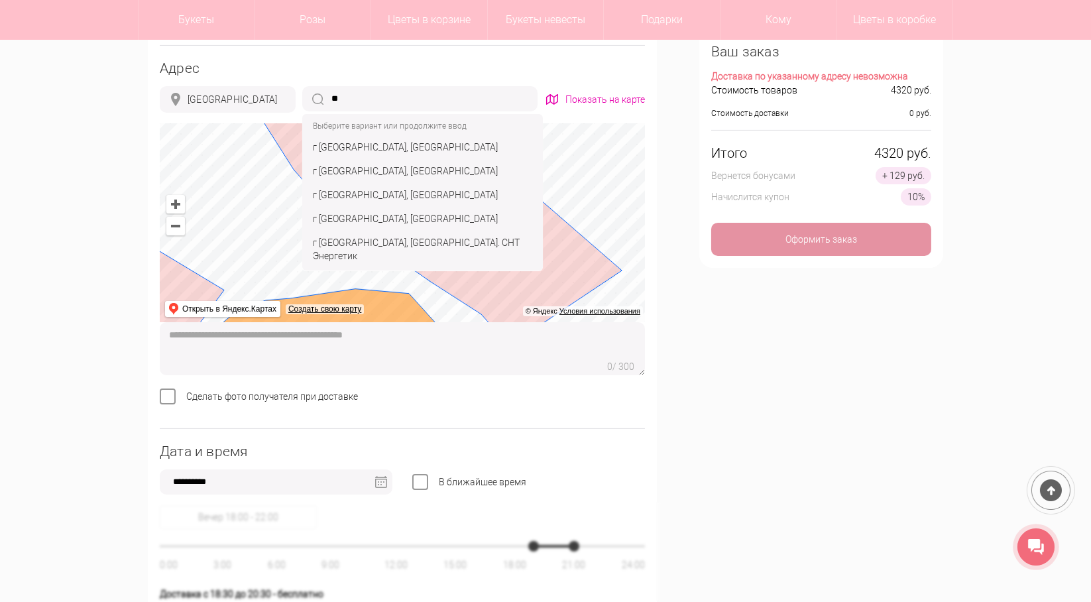
type input "*"
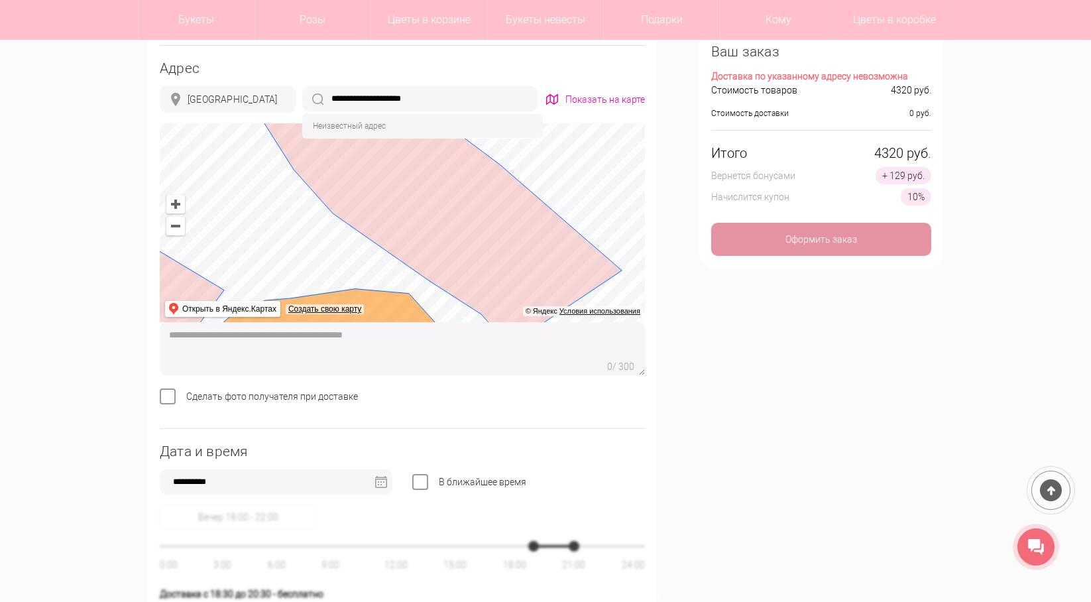
drag, startPoint x: 450, startPoint y: 87, endPoint x: 208, endPoint y: 77, distance: 242.0
click at [208, 77] on div "**********" at bounding box center [402, 245] width 485 height 367
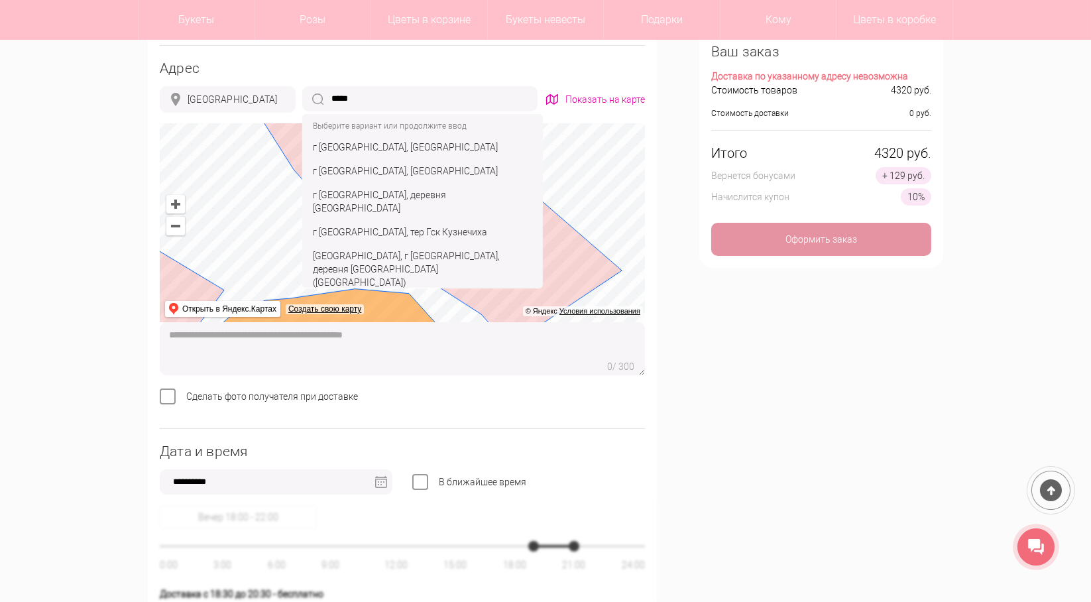
click at [392, 159] on div "г Нижний Новгород, ул Кузнечихинская" at bounding box center [422, 171] width 235 height 24
type input "**********"
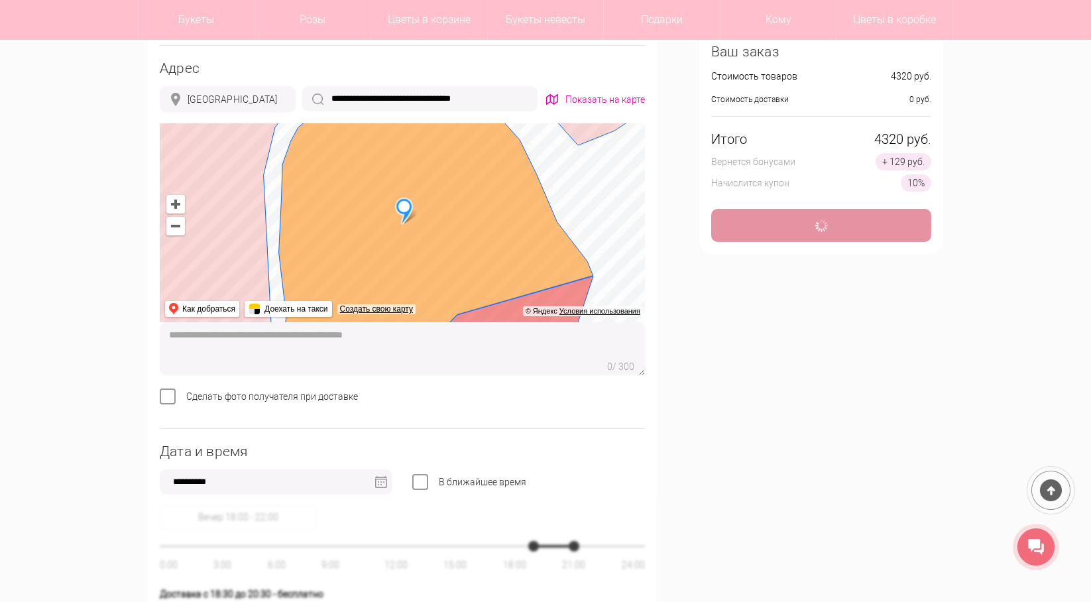
type input "**********"
click at [682, 265] on div "**********" at bounding box center [545, 235] width 815 height 1403
drag, startPoint x: 745, startPoint y: 98, endPoint x: 932, endPoint y: 102, distance: 186.9
click at [932, 102] on div "Ваш заказ Стоимость товаров 4320 руб. Стоимость доставки 300 руб. Итого 4620 ру…" at bounding box center [821, 140] width 244 height 227
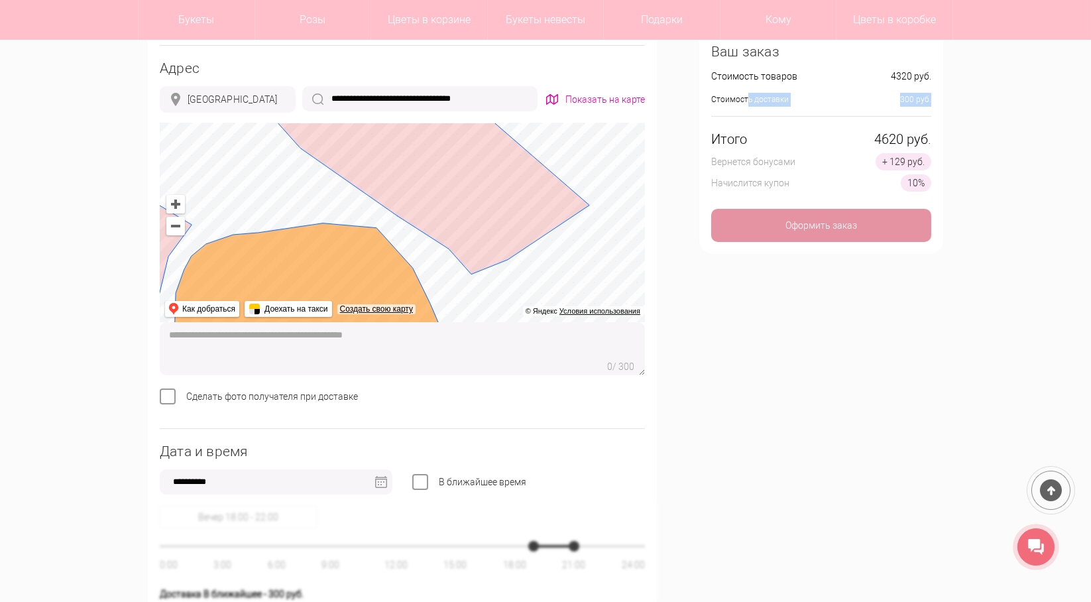
drag, startPoint x: 384, startPoint y: 199, endPoint x: 278, endPoint y: 327, distance: 167.0
click at [278, 327] on div "**********" at bounding box center [402, 245] width 485 height 367
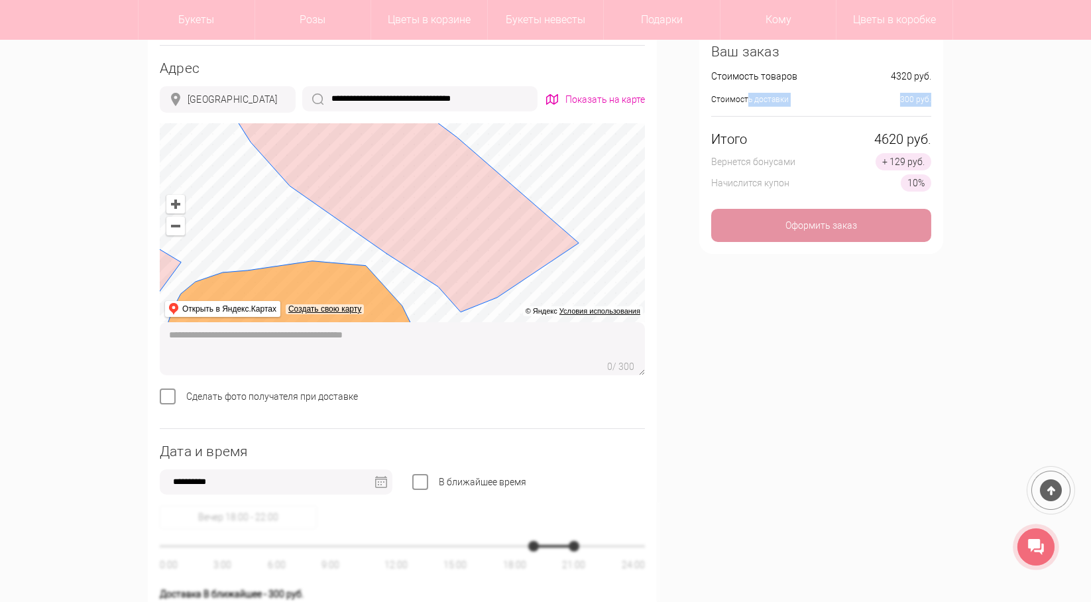
click at [396, 200] on ymaps at bounding box center [402, 222] width 485 height 199
click at [376, 107] on input "**********" at bounding box center [419, 98] width 235 height 25
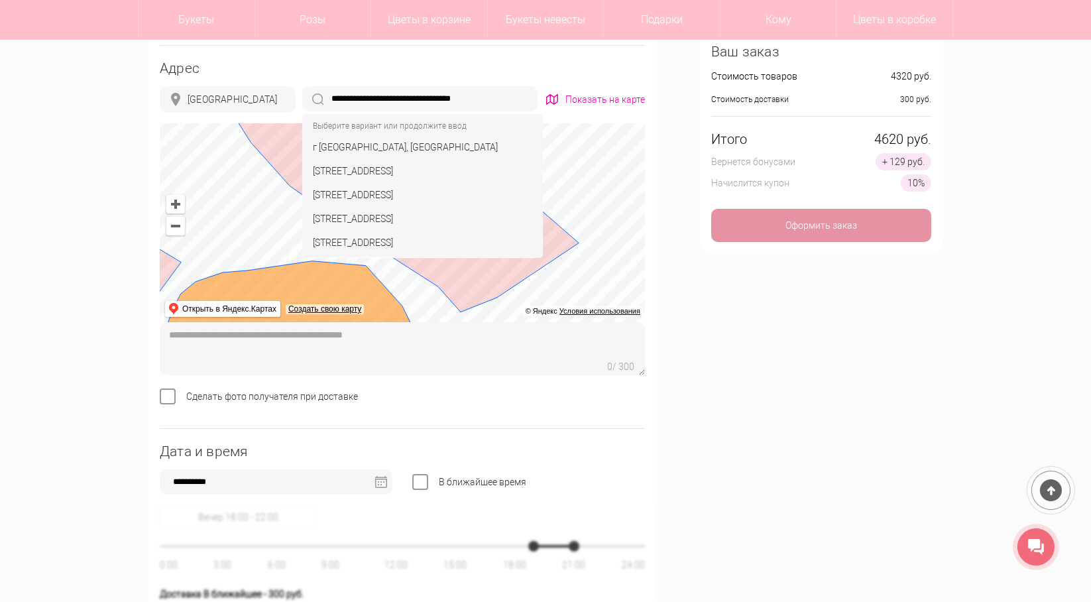
drag, startPoint x: 500, startPoint y: 100, endPoint x: 245, endPoint y: 89, distance: 255.3
click at [245, 89] on div "**********" at bounding box center [402, 99] width 485 height 27
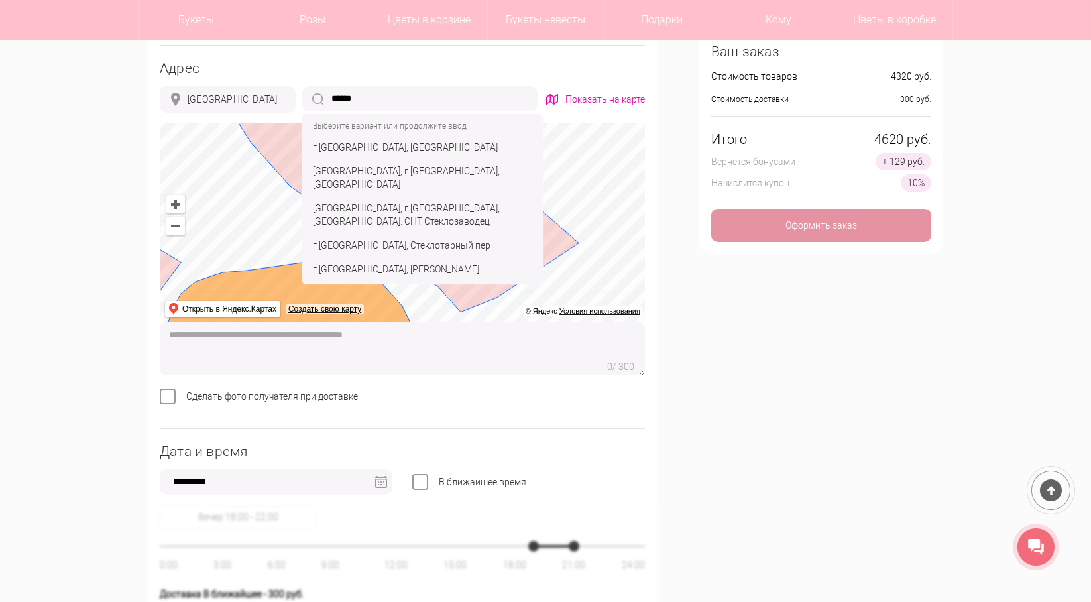
click at [386, 196] on div "Нижегородская обл, г Бор, Стеклозаводское шоссе" at bounding box center [422, 214] width 235 height 37
type input "**********"
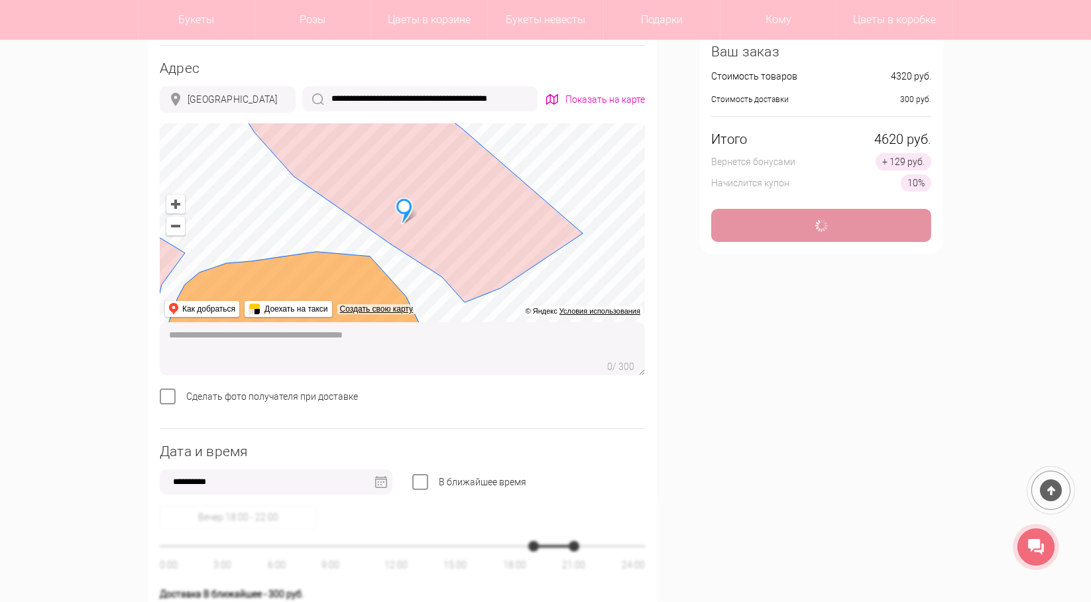
type input "**********"
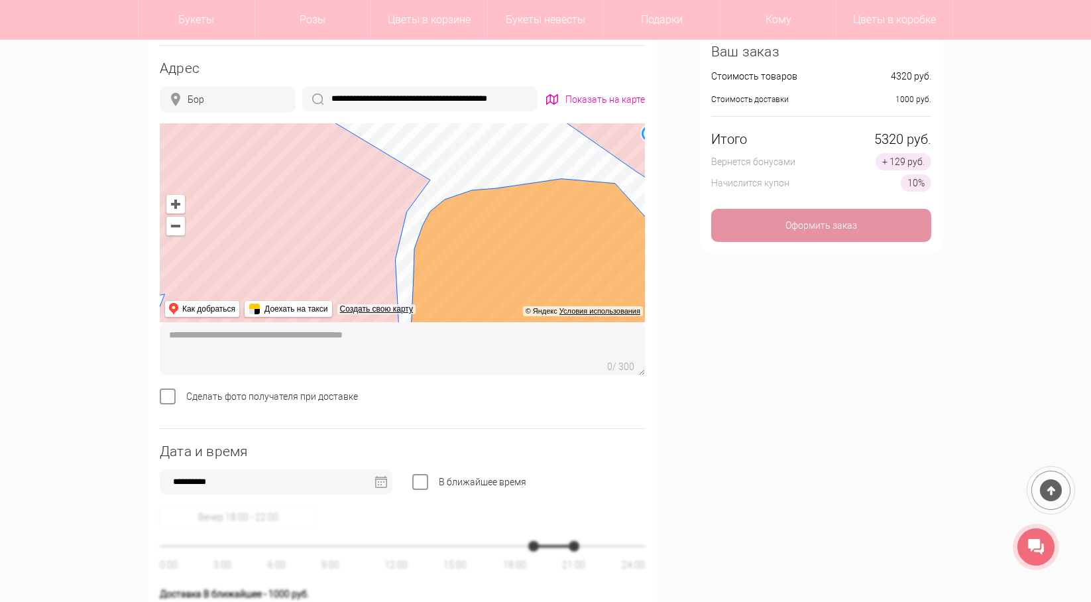
drag, startPoint x: 546, startPoint y: 171, endPoint x: 598, endPoint y: 142, distance: 59.0
click at [598, 142] on ymaps at bounding box center [402, 222] width 485 height 199
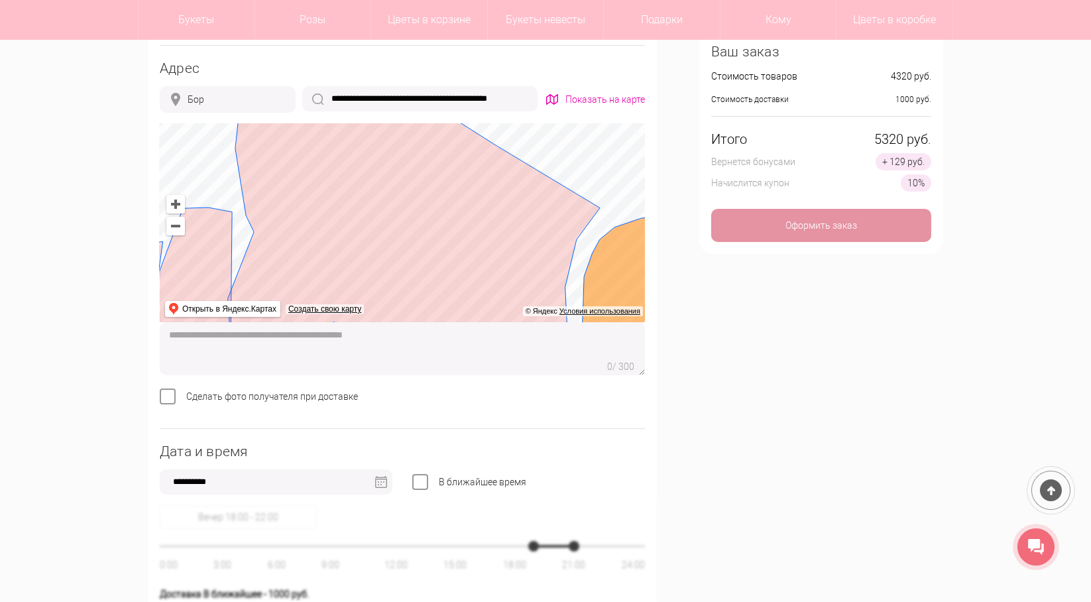
drag, startPoint x: 329, startPoint y: 220, endPoint x: 498, endPoint y: 254, distance: 171.7
click at [498, 254] on ymaps at bounding box center [402, 222] width 485 height 199
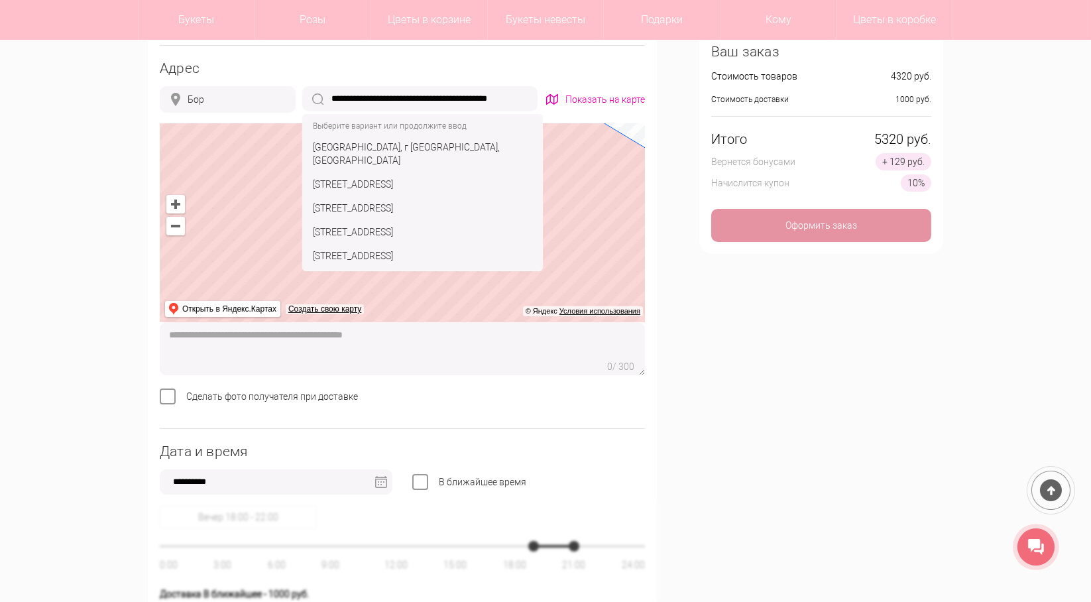
click at [380, 97] on input "**********" at bounding box center [419, 98] width 235 height 25
drag, startPoint x: 335, startPoint y: 97, endPoint x: 579, endPoint y: 93, distance: 243.8
click at [579, 93] on div "**********" at bounding box center [402, 99] width 485 height 27
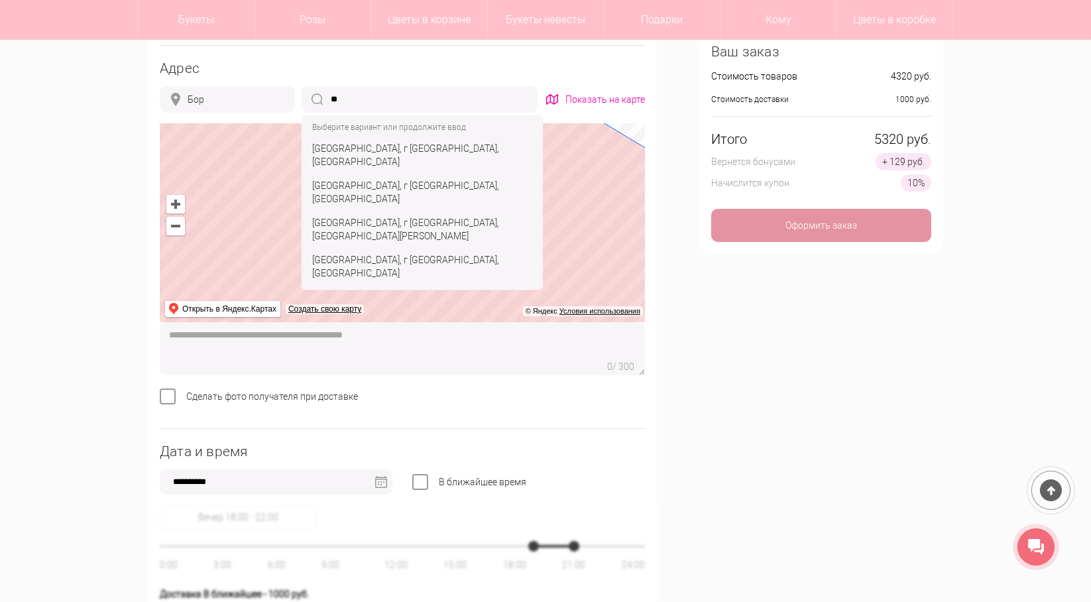
type input "*"
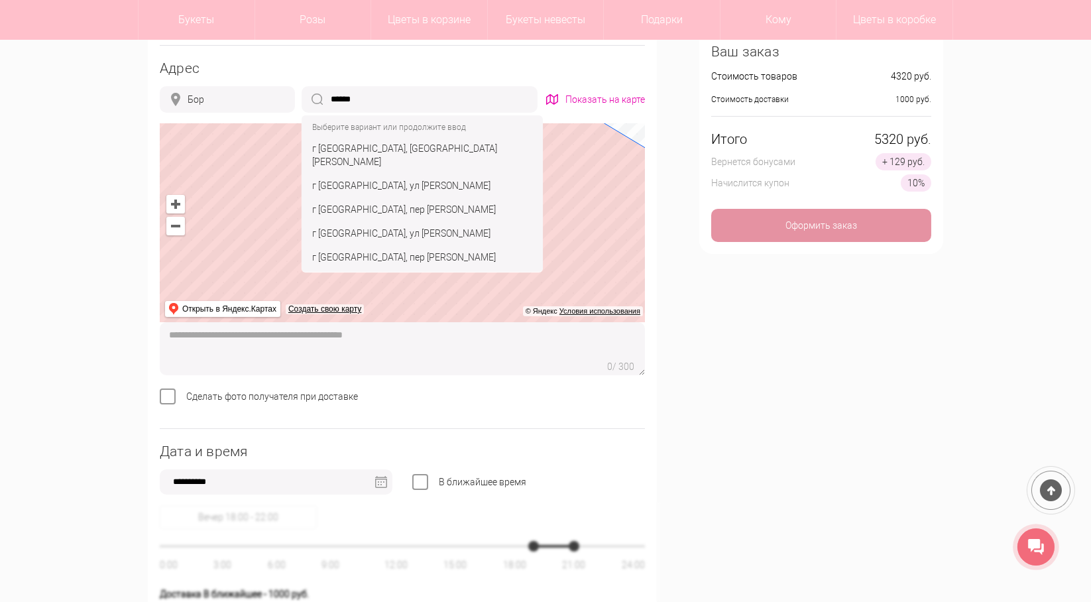
click at [396, 174] on div "г Нижний Новгород, ул Ярошенко" at bounding box center [422, 186] width 236 height 24
type input "**********"
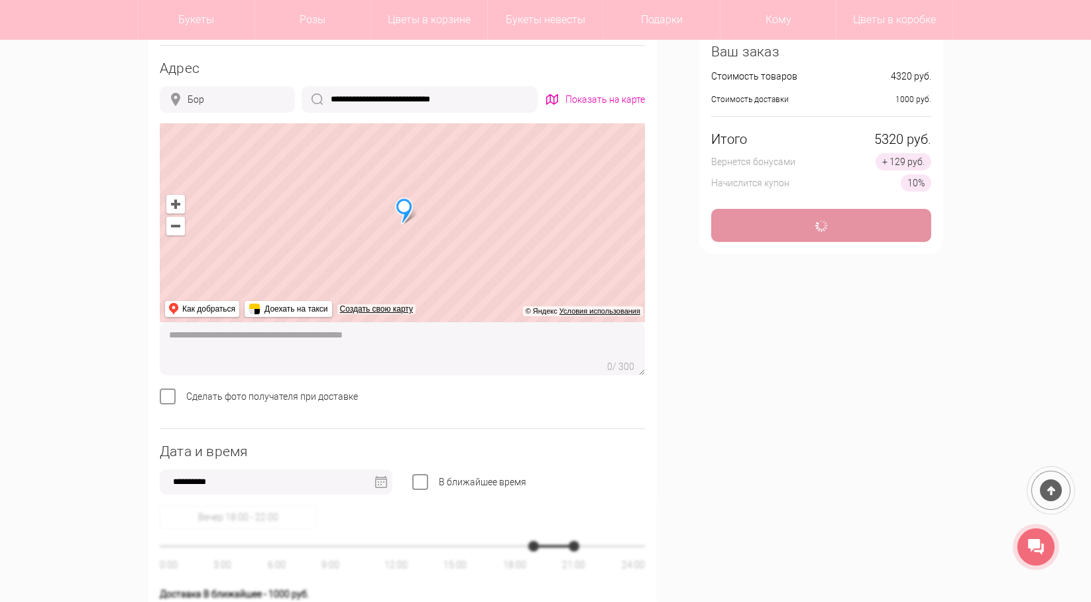
type input "**********"
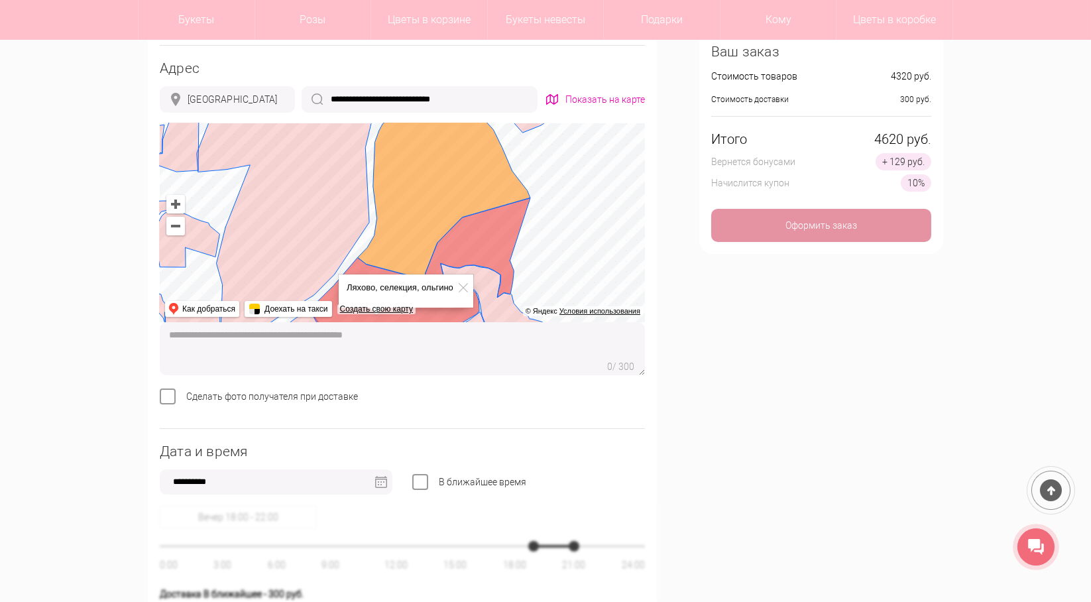
drag, startPoint x: 528, startPoint y: 266, endPoint x: 336, endPoint y: 138, distance: 230.8
click at [336, 138] on ymaps at bounding box center [402, 222] width 485 height 199
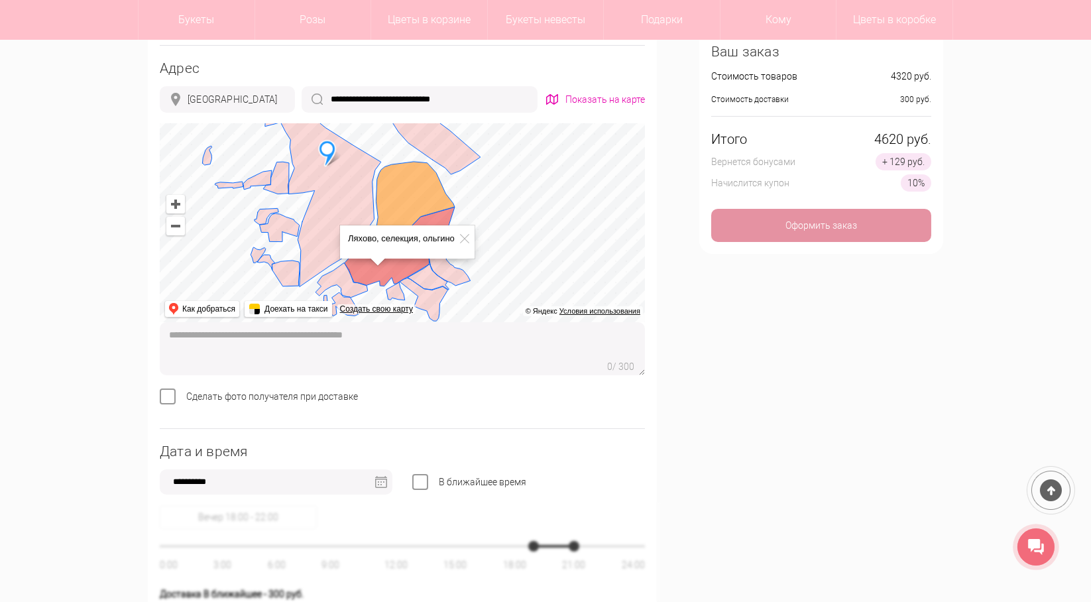
click at [297, 356] on textarea at bounding box center [402, 348] width 485 height 53
type textarea "*"
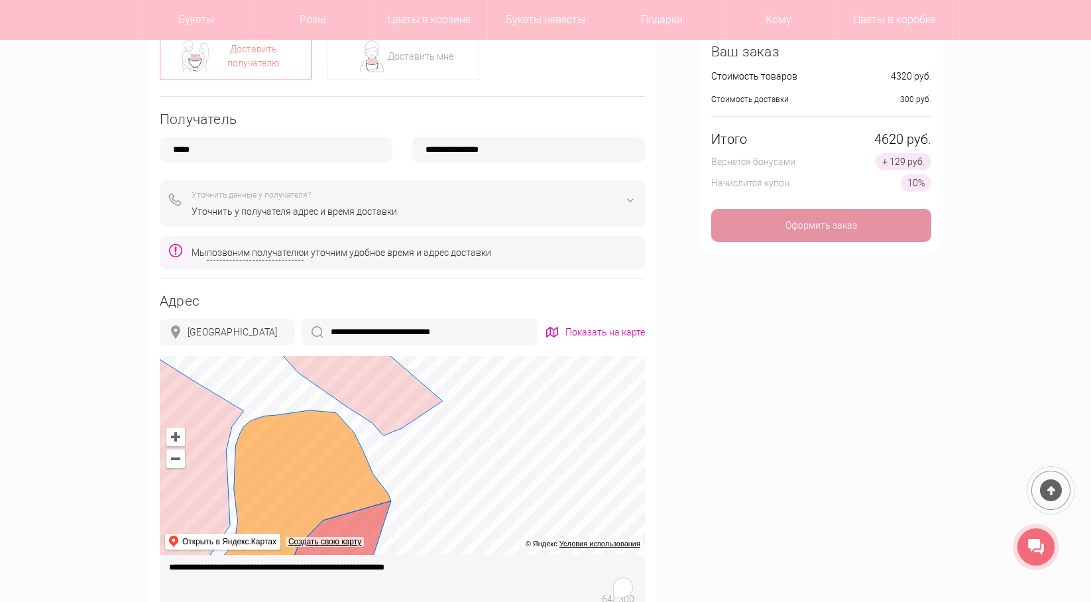
scroll to position [397, 0]
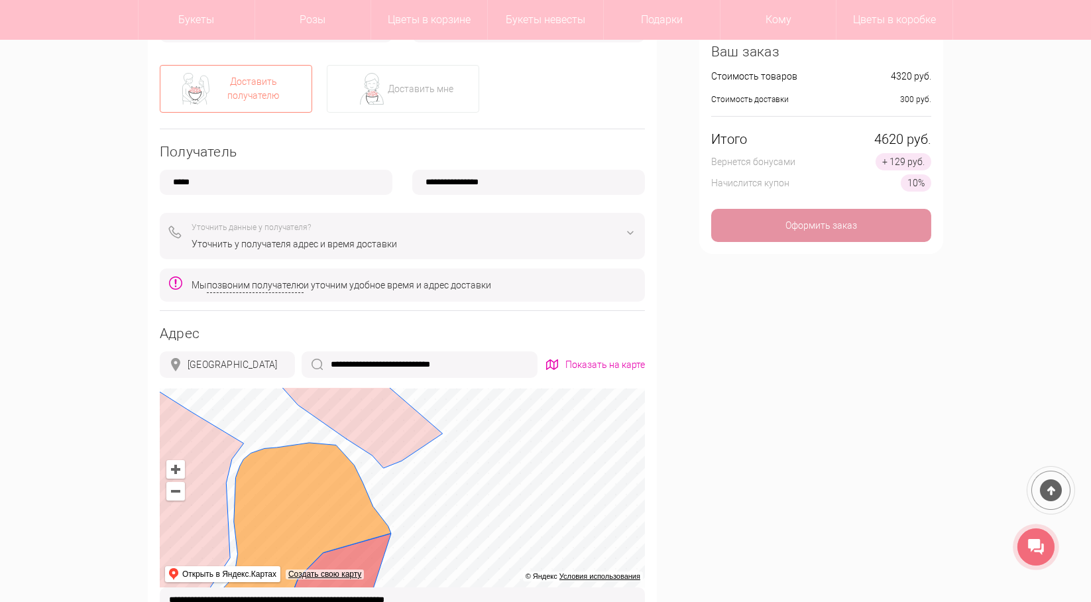
click at [342, 254] on div "Уточнить данные у получателя? Уточнить у получателя адрес и время доставки" at bounding box center [402, 236] width 485 height 46
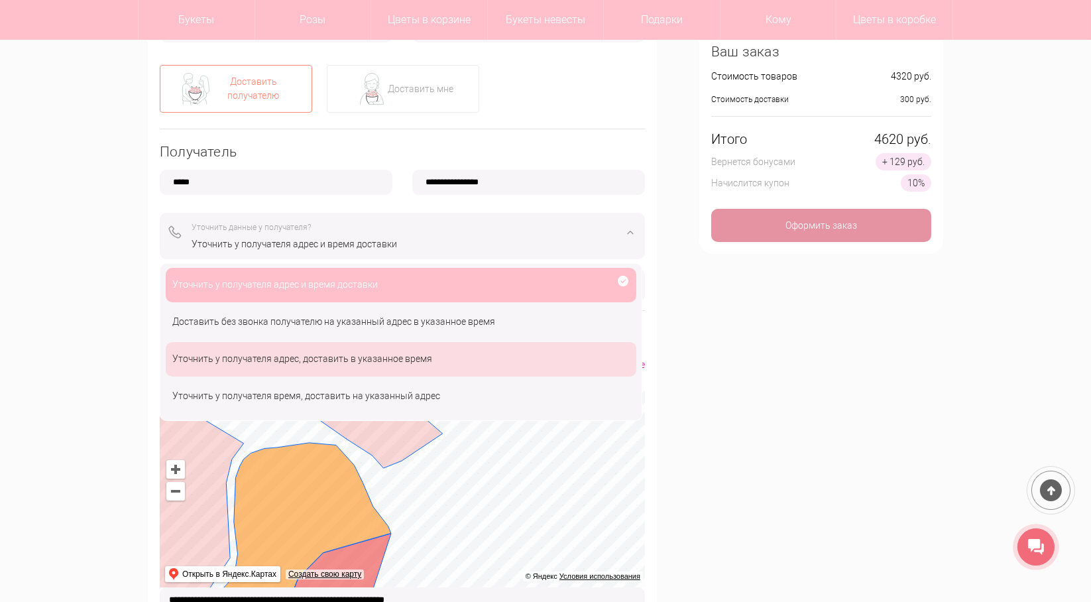
click at [329, 379] on div "Уточнить у получателя адрес, доставить в указанное время" at bounding box center [401, 396] width 470 height 34
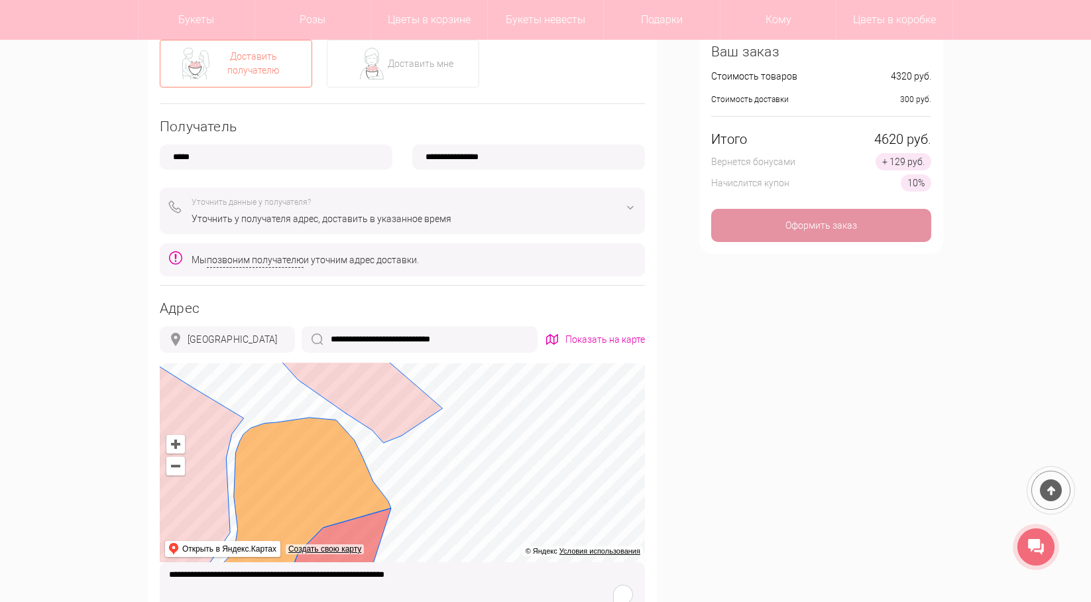
scroll to position [662, 0]
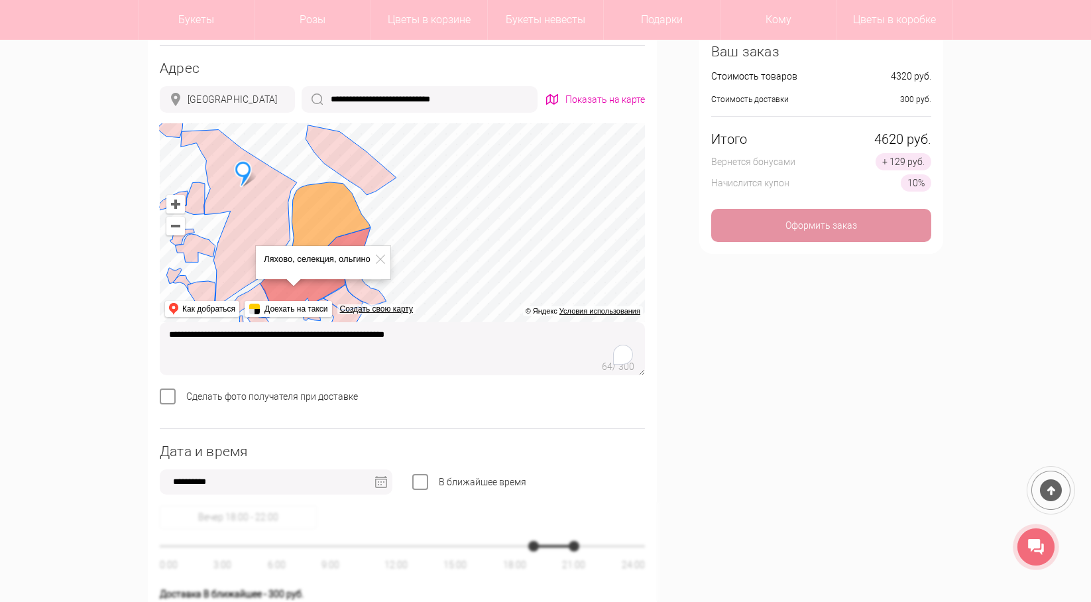
click at [451, 341] on textarea "**********" at bounding box center [402, 348] width 485 height 53
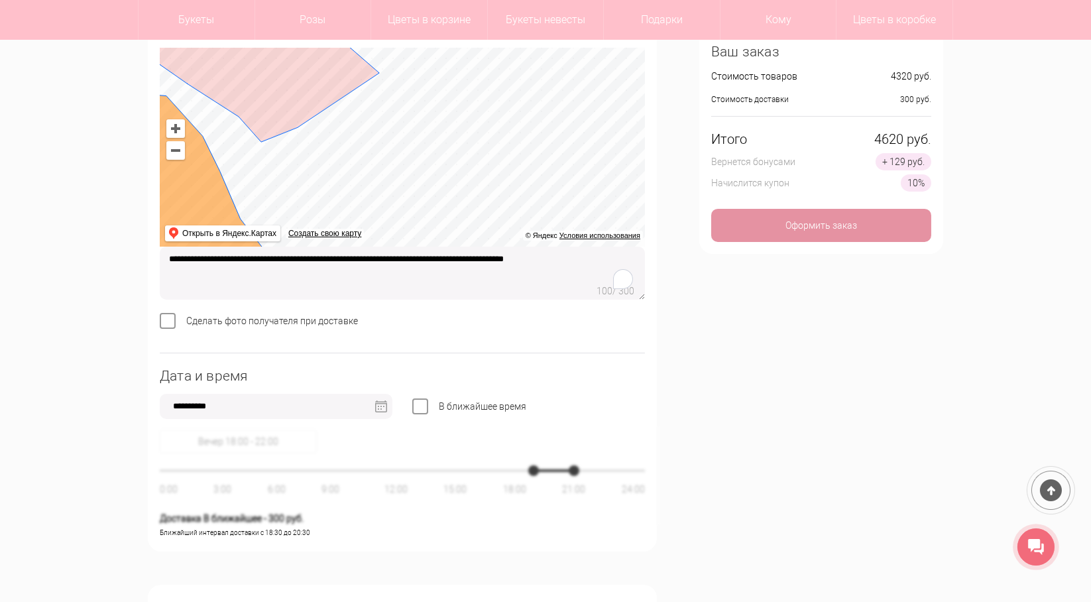
scroll to position [795, 0]
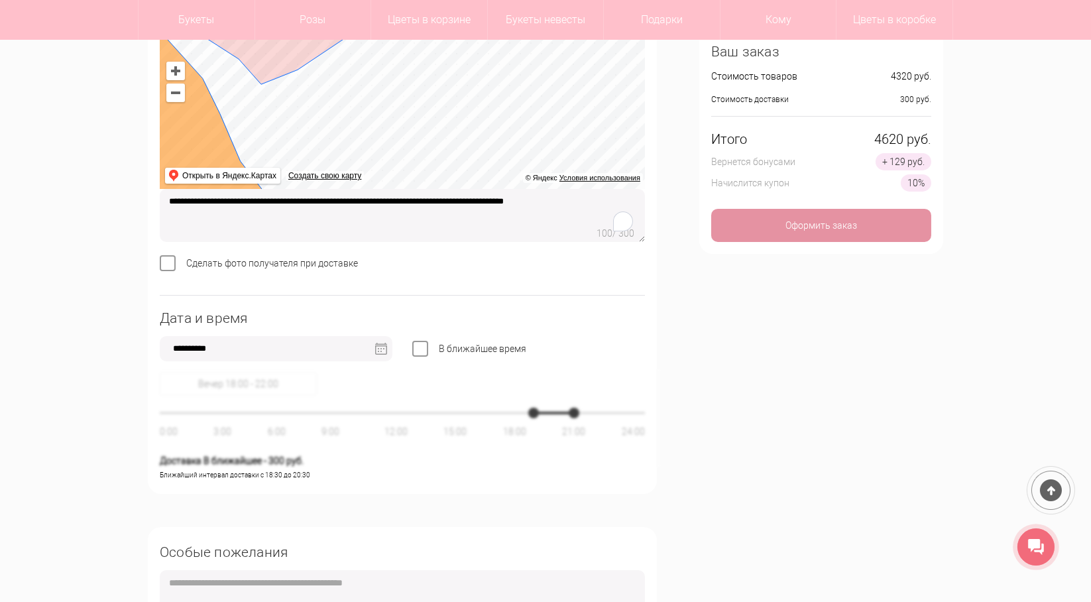
click at [619, 201] on textarea "**********" at bounding box center [402, 215] width 485 height 53
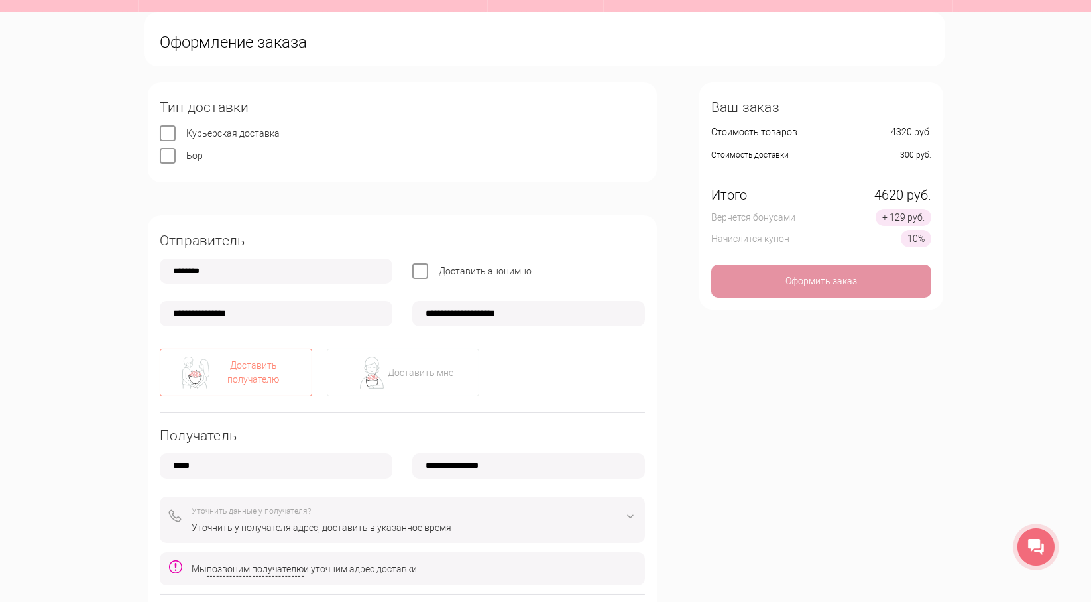
scroll to position [0, 0]
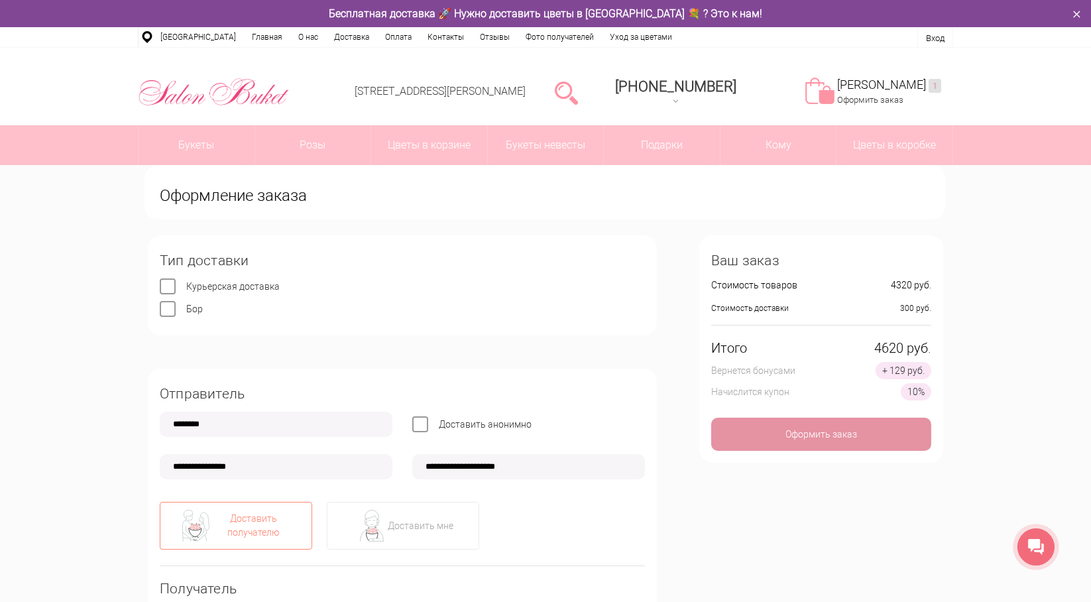
type textarea "**********"
click at [186, 308] on label "Бор" at bounding box center [194, 308] width 17 height 11
click at [186, 288] on label "Курьерская доставка" at bounding box center [232, 286] width 93 height 11
type input "**********"
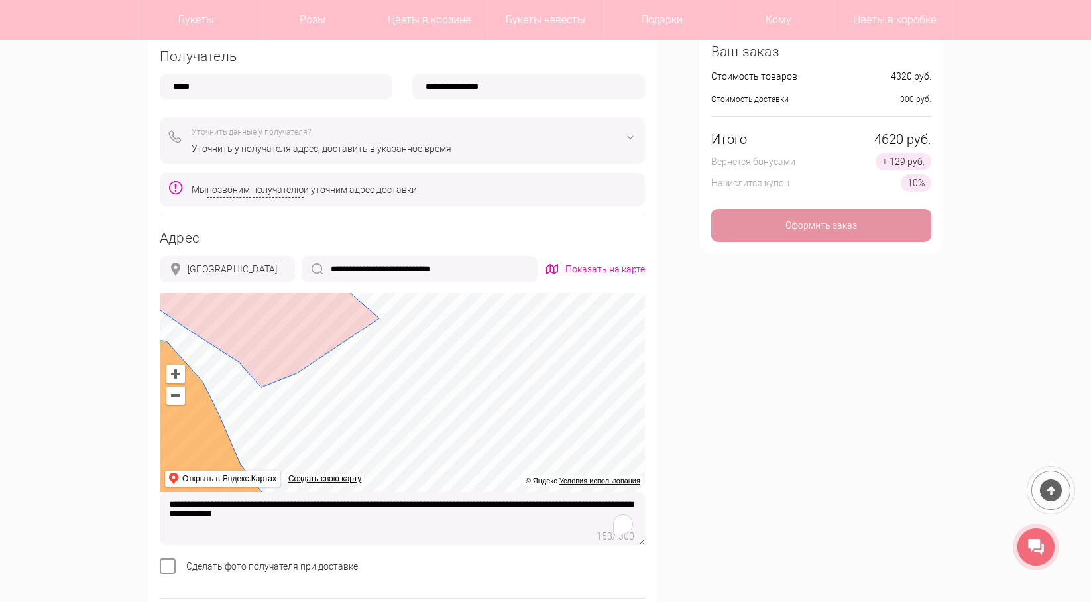
scroll to position [530, 0]
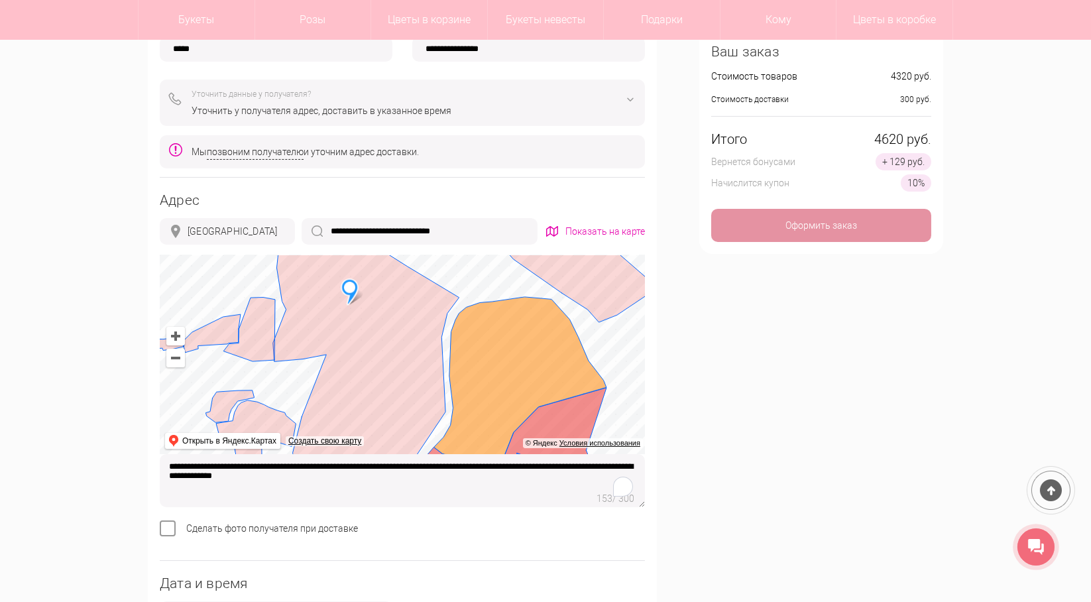
drag, startPoint x: 294, startPoint y: 346, endPoint x: 653, endPoint y: 334, distance: 359.3
click at [653, 334] on div "**********" at bounding box center [402, 279] width 509 height 960
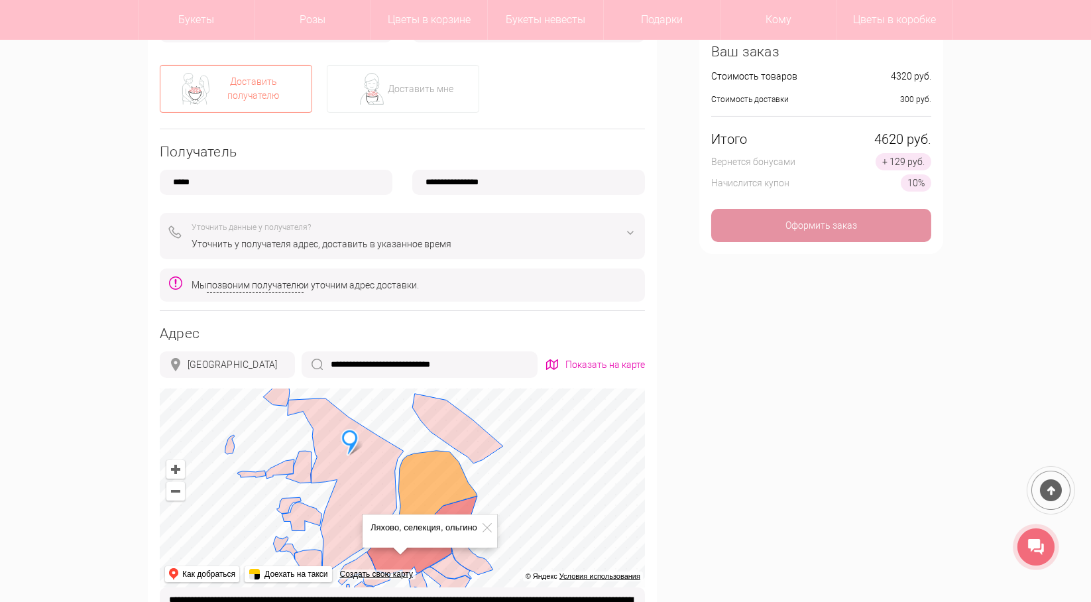
scroll to position [927, 0]
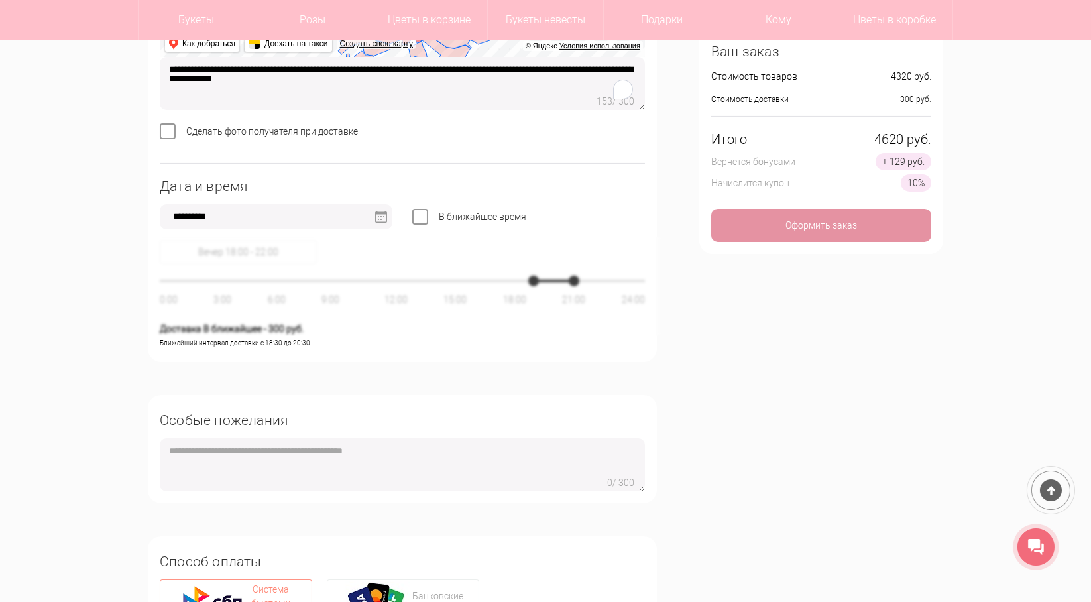
click at [387, 81] on textarea "**********" at bounding box center [402, 83] width 485 height 53
click at [394, 81] on textarea "**********" at bounding box center [402, 83] width 485 height 53
click at [877, 229] on div "Оформить заказ" at bounding box center [821, 225] width 220 height 33
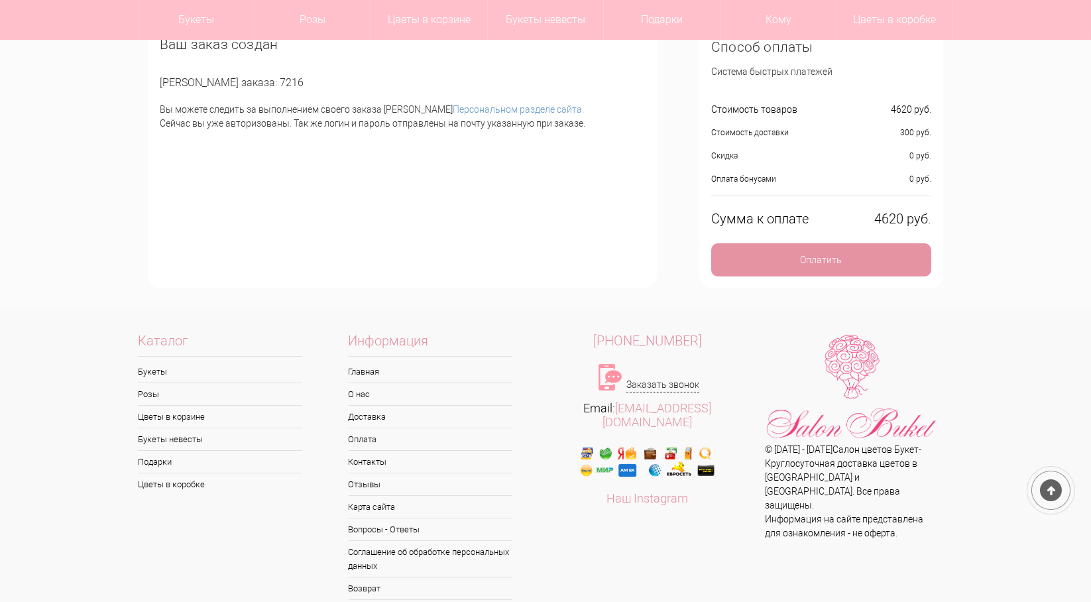
scroll to position [66, 0]
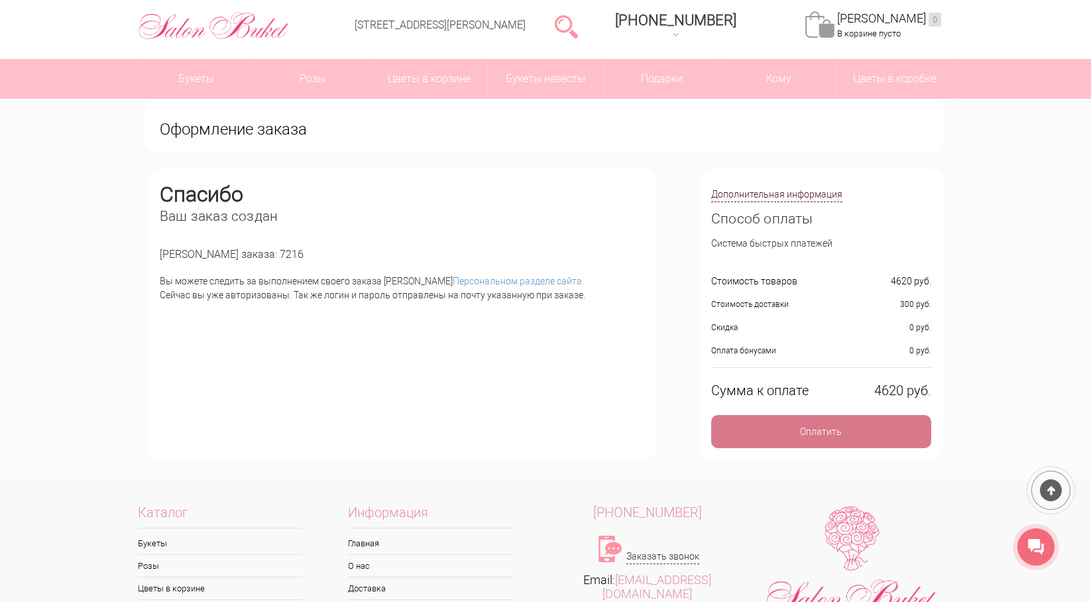
click at [795, 423] on div "Оплатить" at bounding box center [821, 431] width 220 height 33
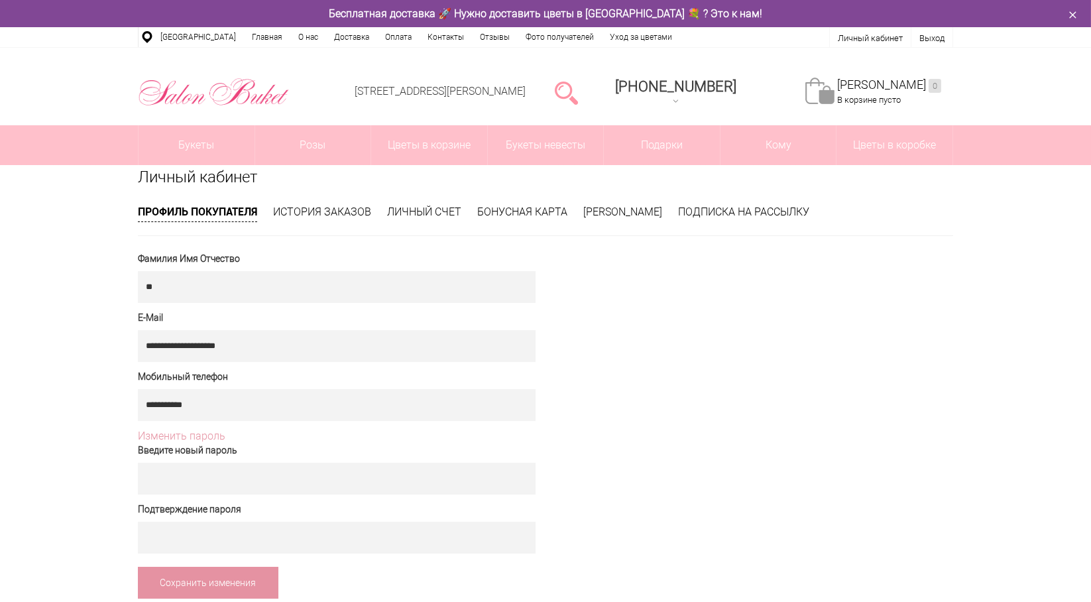
click at [643, 478] on div "**********" at bounding box center [545, 425] width 815 height 347
click at [333, 209] on link "История заказов" at bounding box center [322, 211] width 98 height 13
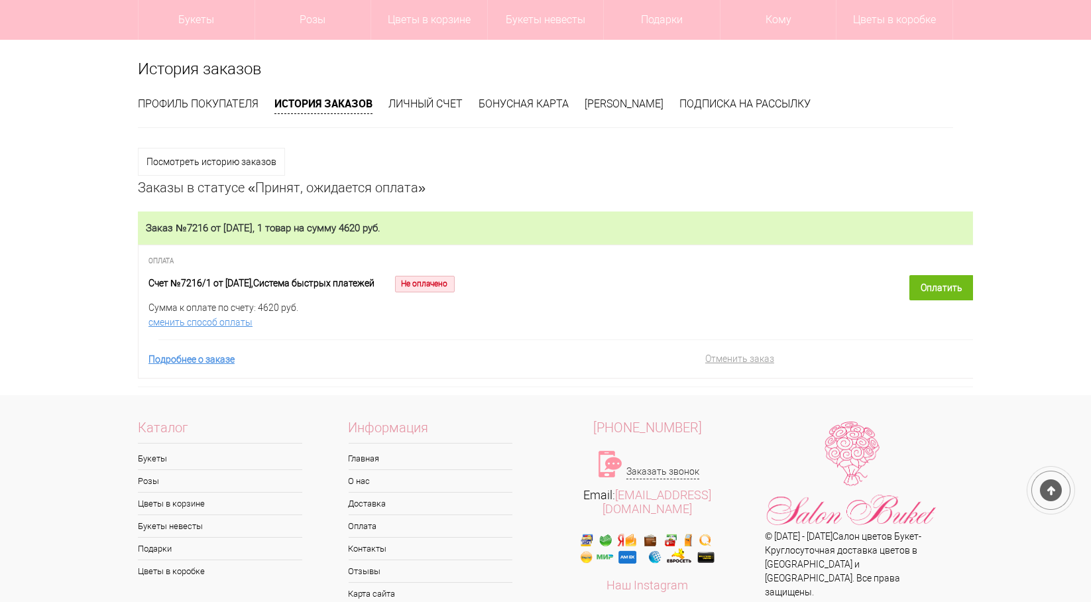
scroll to position [197, 0]
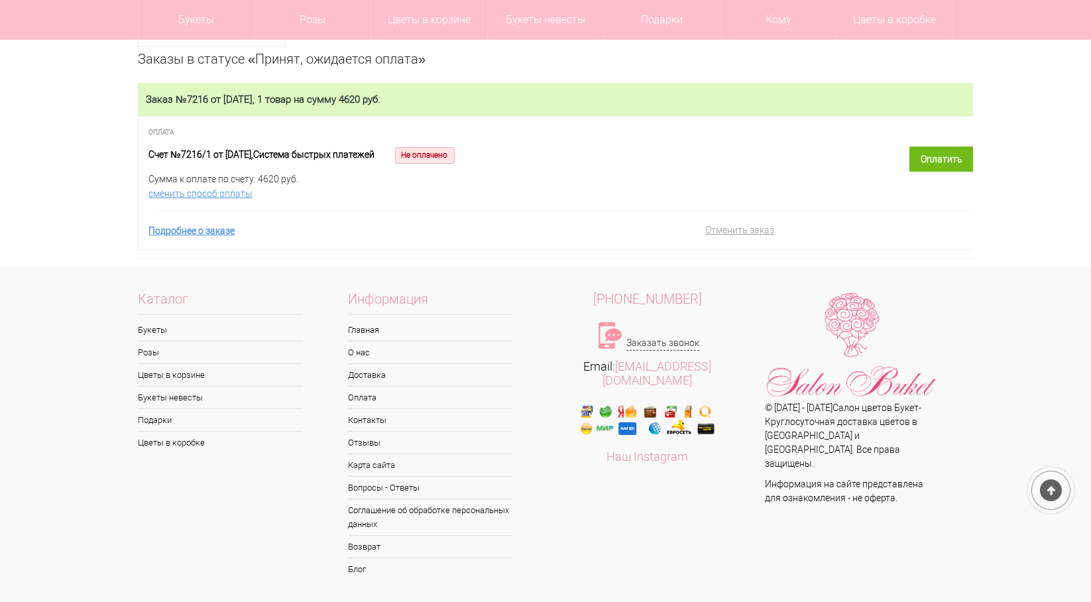
drag, startPoint x: 232, startPoint y: 155, endPoint x: 329, endPoint y: 150, distance: 97.5
click at [329, 150] on div "Счет №7216/1 от [DATE], Система быстрых платежей Не оплачено" at bounding box center [461, 154] width 626 height 17
click at [179, 234] on link "Подробнее о заказе" at bounding box center [191, 230] width 86 height 11
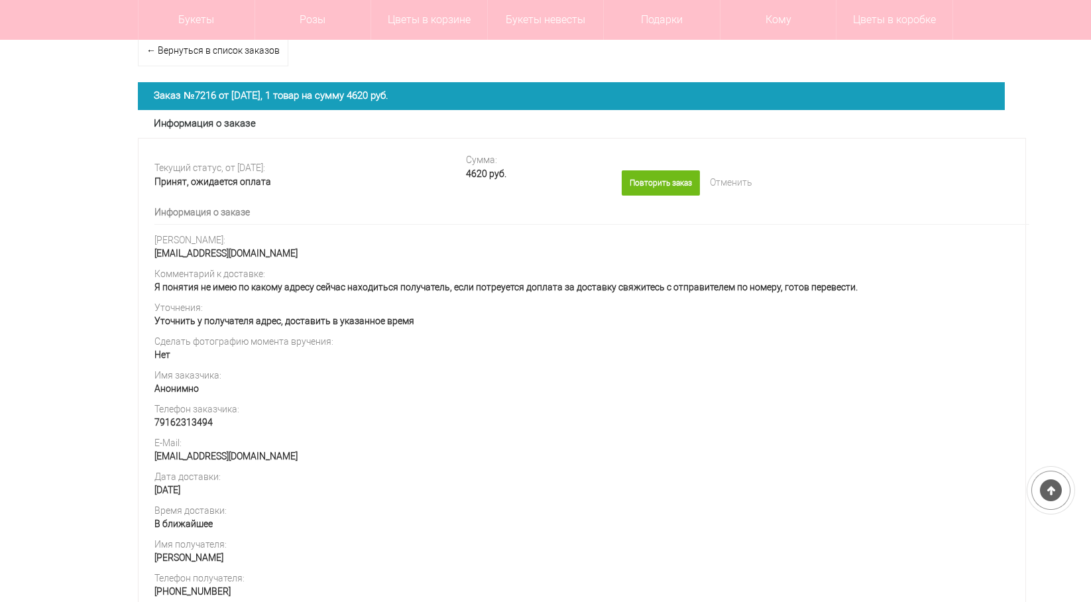
scroll to position [132, 0]
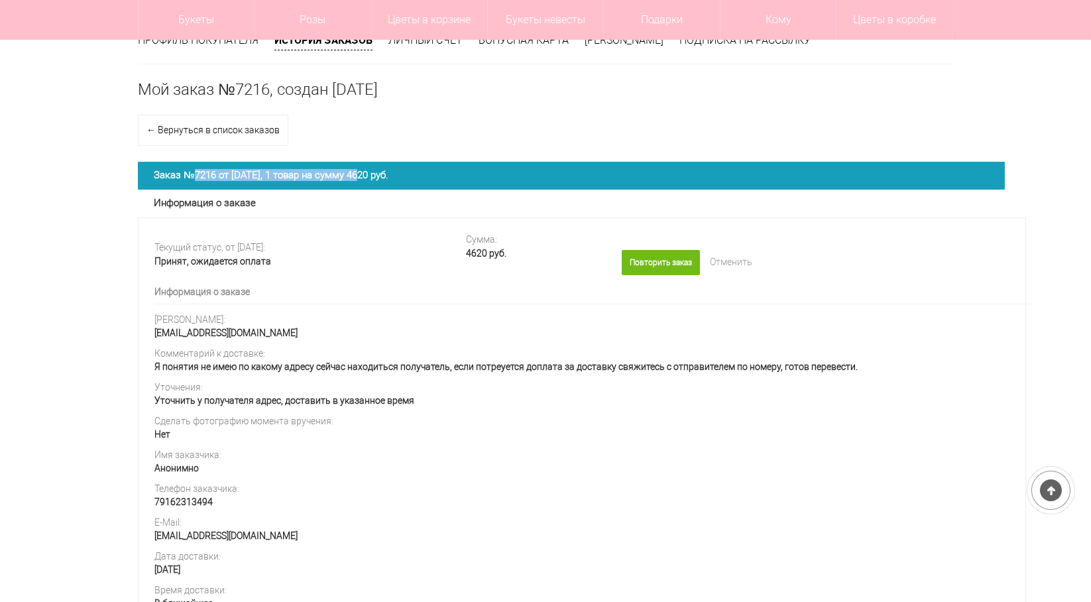
drag, startPoint x: 246, startPoint y: 167, endPoint x: 342, endPoint y: 174, distance: 96.3
click at [342, 174] on div "Заказ №7216 от [DATE], 1 товар на сумму 4620 руб." at bounding box center [571, 176] width 867 height 28
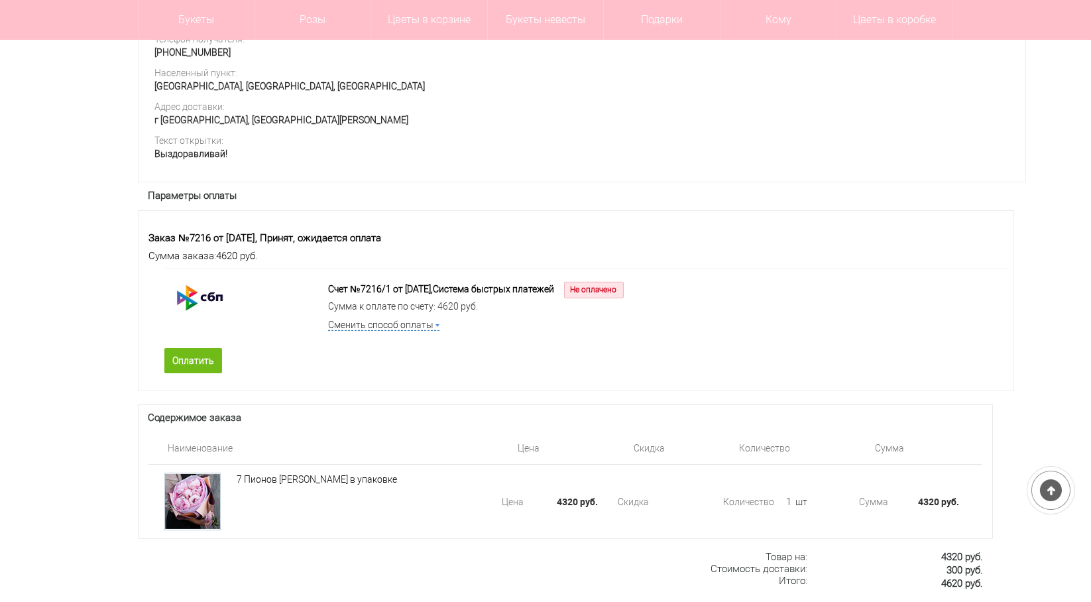
scroll to position [795, 0]
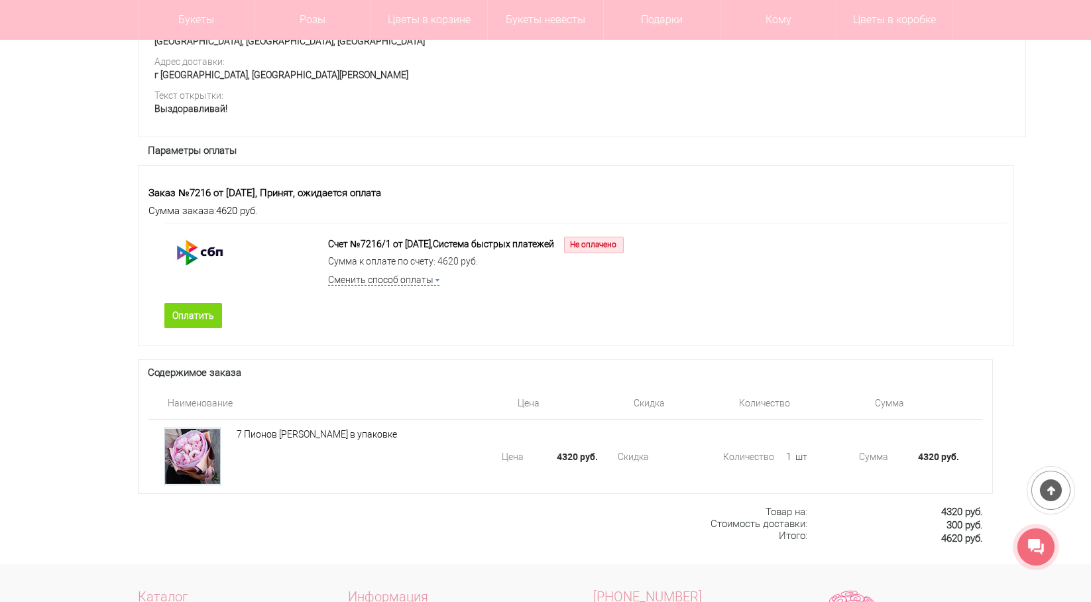
click at [186, 322] on link "Оплатить" at bounding box center [193, 315] width 58 height 25
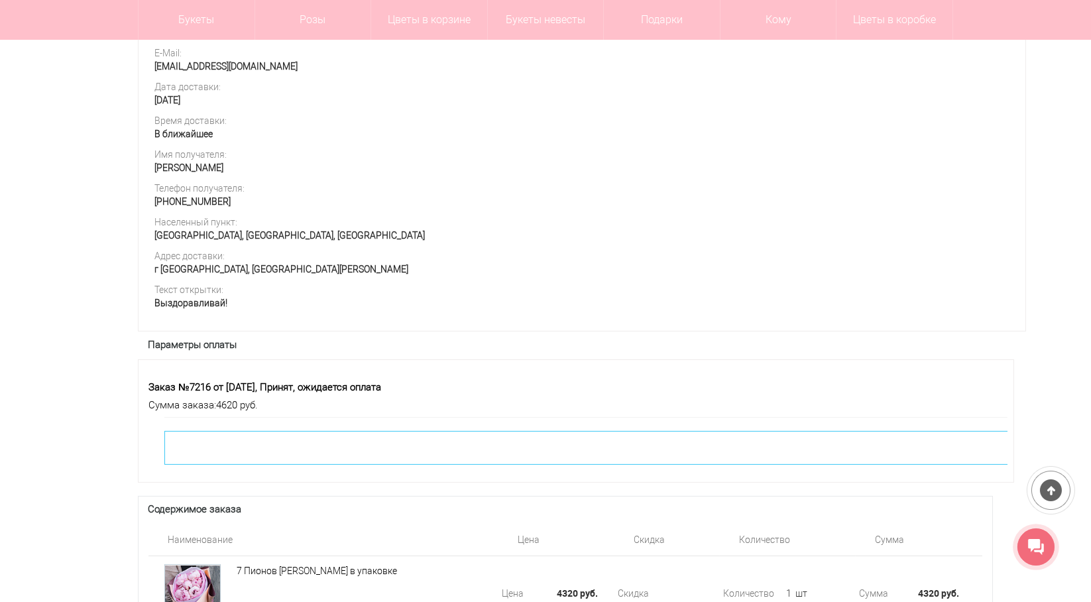
scroll to position [708, 0]
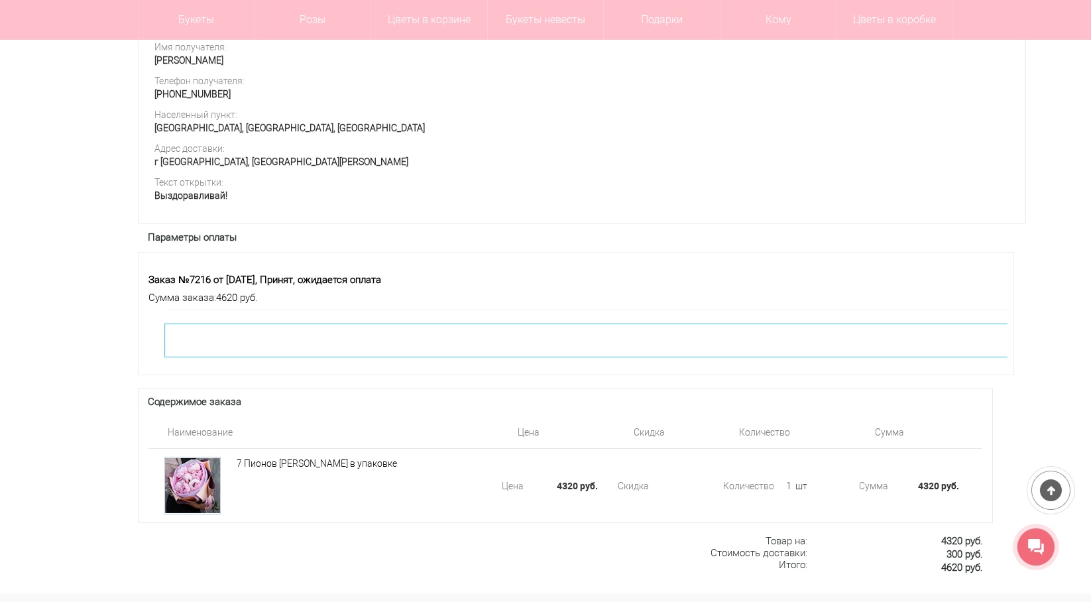
click at [268, 357] on div at bounding box center [611, 340] width 894 height 34
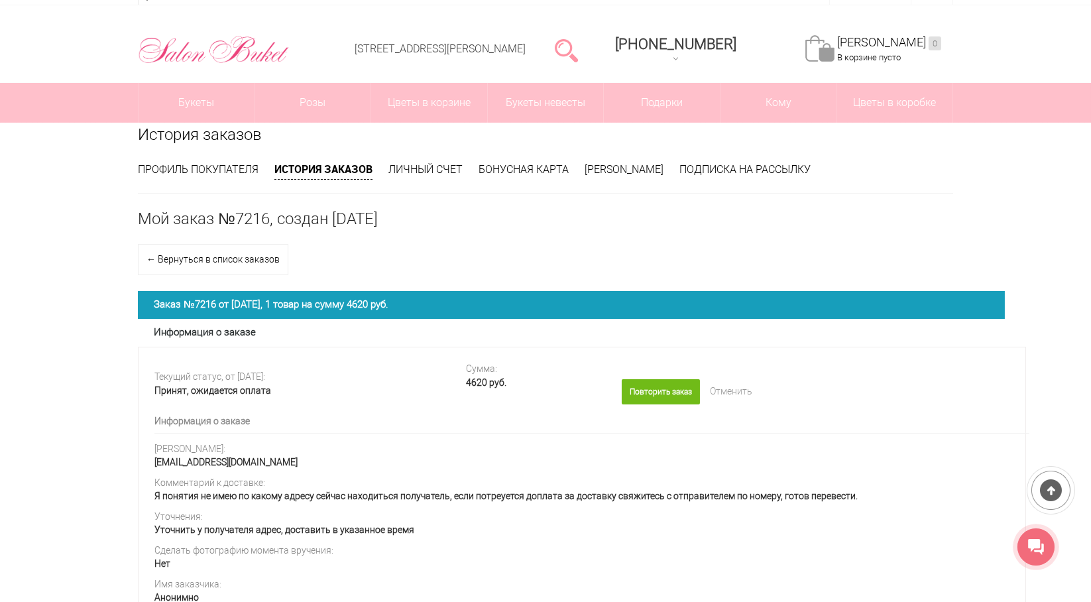
scroll to position [66, 0]
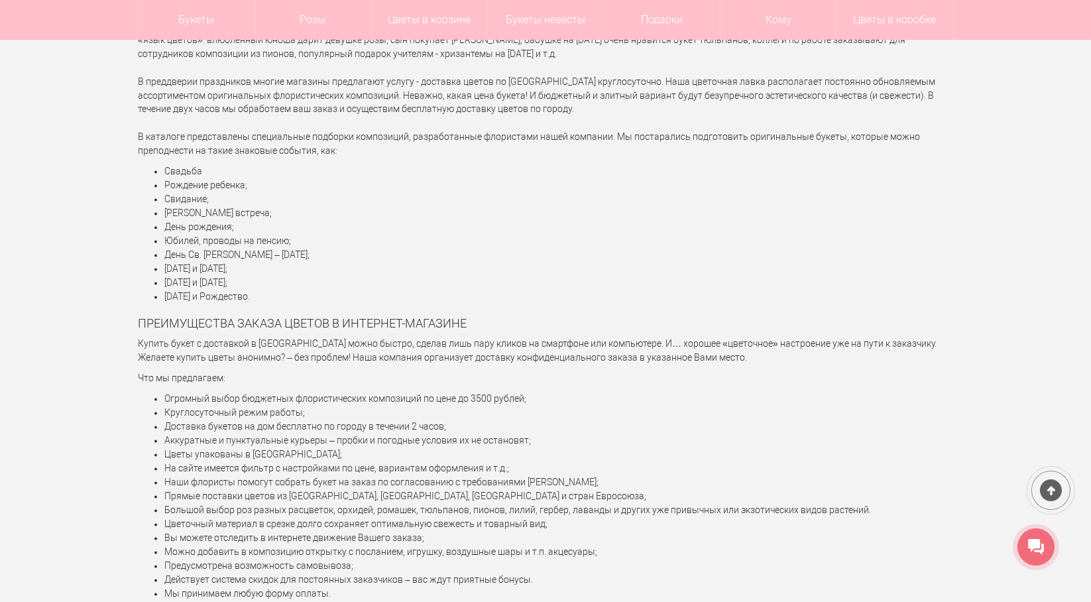
scroll to position [6360, 0]
